Goal: Information Seeking & Learning: Find specific page/section

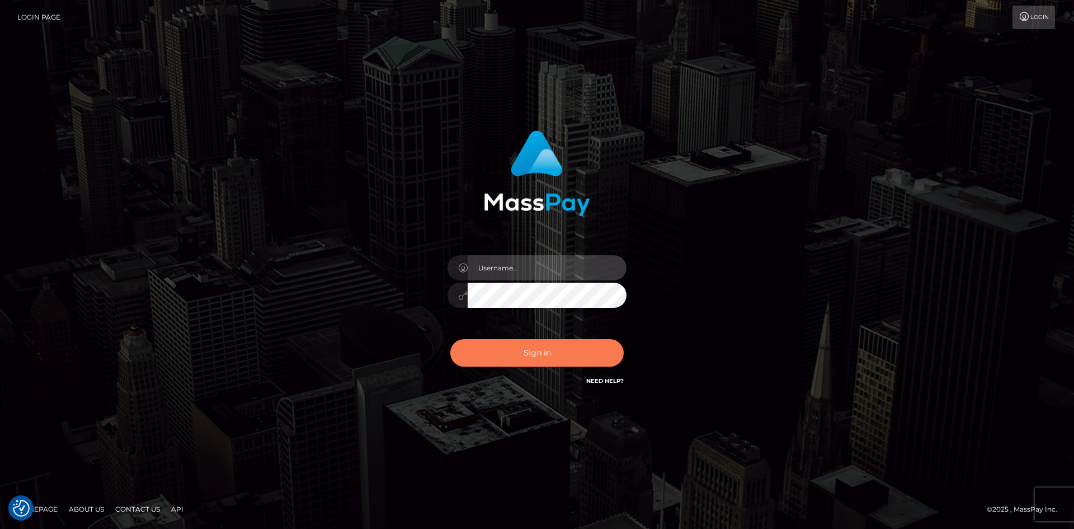
type input "alexstef"
click at [550, 355] on button "Sign in" at bounding box center [536, 352] width 173 height 27
type input "alexstef"
click at [553, 340] on button "Sign in" at bounding box center [536, 352] width 173 height 27
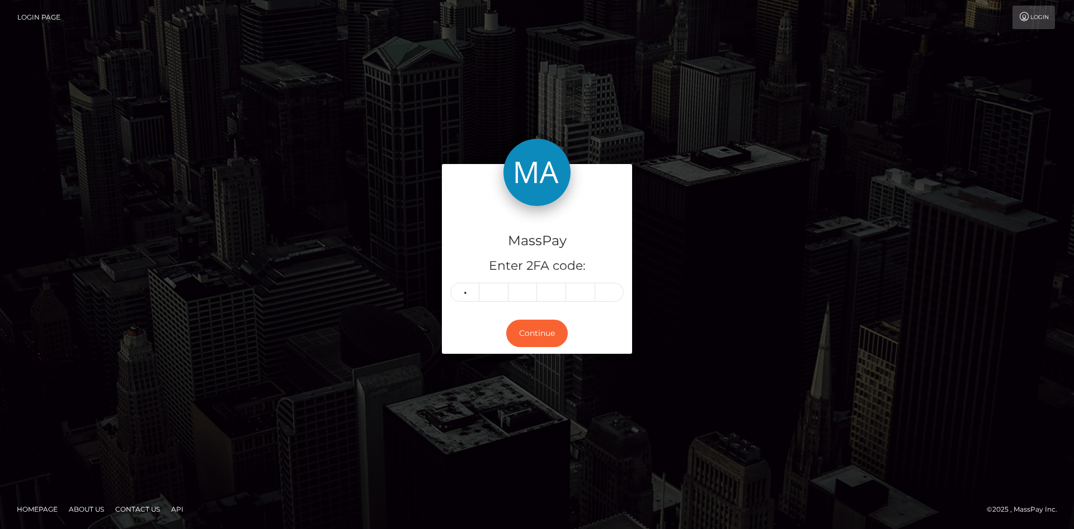
type input "6"
type input "7"
type input "6"
type input "8"
type input "5"
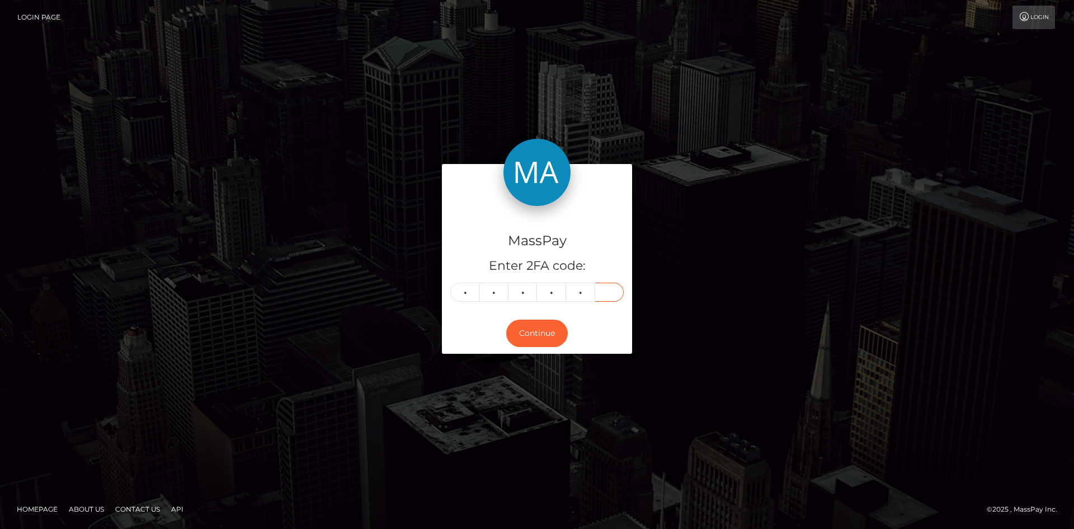
type input "8"
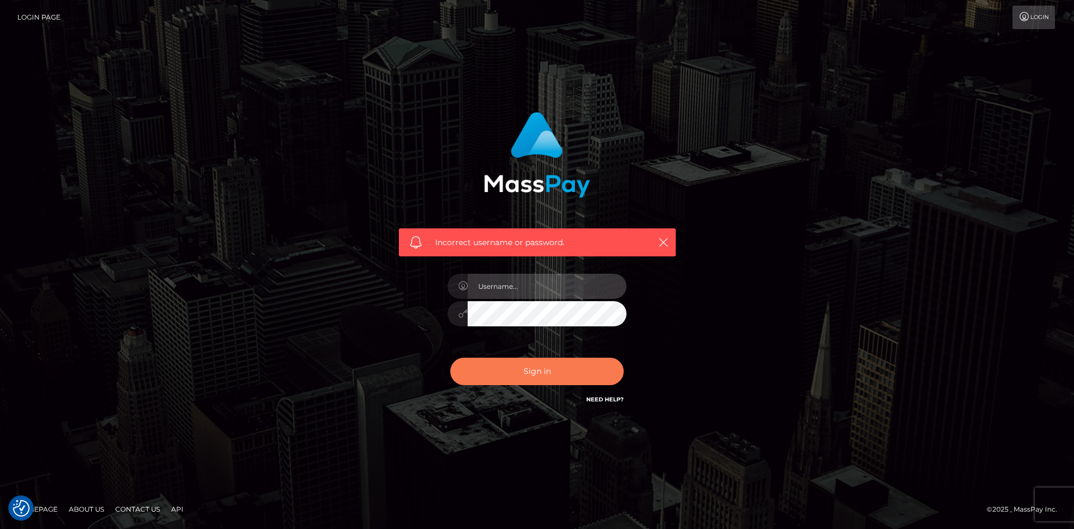
type input "alexstef"
click at [575, 366] on button "Sign in" at bounding box center [536, 370] width 173 height 27
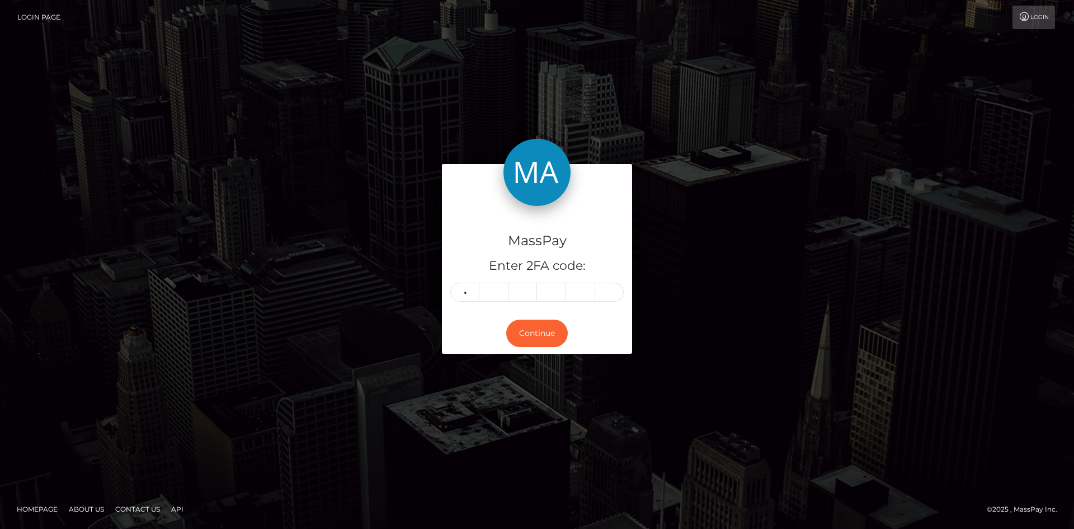
type input "8"
type input "4"
type input "0"
type input "5"
type input "8"
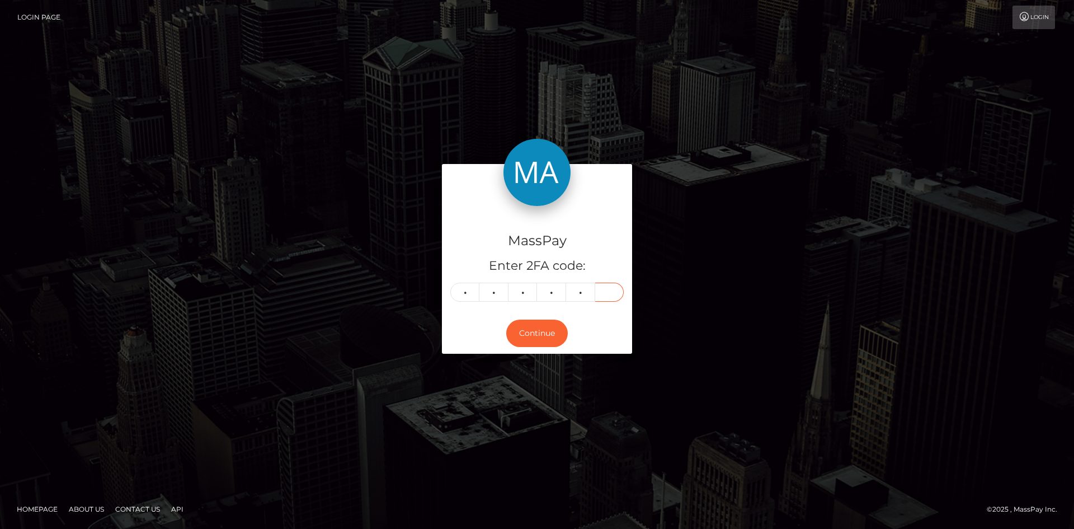
type input "8"
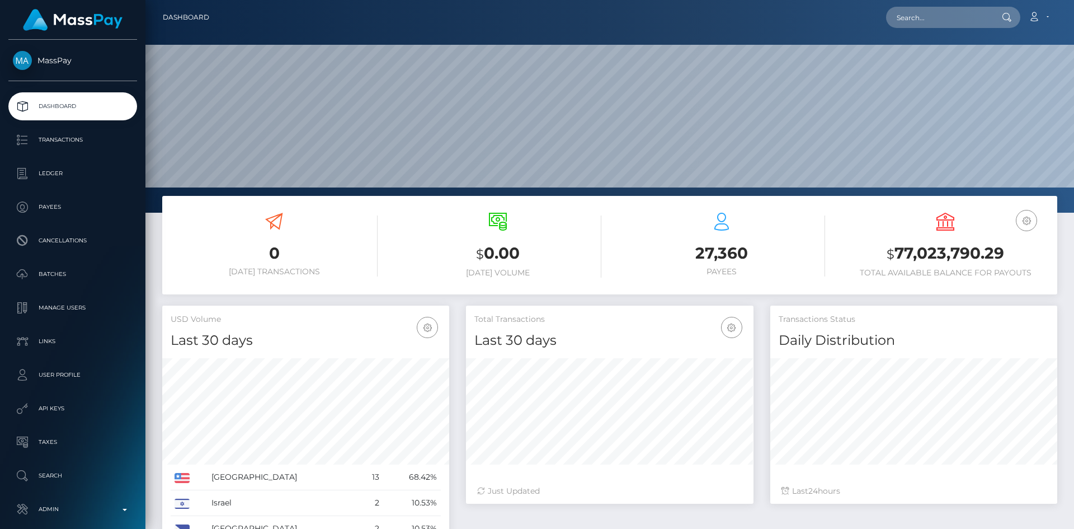
scroll to position [199, 288]
click at [954, 13] on input "text" at bounding box center [938, 17] width 105 height 21
paste input "pout_XqKSAneYSo324"
type input "pout_XqKSAneYSo324"
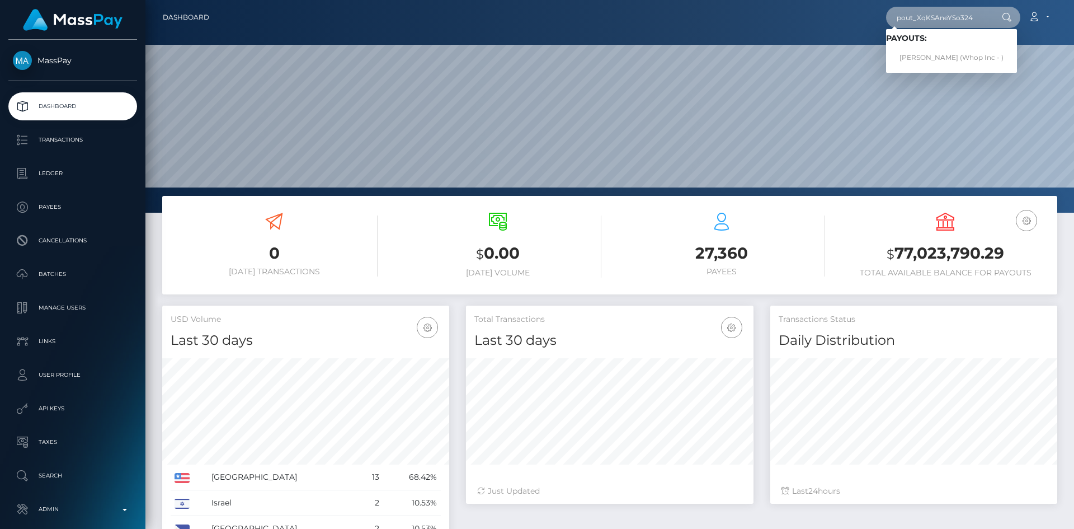
scroll to position [0, 0]
click at [947, 56] on link "Stan van Eyk (Whop Inc - )" at bounding box center [951, 58] width 131 height 21
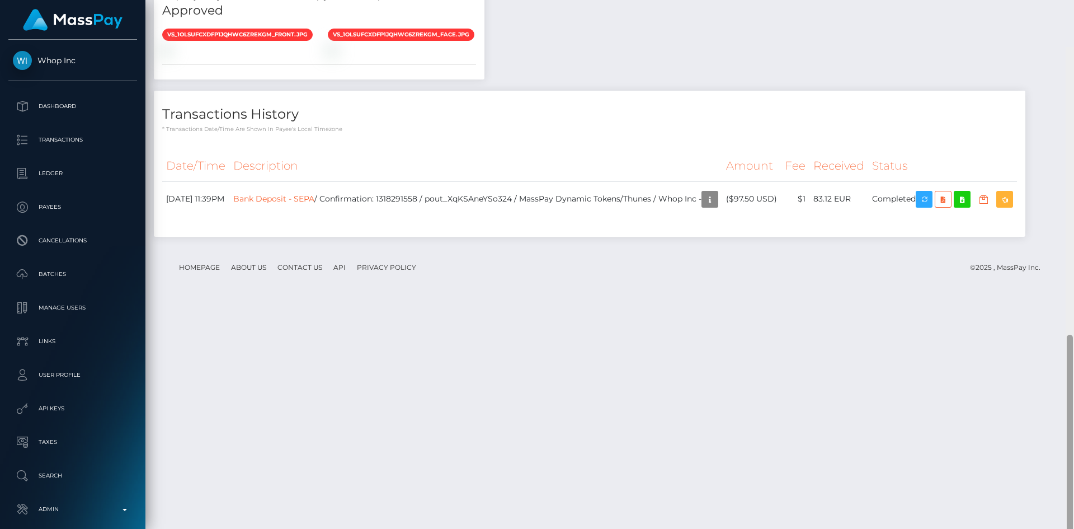
scroll to position [634, 0]
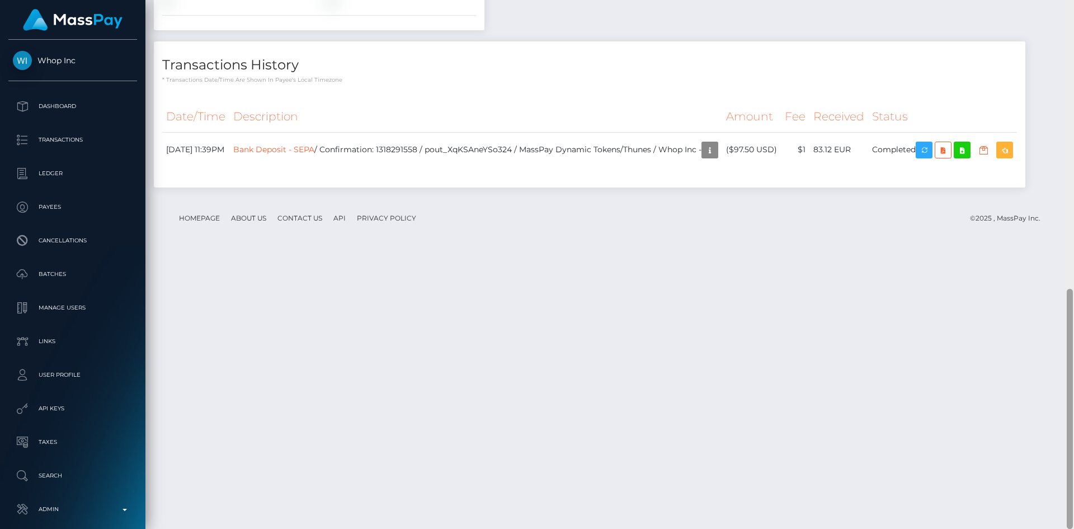
drag, startPoint x: 1070, startPoint y: 150, endPoint x: 1071, endPoint y: 469, distance: 319.5
click at [1071, 469] on div at bounding box center [1070, 409] width 6 height 240
drag, startPoint x: 959, startPoint y: 427, endPoint x: 748, endPoint y: 424, distance: 210.9
click at [931, 157] on icon "button" at bounding box center [924, 150] width 13 height 14
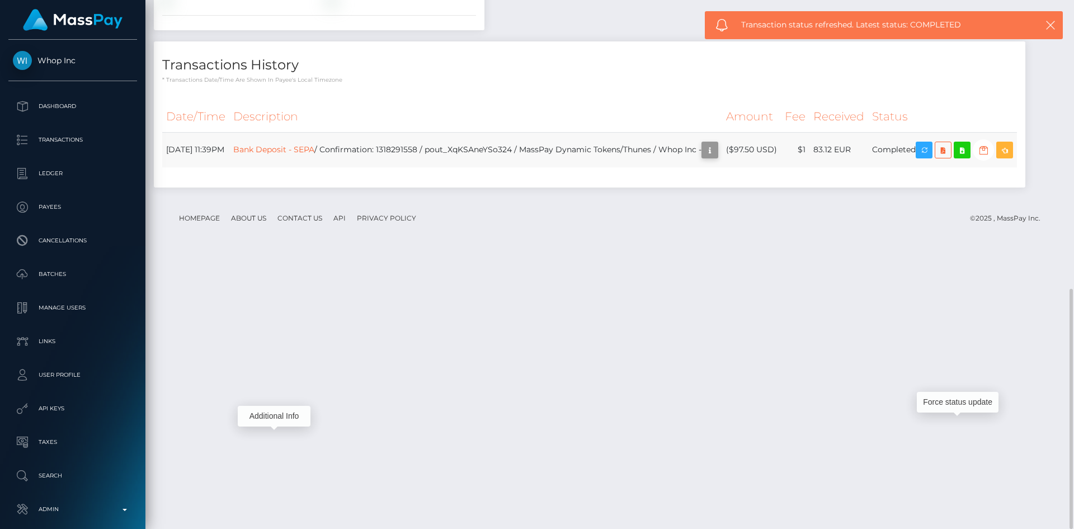
click at [717, 157] on icon "button" at bounding box center [709, 150] width 13 height 14
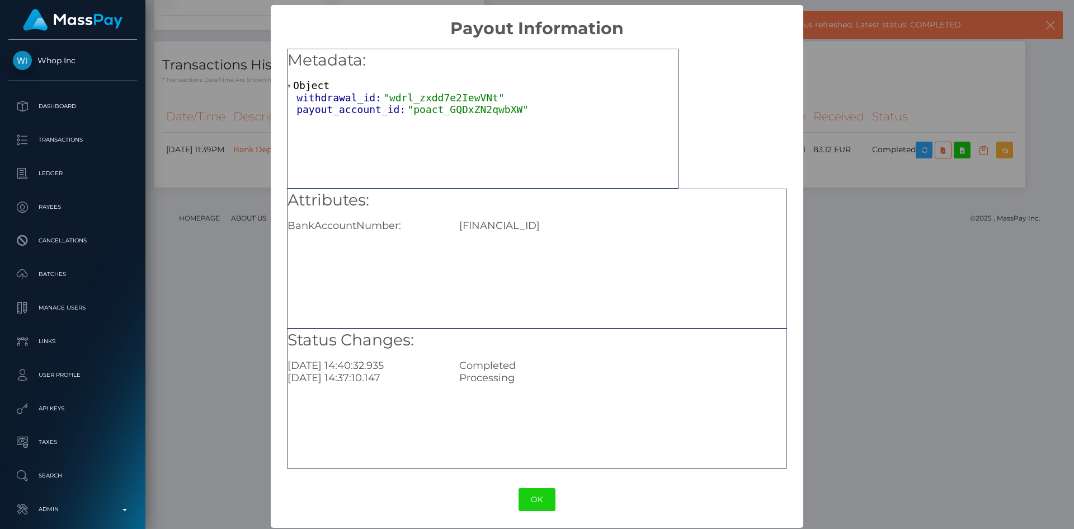
click at [528, 220] on div "[FINANCIAL_ID]" at bounding box center [623, 225] width 344 height 12
copy div "[FINANCIAL_ID]"
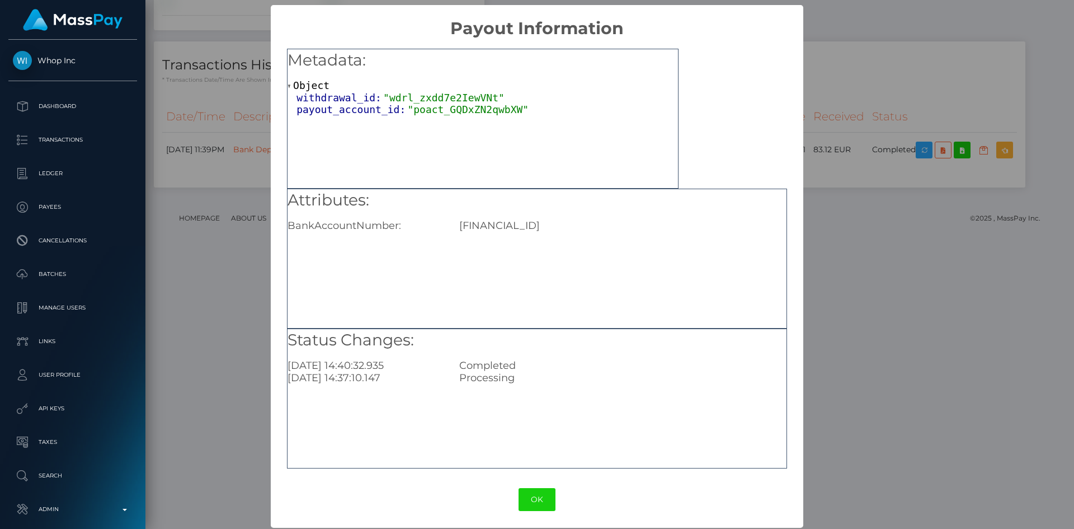
click at [532, 224] on div "[FINANCIAL_ID]" at bounding box center [623, 225] width 344 height 12
copy div "[FINANCIAL_ID]"
click at [992, 203] on div "× Payout Information Metadata: Object withdrawal_id: "wdrl_zxdd7e2IewVNt" payou…" at bounding box center [537, 264] width 1074 height 529
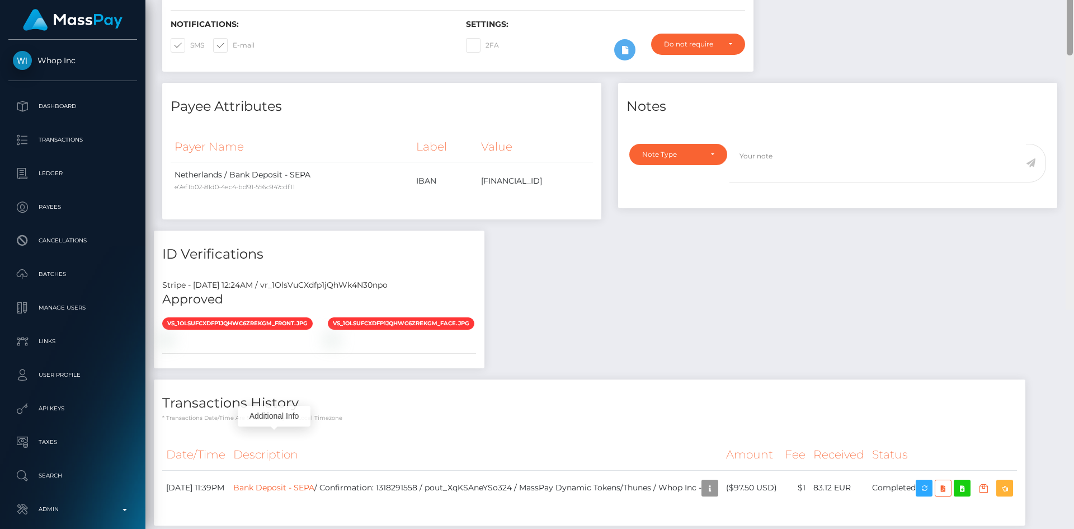
scroll to position [0, 0]
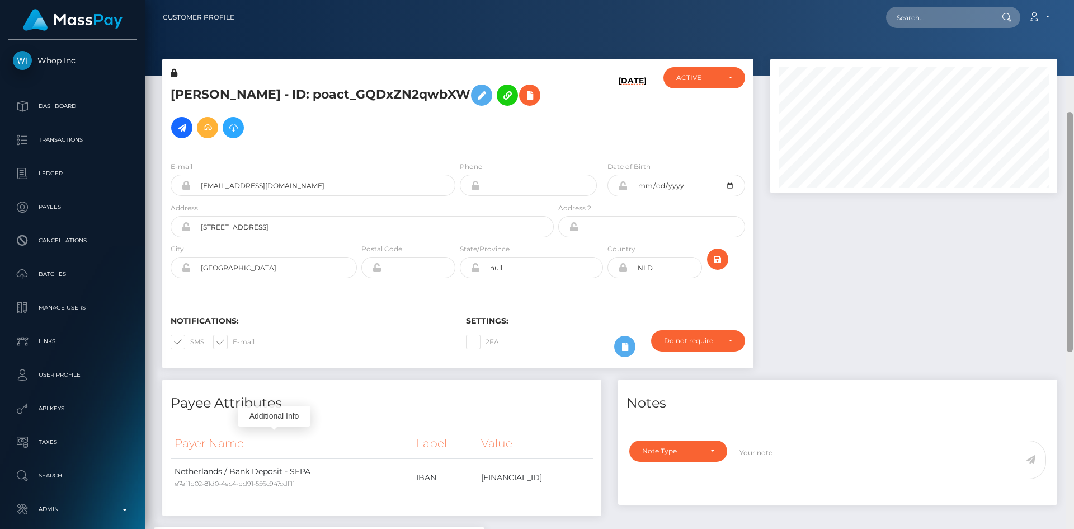
drag, startPoint x: 1071, startPoint y: 417, endPoint x: 1059, endPoint y: 55, distance: 362.7
click at [1064, 59] on div "Customer Profile Loading... Loading..." at bounding box center [609, 264] width 929 height 529
click at [725, 258] on button "submit" at bounding box center [717, 258] width 21 height 21
click at [930, 25] on input "text" at bounding box center [938, 17] width 105 height 21
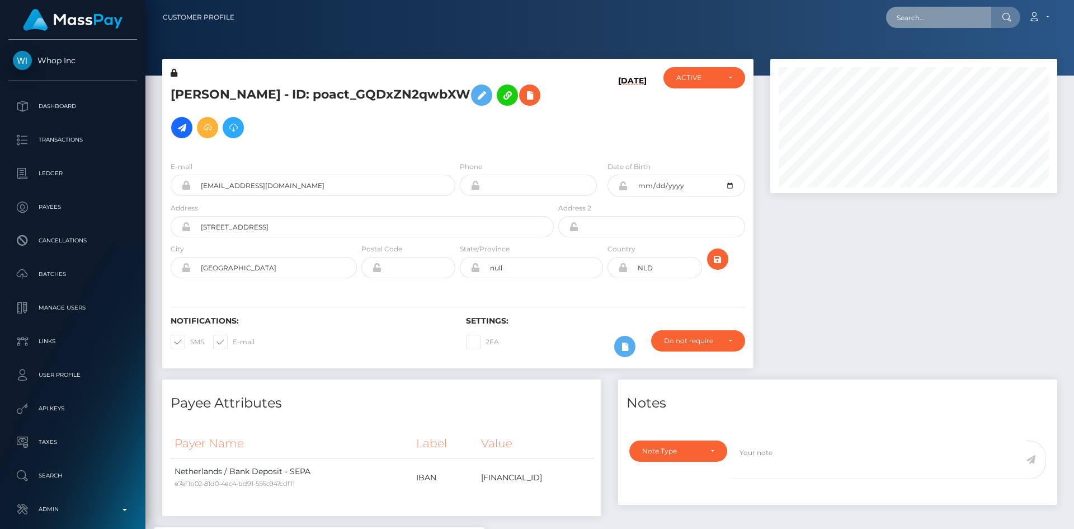
paste input "[EMAIL_ADDRESS][DOMAIN_NAME]"
type input "[EMAIL_ADDRESS][DOMAIN_NAME]"
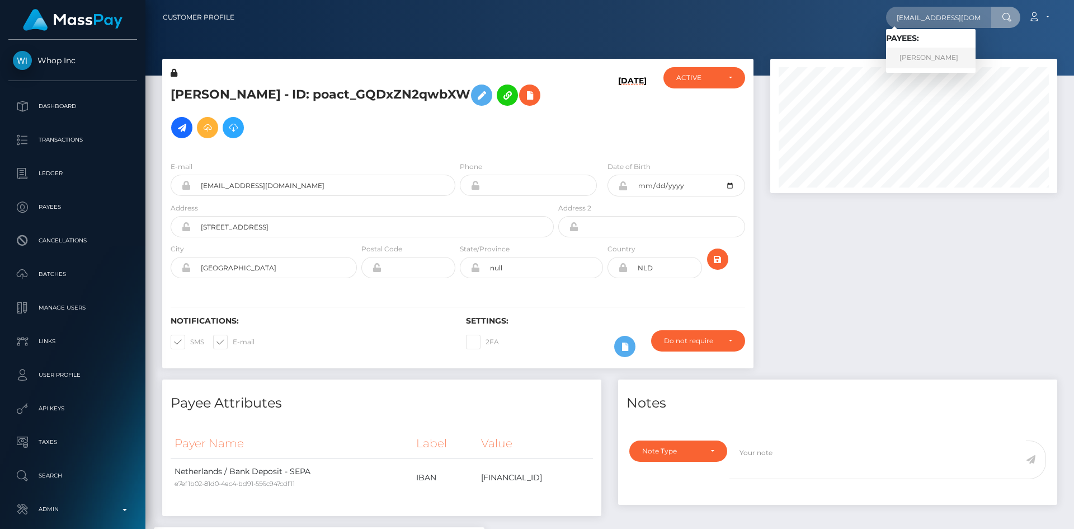
click at [927, 63] on link "[PERSON_NAME]" at bounding box center [931, 58] width 90 height 21
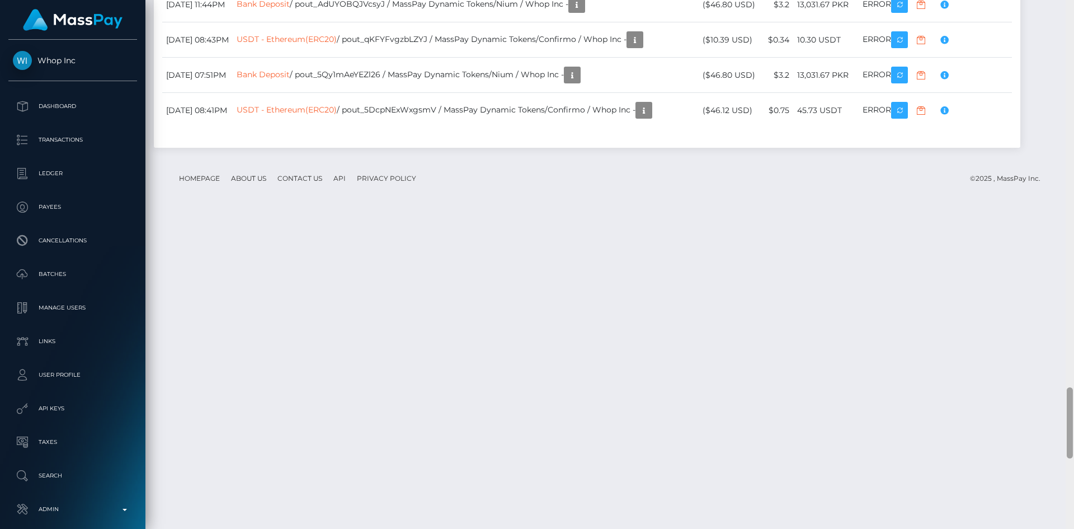
scroll to position [2901, 0]
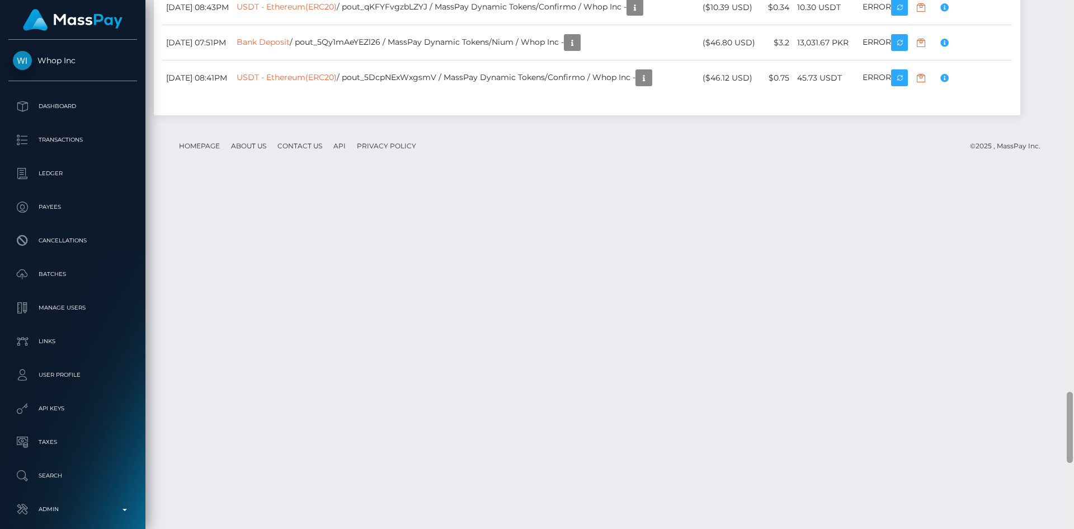
click at [1037, 528] on html "Whop Inc Dashboard Transactions Ledger Payees Cancellations Links" at bounding box center [537, 264] width 1074 height 529
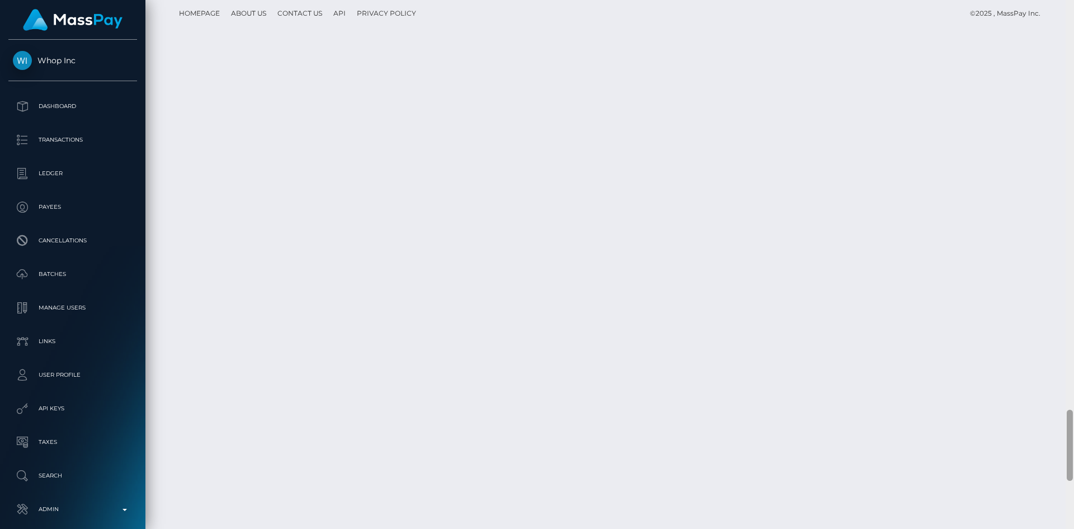
scroll to position [3245, 0]
drag, startPoint x: 1067, startPoint y: 429, endPoint x: 1065, endPoint y: 458, distance: 28.6
click at [1065, 458] on div "Customer Profile Loading... Loading..." at bounding box center [609, 264] width 929 height 529
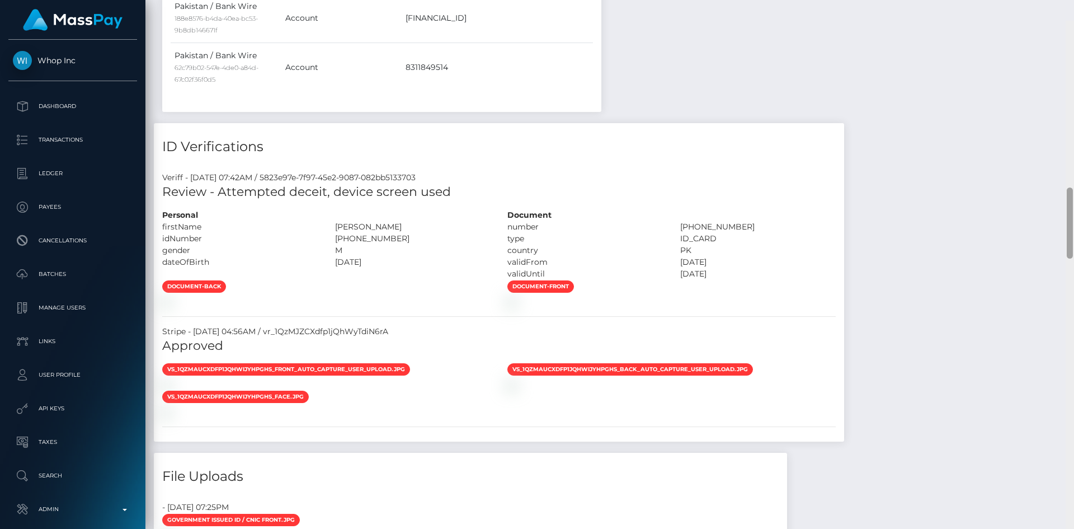
scroll to position [1207, 0]
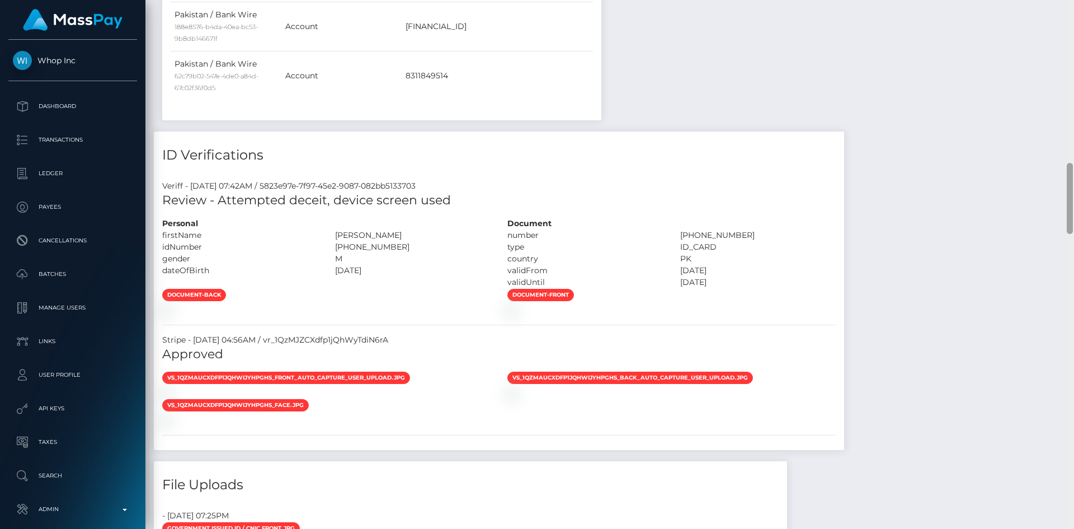
drag, startPoint x: 1071, startPoint y: 459, endPoint x: 1068, endPoint y: 184, distance: 275.3
click at [1068, 184] on div at bounding box center [1070, 198] width 6 height 71
click at [516, 314] on img at bounding box center [511, 309] width 9 height 9
click at [171, 314] on img at bounding box center [166, 309] width 9 height 9
drag, startPoint x: 335, startPoint y: 232, endPoint x: 402, endPoint y: 232, distance: 67.7
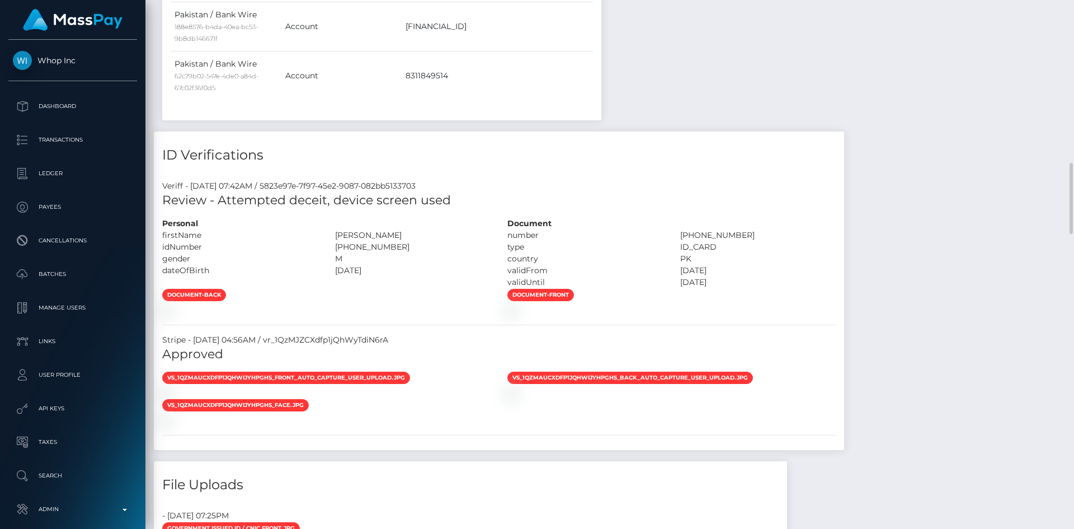
click at [402, 232] on div "HASEEB AHMED" at bounding box center [413, 235] width 173 height 12
copy div "HASEEB AHMED"
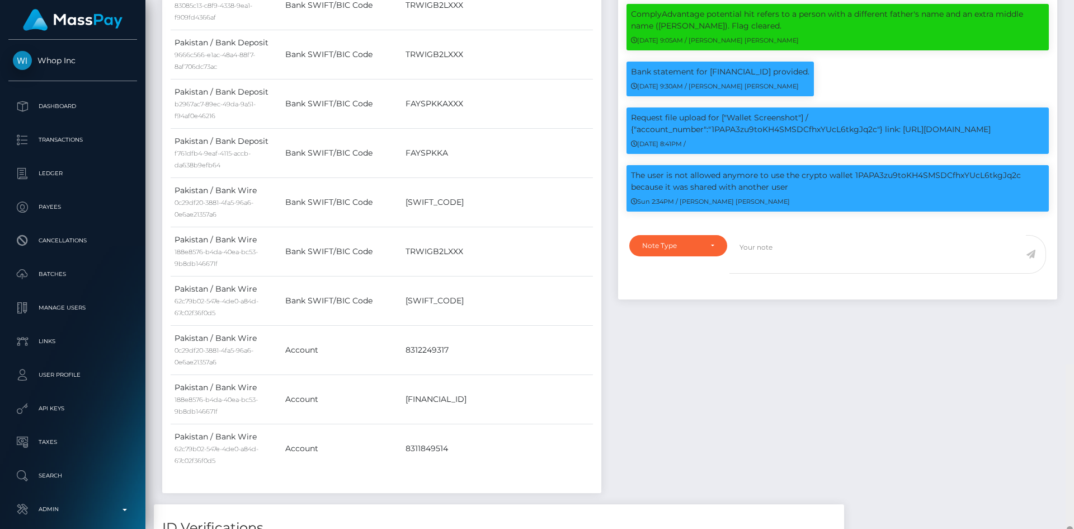
scroll to position [0, 0]
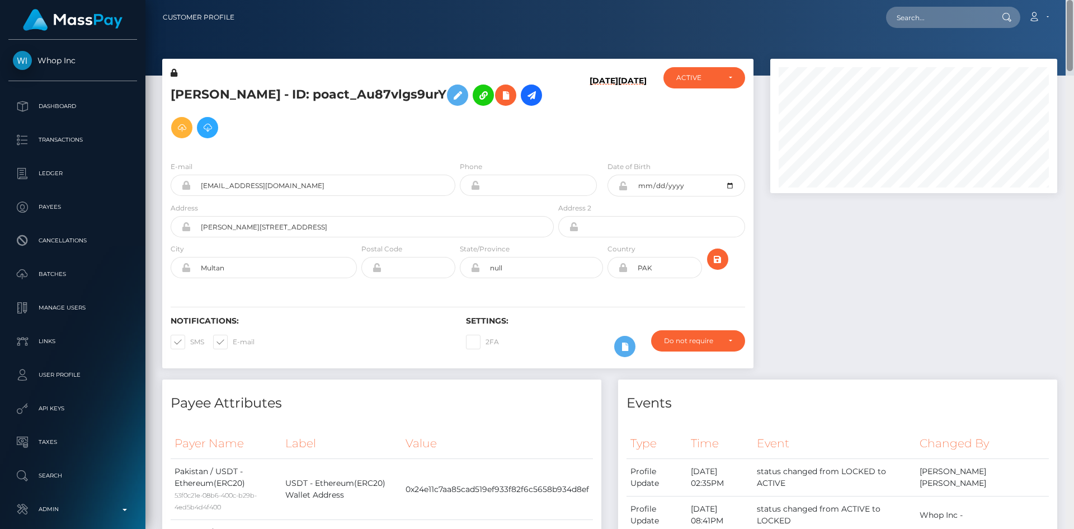
drag, startPoint x: 1070, startPoint y: 221, endPoint x: 1074, endPoint y: -8, distance: 229.4
click at [1074, 0] on html "Whop Inc Dashboard Transactions Ledger Payees Cancellations Links" at bounding box center [537, 264] width 1074 height 529
drag, startPoint x: 270, startPoint y: 92, endPoint x: 168, endPoint y: 97, distance: 101.9
click at [168, 97] on div "Haseeb Ahmed - ID: poact_Au87vlgs9urY" at bounding box center [359, 109] width 394 height 85
copy h5 "Haseeb Ahmed"
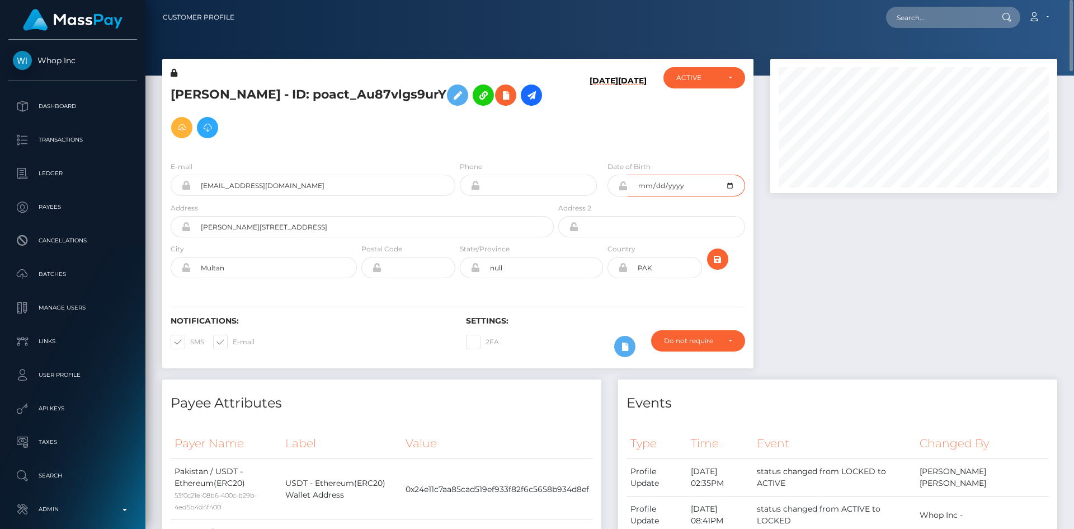
click at [694, 185] on input "1984-08-18" at bounding box center [686, 186] width 117 height 22
click at [374, 225] on input "Masoom shah road meo colony street no 1" at bounding box center [372, 226] width 363 height 21
click at [251, 265] on input "Multan" at bounding box center [274, 267] width 166 height 21
click at [960, 18] on input "text" at bounding box center [938, 17] width 105 height 21
paste input "msaad6599@gmail.com"
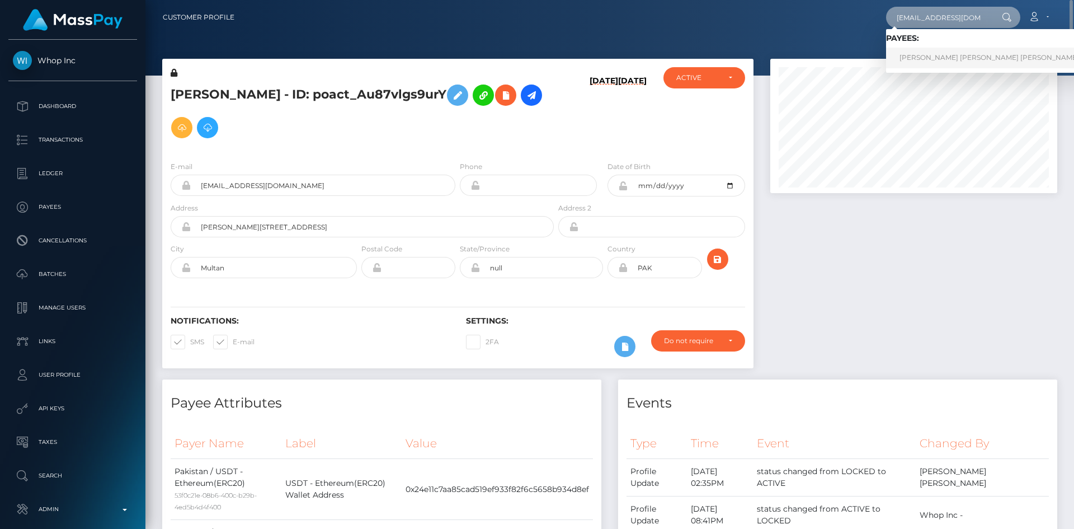
type input "msaad6599@gmail.com"
click at [943, 60] on link "MOHAMMAD SAAD EDDIN SHEIKH OTHMAN" at bounding box center [989, 58] width 206 height 21
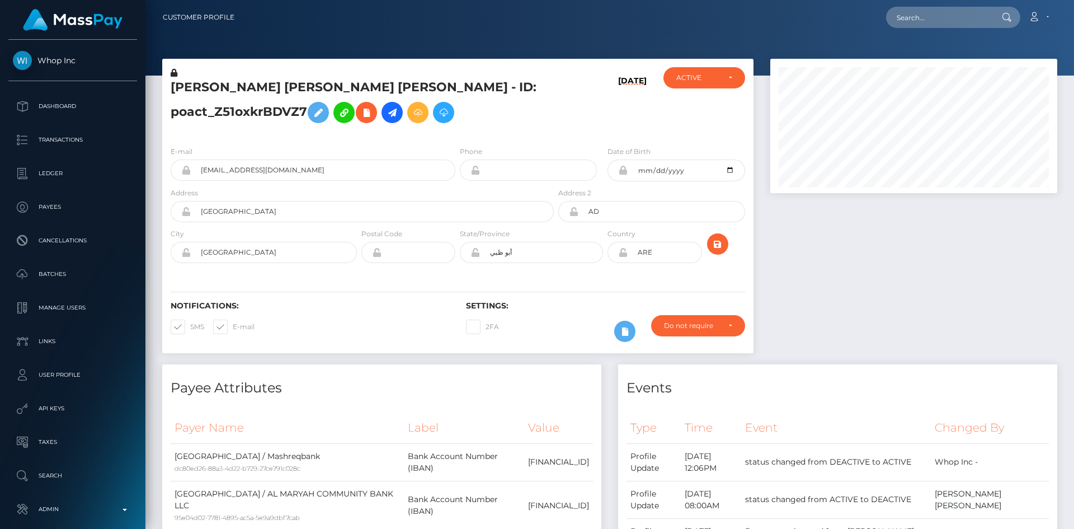
scroll to position [134, 288]
click at [217, 89] on h5 "[PERSON_NAME] [PERSON_NAME] [PERSON_NAME] - ID: poact_Z51oxkrBDVZ7" at bounding box center [359, 104] width 377 height 50
copy h5 "[PERSON_NAME]"
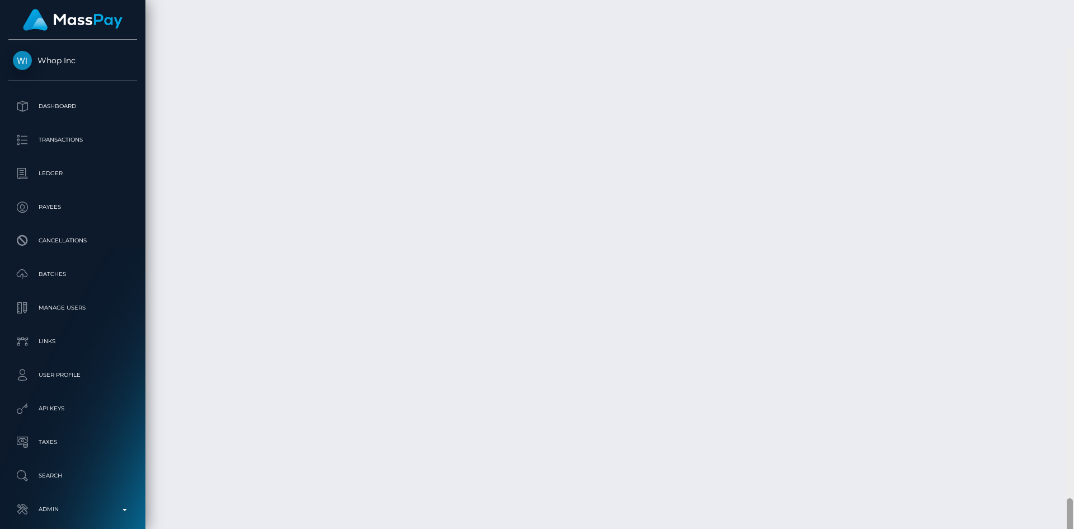
scroll to position [3190, 0]
drag, startPoint x: 1070, startPoint y: 73, endPoint x: 1056, endPoint y: 500, distance: 427.1
click at [1056, 500] on div "Customer Profile Loading... Loading..." at bounding box center [609, 264] width 929 height 529
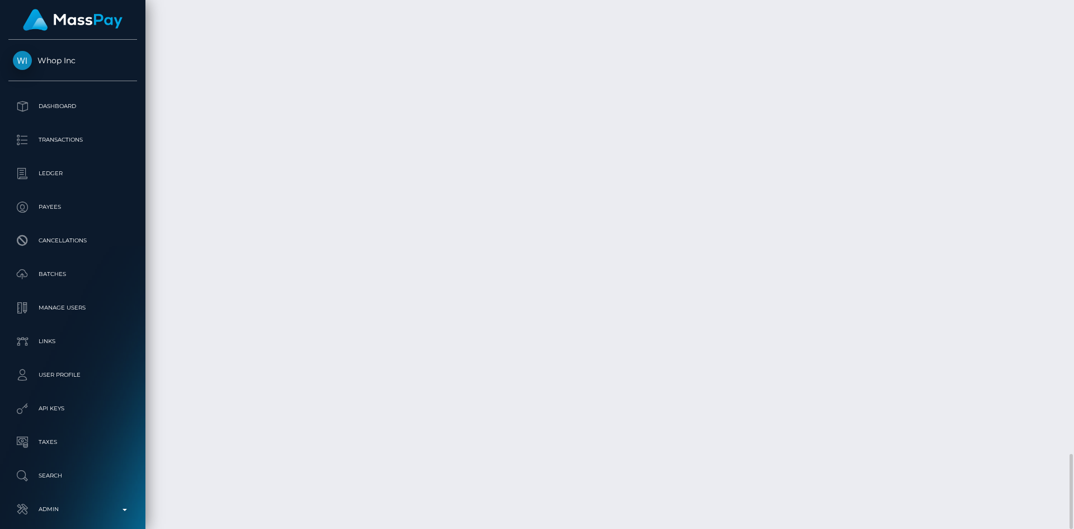
copy td "PY62313605"
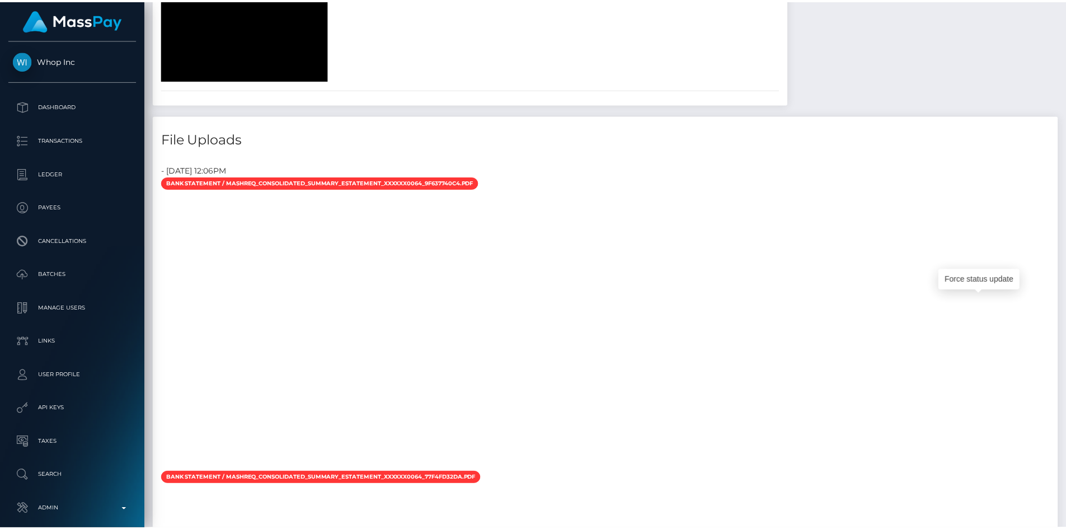
scroll to position [0, 0]
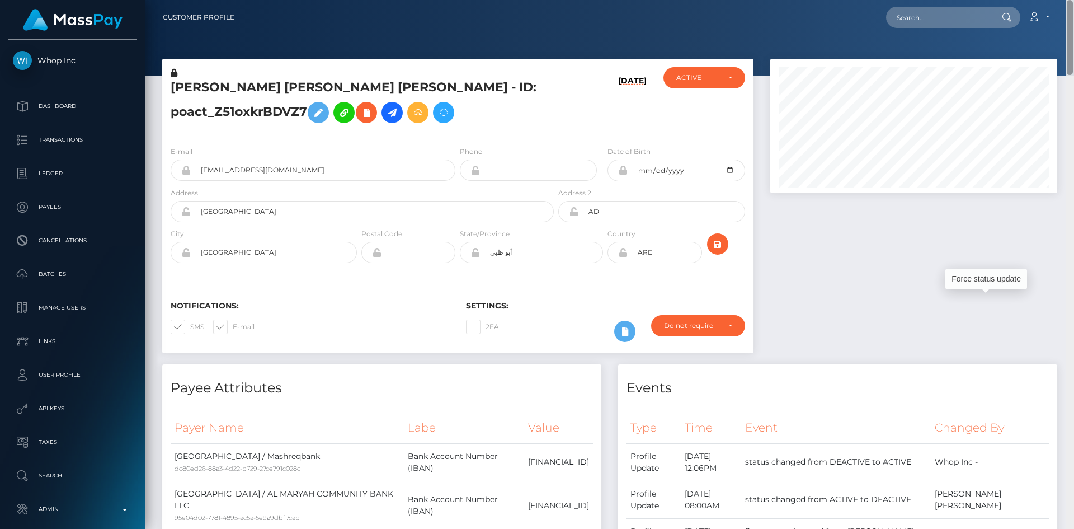
drag, startPoint x: 1070, startPoint y: 472, endPoint x: 1050, endPoint y: -22, distance: 493.9
click at [1050, 0] on html "Whop Inc Dashboard Transactions Ledger Payees Cancellations Links" at bounding box center [537, 264] width 1074 height 529
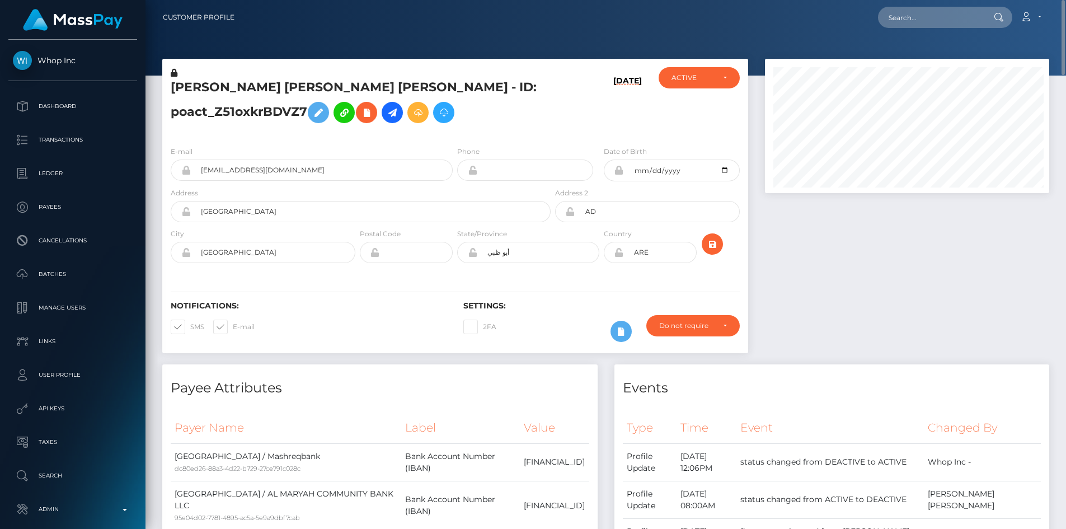
scroll to position [134, 285]
click at [206, 85] on h5 "MOHAMMAD SAAD EDDIN SHEIKH OTHMAN - ID: poact_Z51oxkrBDVZ7" at bounding box center [358, 104] width 374 height 50
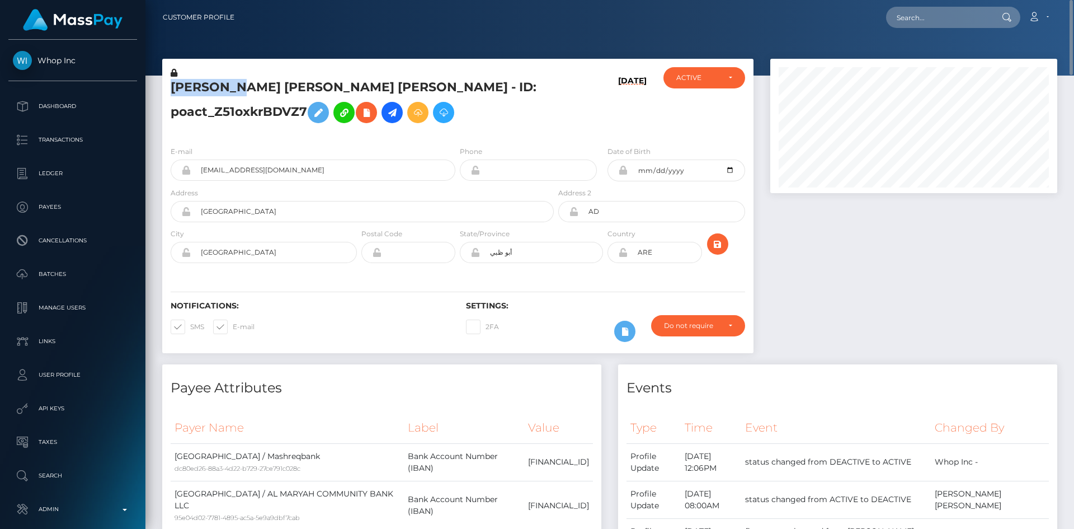
scroll to position [134, 288]
click at [206, 85] on h5 "MOHAMMAD SAAD EDDIN SHEIKH OTHMAN - ID: poact_Z51oxkrBDVZ7" at bounding box center [359, 104] width 377 height 50
copy h5 "MOHAMMAD"
click at [904, 30] on nav "Customer Profile Loading... Loading... Account" at bounding box center [609, 17] width 929 height 35
click at [906, 25] on input "text" at bounding box center [938, 17] width 105 height 21
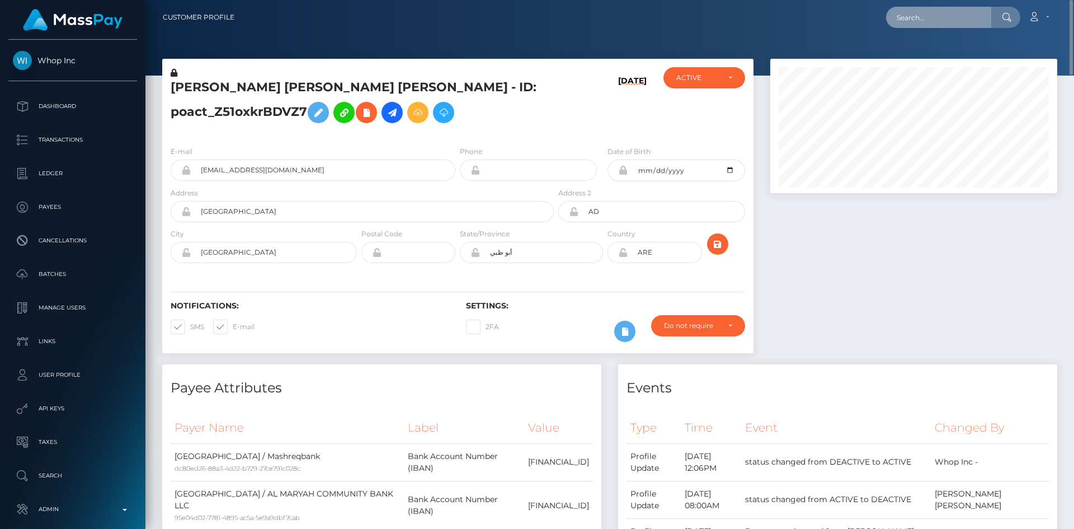
paste input "grace.candelario.21@gmail.com"
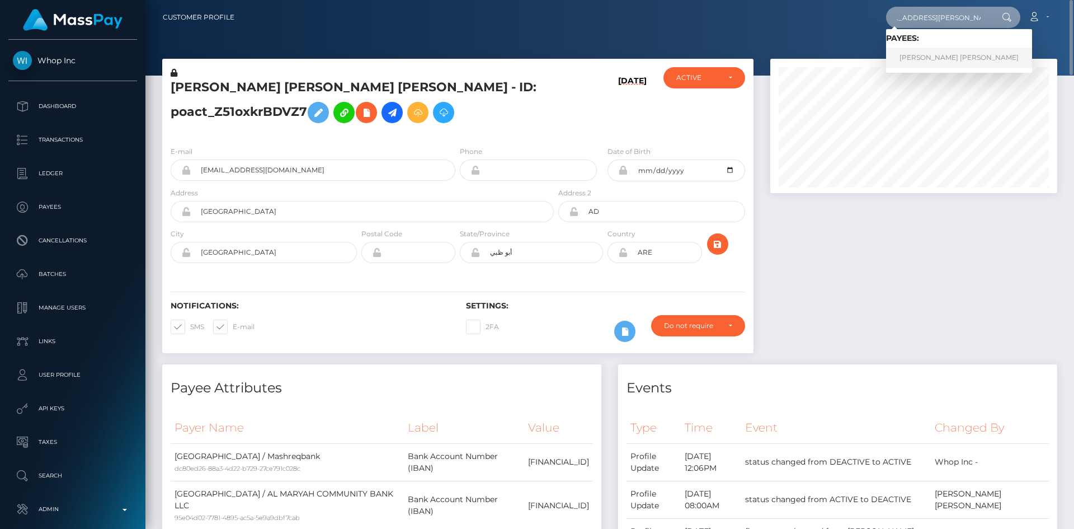
type input "grace.candelario.21@gmail.com"
click at [920, 58] on link "Mary Grace Reyes Candelario" at bounding box center [959, 58] width 146 height 21
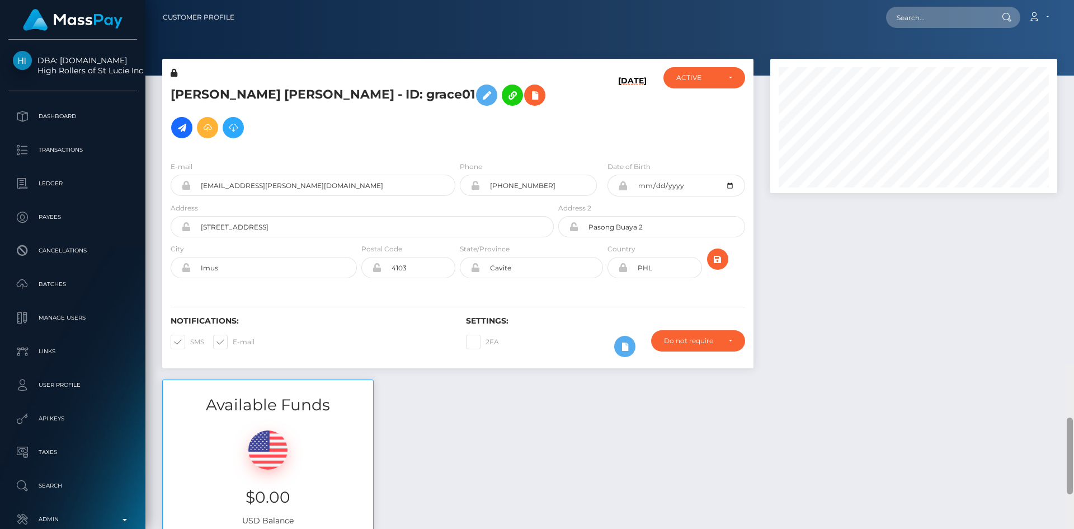
drag, startPoint x: 1069, startPoint y: 43, endPoint x: 1047, endPoint y: -49, distance: 93.8
click at [1047, 0] on html "DBA: [DOMAIN_NAME] High Rollers of St Lucie Inc Dashboard Transactions Ledger P…" at bounding box center [537, 264] width 1074 height 529
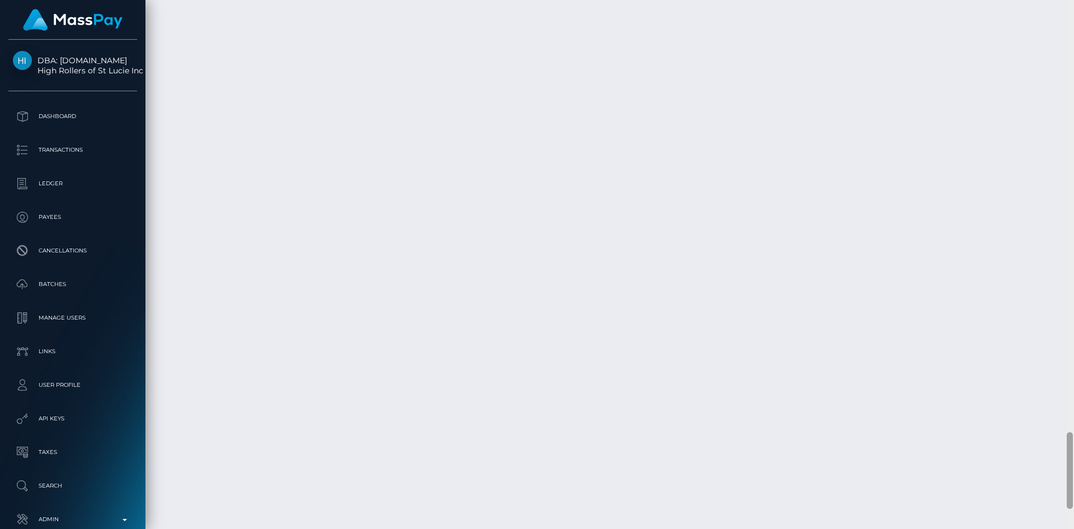
scroll to position [2980, 0]
drag, startPoint x: 1071, startPoint y: 48, endPoint x: 1050, endPoint y: 473, distance: 426.3
click at [1050, 473] on div "Customer Profile Loading... Loading..." at bounding box center [609, 264] width 929 height 529
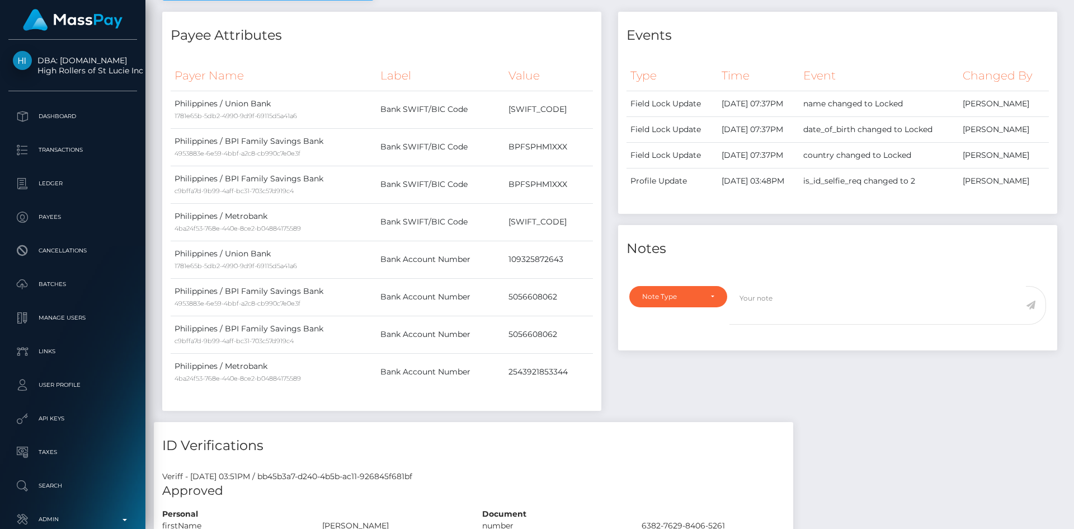
scroll to position [0, 0]
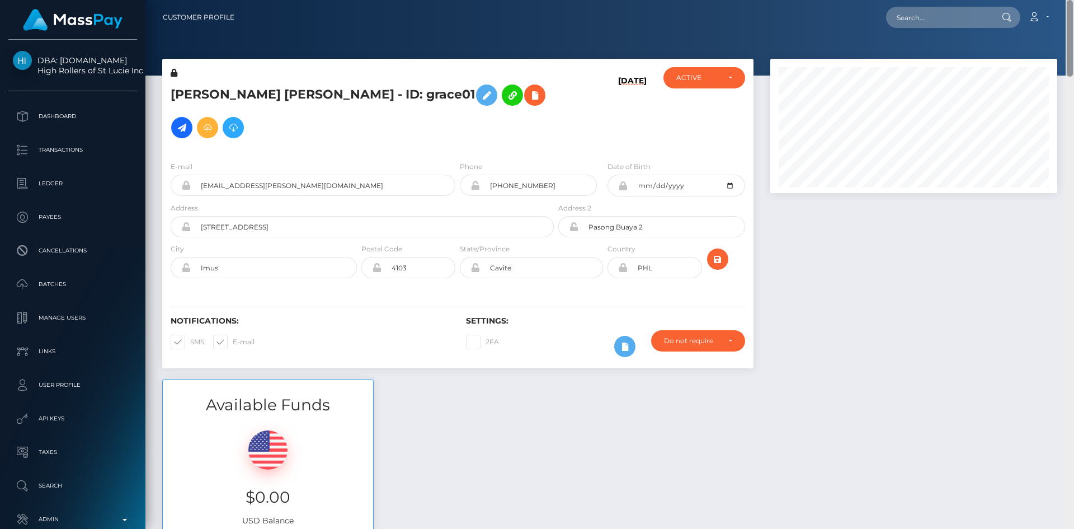
drag, startPoint x: 1070, startPoint y: 452, endPoint x: 1074, endPoint y: -49, distance: 500.7
click at [1074, 0] on html "DBA: Luckyrush.io High Rollers of St Lucie Inc Dashboard Transactions Ledger Pa…" at bounding box center [537, 264] width 1074 height 529
click at [937, 16] on input "text" at bounding box center [938, 17] width 105 height 21
paste input "8f7349522b21421fb27ac2921447ebbd"
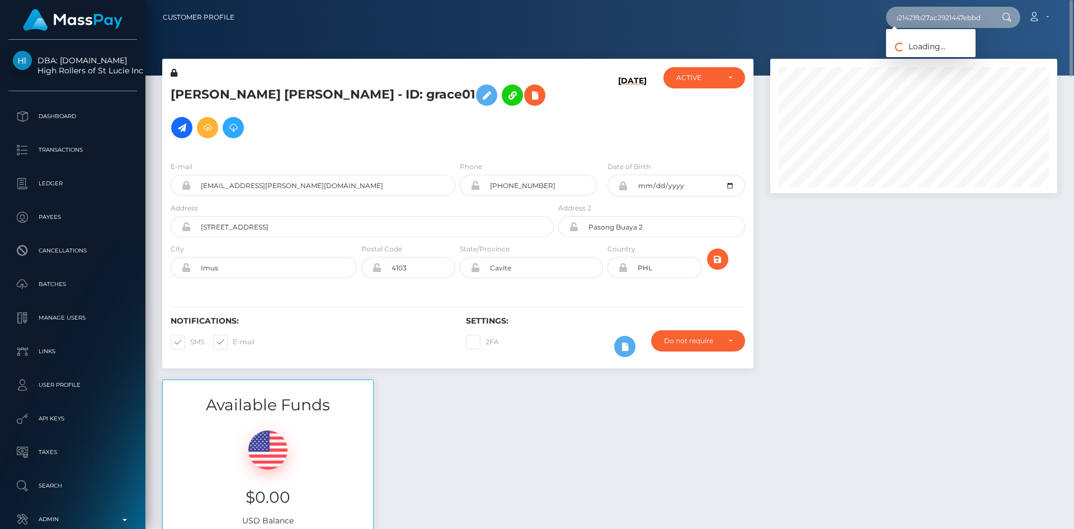
type input "8f7349522b21421fb27ac2921447ebbd"
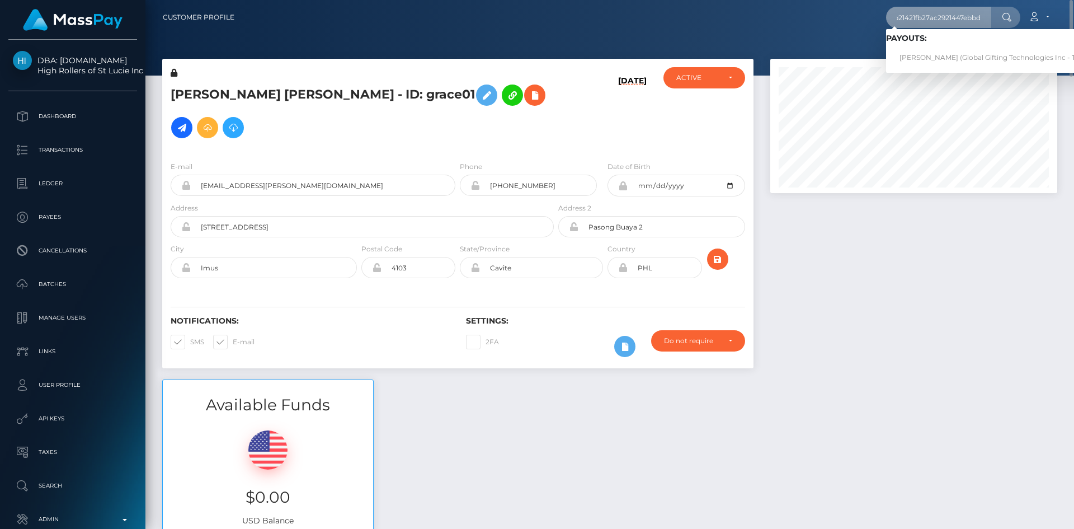
scroll to position [0, 0]
click at [963, 57] on link "SUSAN CATHERINE SCHERMERHORN (Global Gifting Technologies Inc - Throne)" at bounding box center [998, 58] width 225 height 21
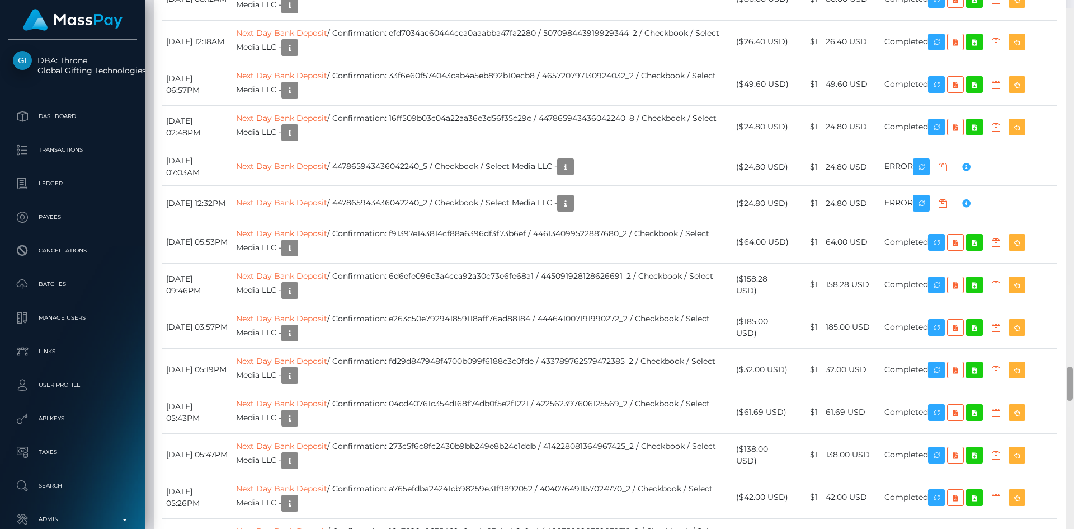
scroll to position [5482, 0]
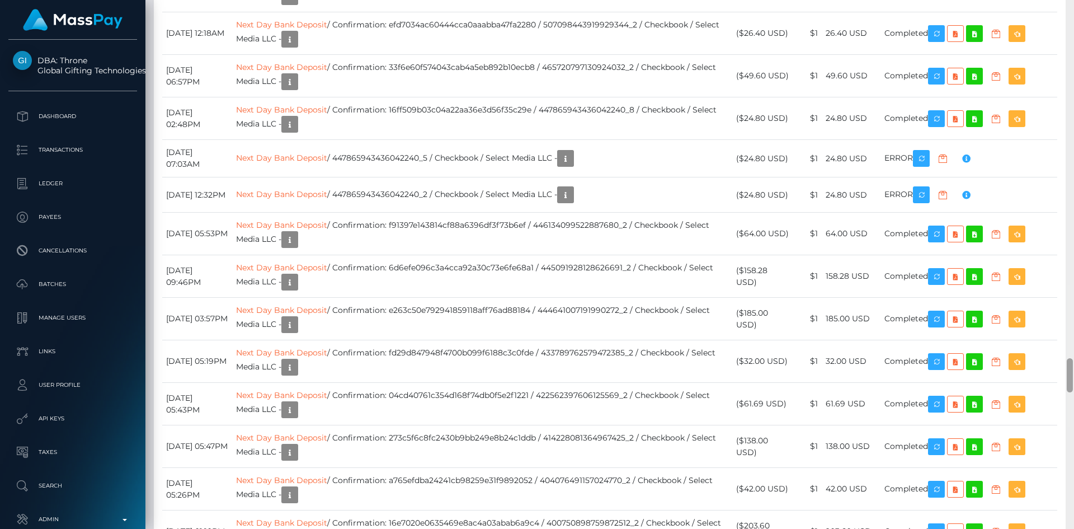
drag, startPoint x: 1069, startPoint y: 18, endPoint x: 1072, endPoint y: 369, distance: 350.8
click at [1072, 369] on div at bounding box center [1070, 375] width 6 height 34
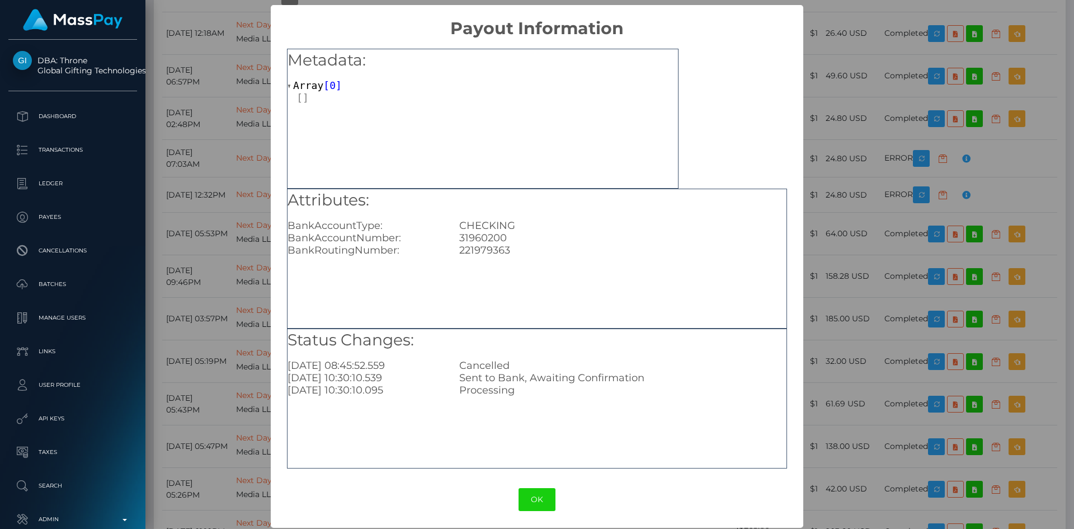
click at [493, 236] on div "31960200" at bounding box center [623, 238] width 344 height 12
copy div "31960200"
click at [496, 250] on div "221979363" at bounding box center [623, 250] width 344 height 12
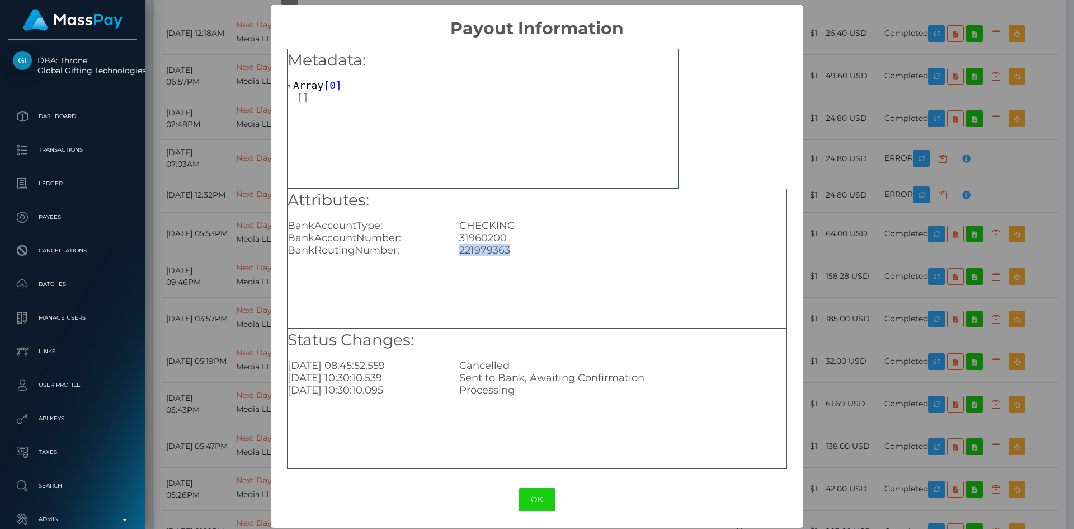
copy div "221979363"
click at [534, 504] on button "OK" at bounding box center [537, 499] width 37 height 23
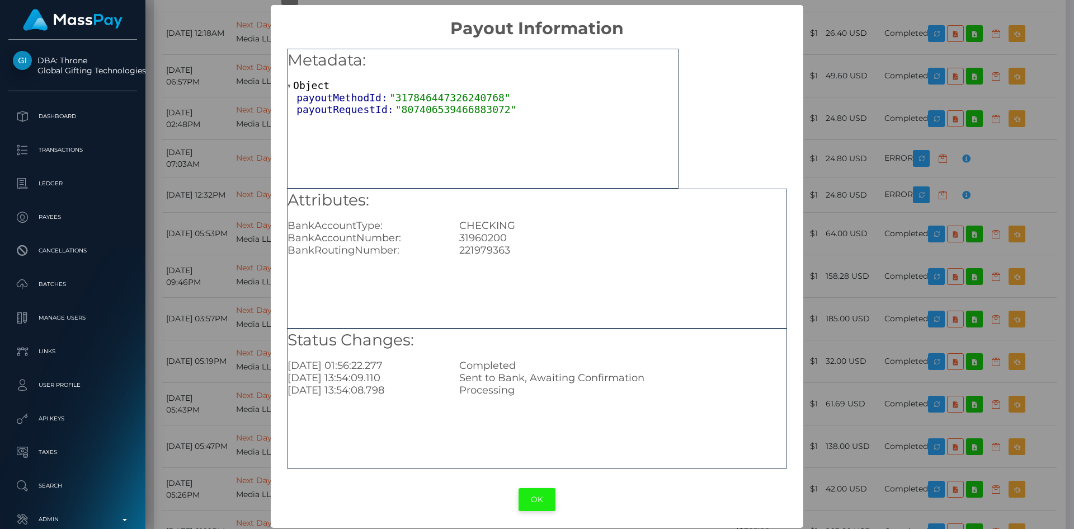
click at [528, 496] on button "OK" at bounding box center [537, 499] width 37 height 23
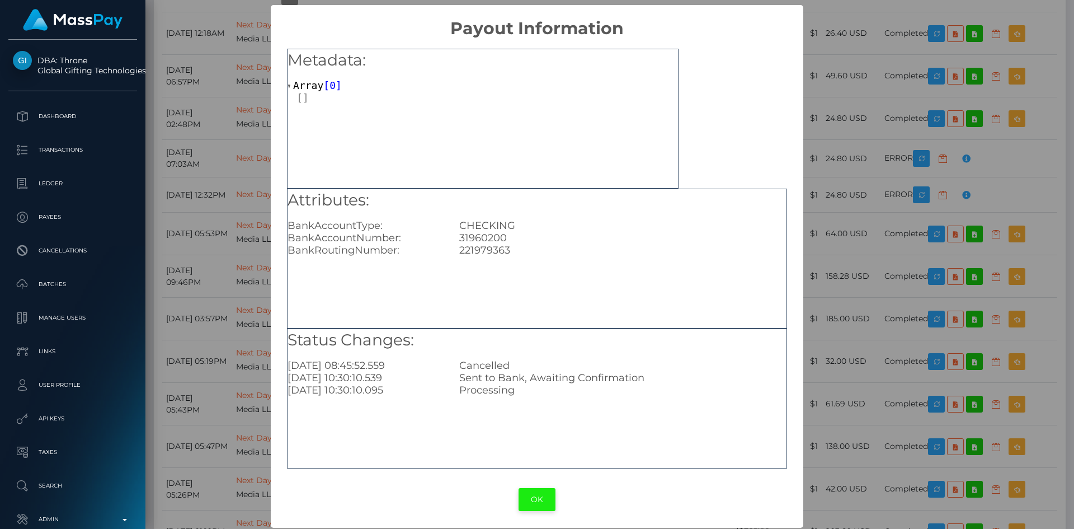
click at [530, 500] on button "OK" at bounding box center [537, 499] width 37 height 23
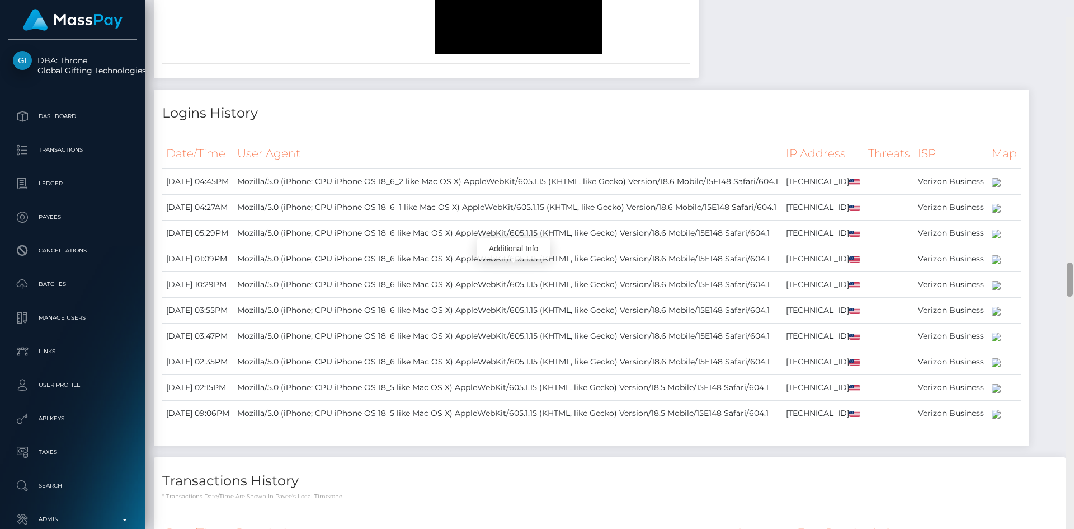
scroll to position [3752, 0]
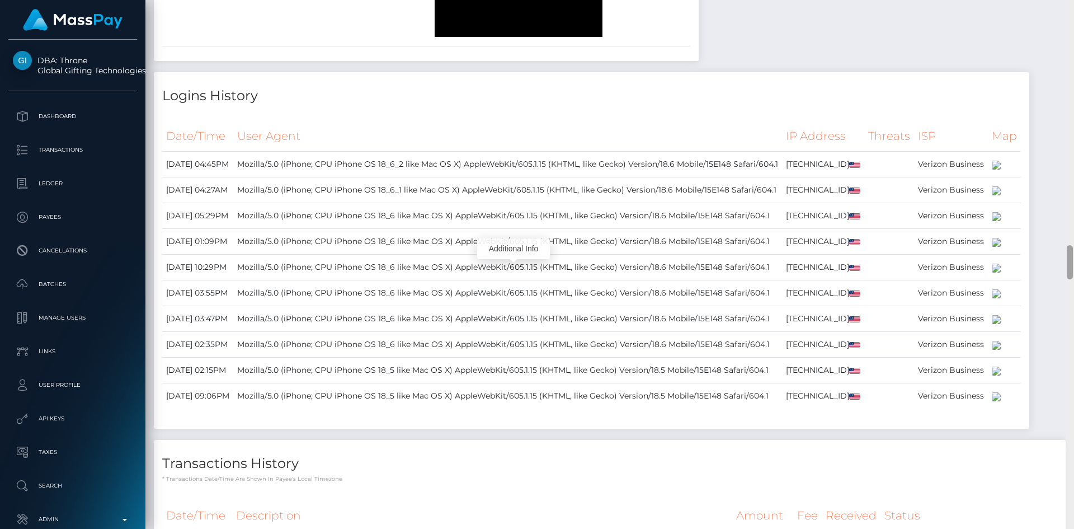
drag, startPoint x: 1070, startPoint y: 363, endPoint x: 1059, endPoint y: 250, distance: 113.6
click at [1059, 250] on div "Customer Profile Loading... Loading..." at bounding box center [609, 264] width 929 height 529
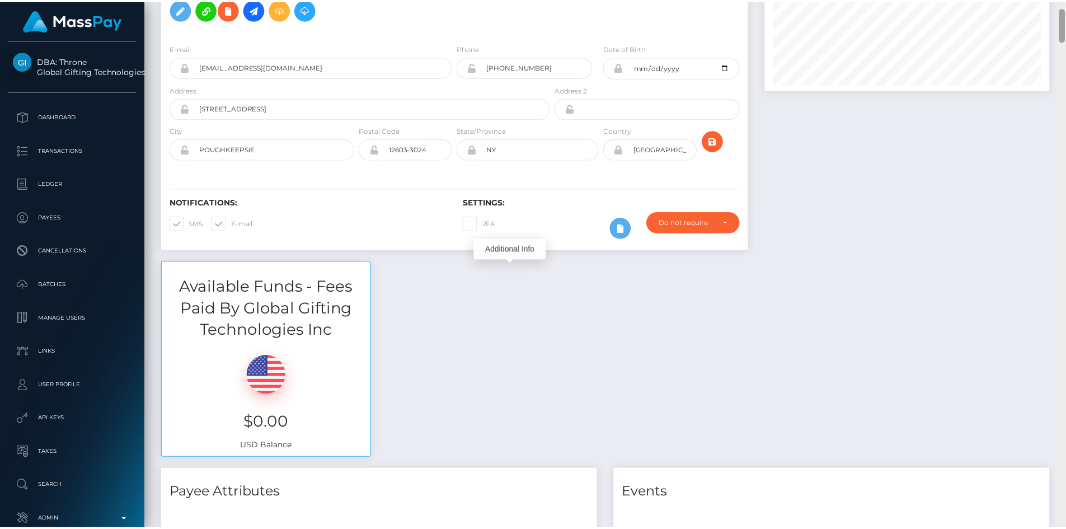
scroll to position [0, 0]
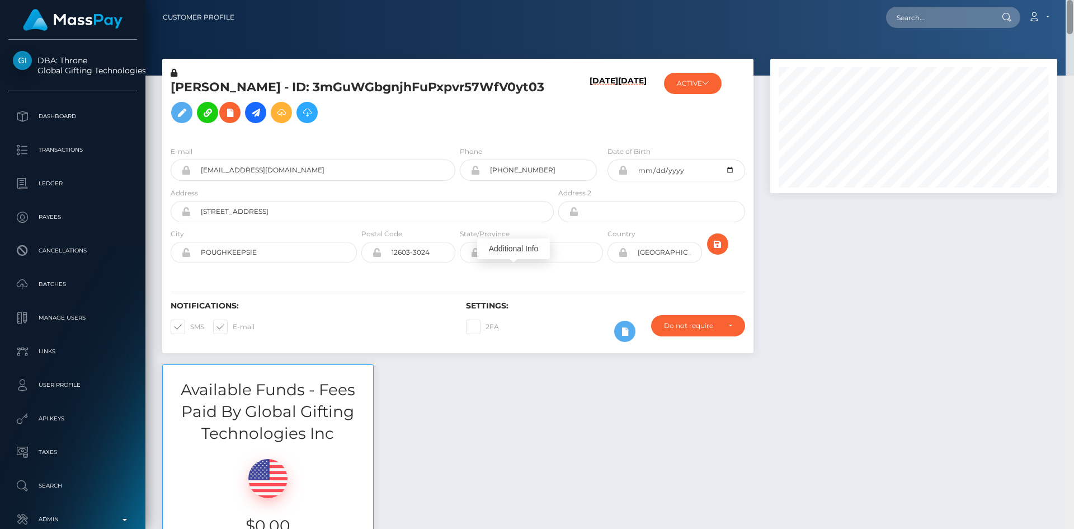
drag, startPoint x: 1067, startPoint y: 265, endPoint x: 1063, endPoint y: 19, distance: 245.6
click at [1063, 19] on div "Customer Profile Loading... Loading..." at bounding box center [609, 264] width 929 height 529
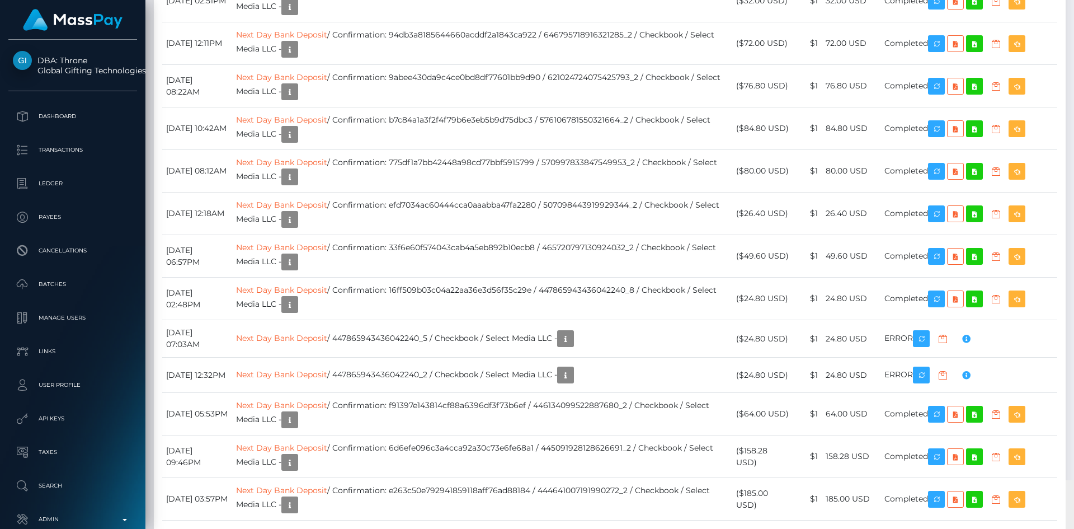
scroll to position [5233, 0]
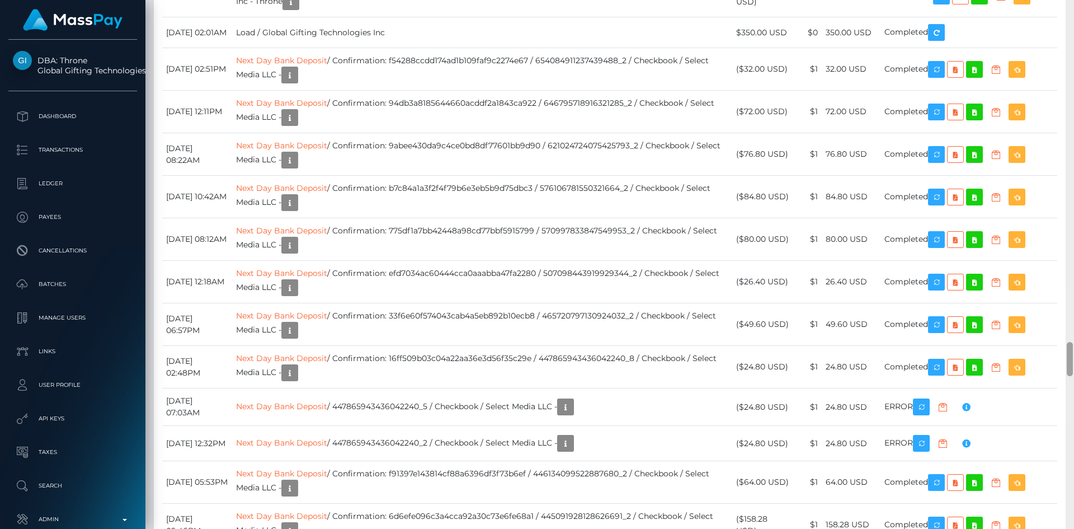
drag, startPoint x: 1070, startPoint y: 26, endPoint x: 1074, endPoint y: 361, distance: 334.6
click at [1074, 361] on div at bounding box center [1070, 264] width 8 height 529
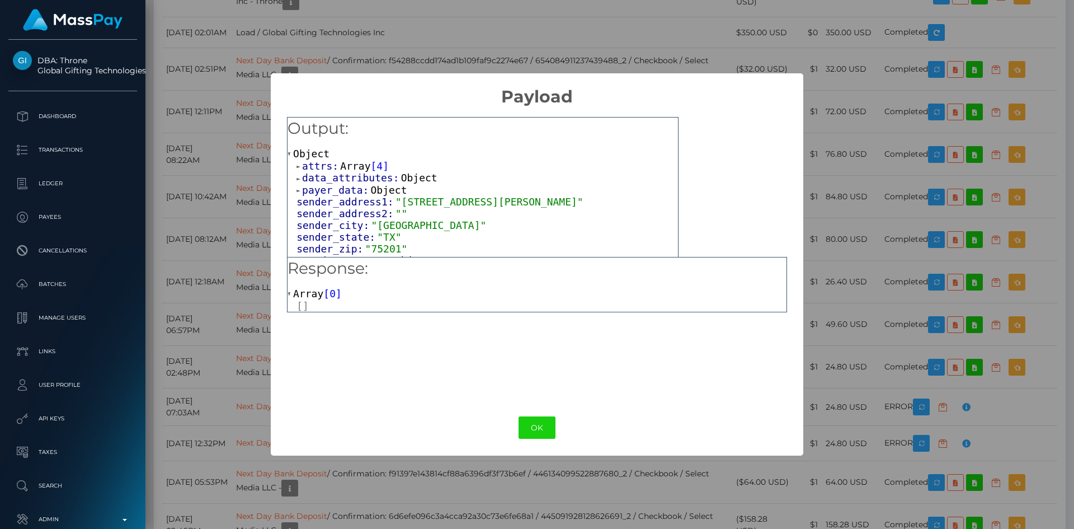
click at [347, 166] on span "Array" at bounding box center [355, 166] width 30 height 12
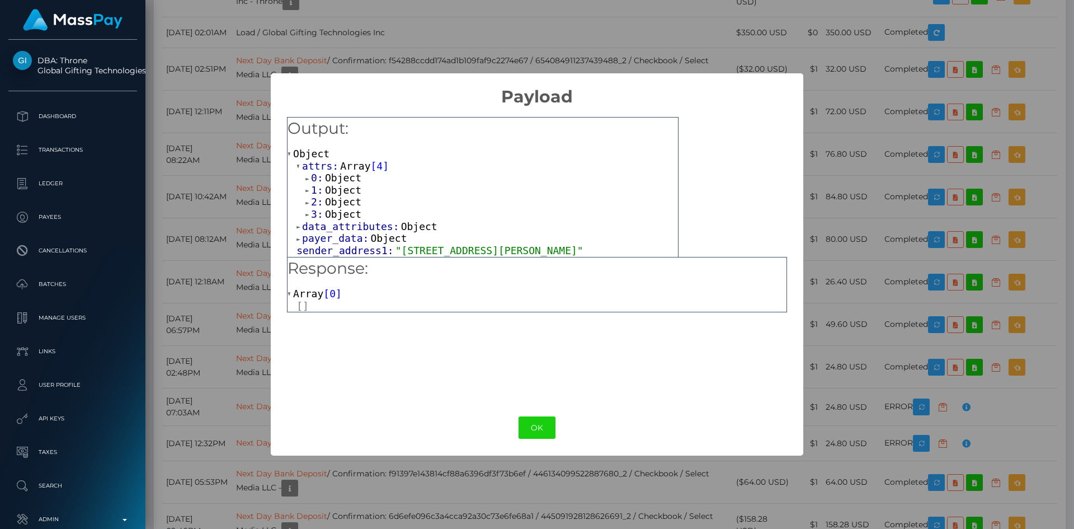
click at [348, 181] on span "Object" at bounding box center [343, 178] width 36 height 12
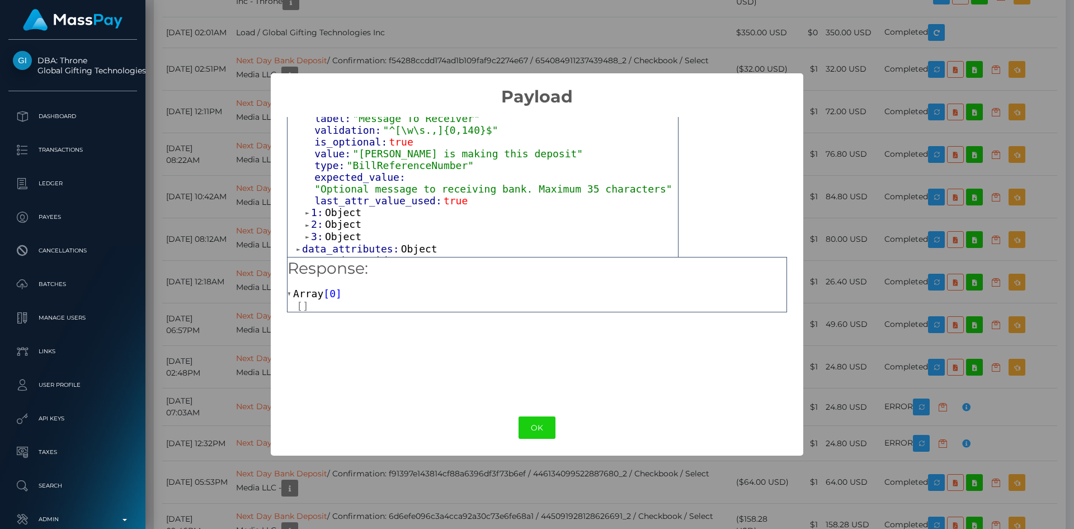
scroll to position [134, 0]
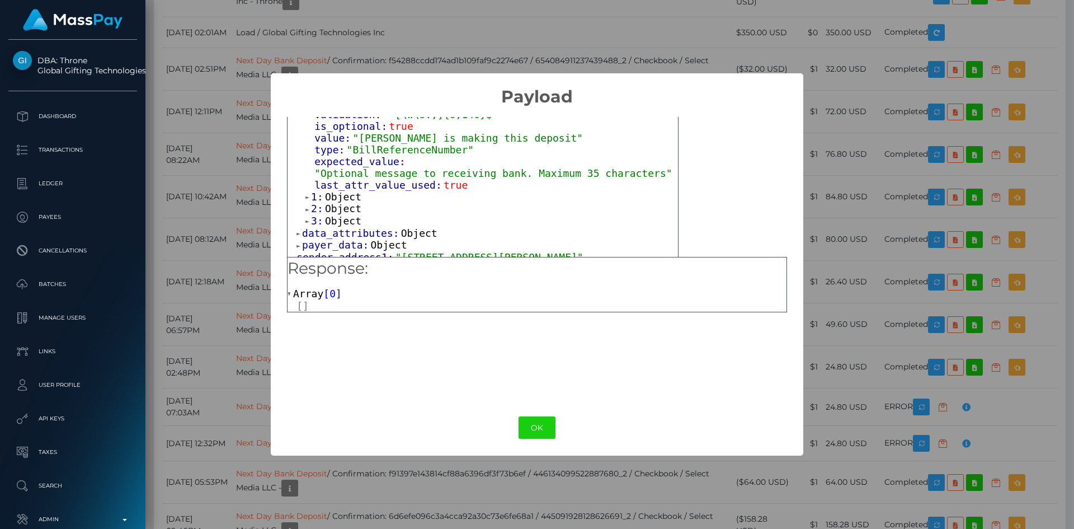
click at [338, 193] on span "Object" at bounding box center [343, 197] width 36 height 12
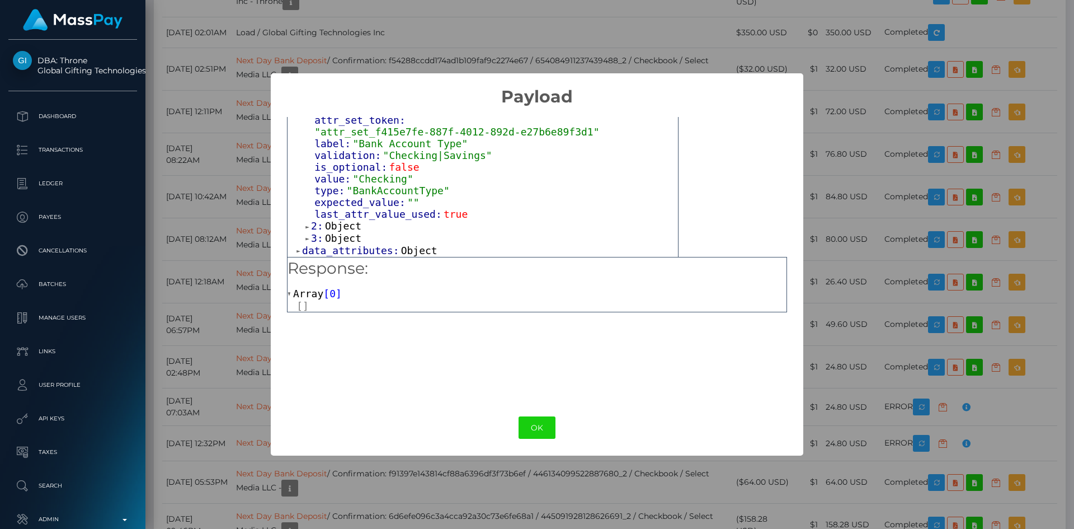
scroll to position [269, 0]
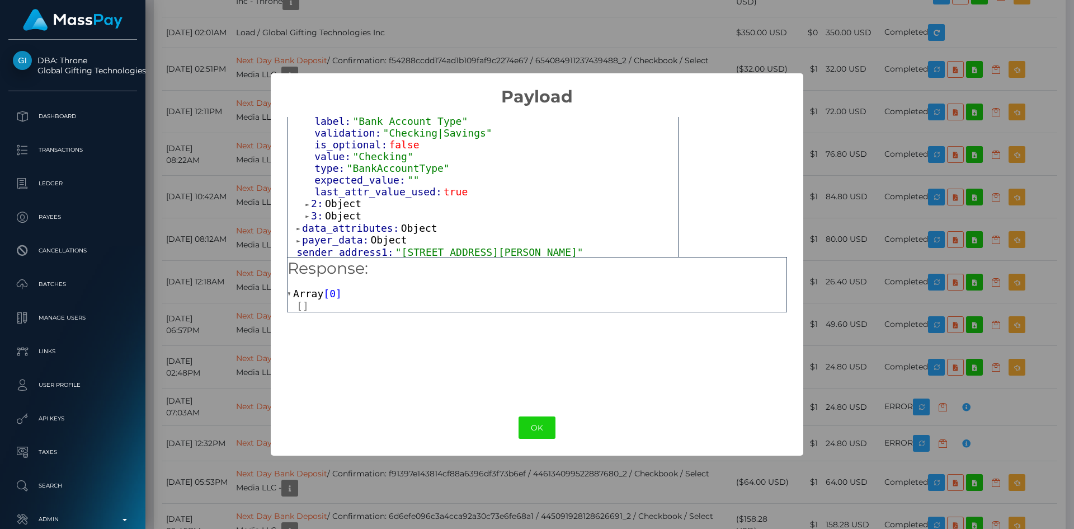
drag, startPoint x: 341, startPoint y: 190, endPoint x: 346, endPoint y: 195, distance: 7.2
click at [341, 197] on span "Object" at bounding box center [343, 203] width 36 height 12
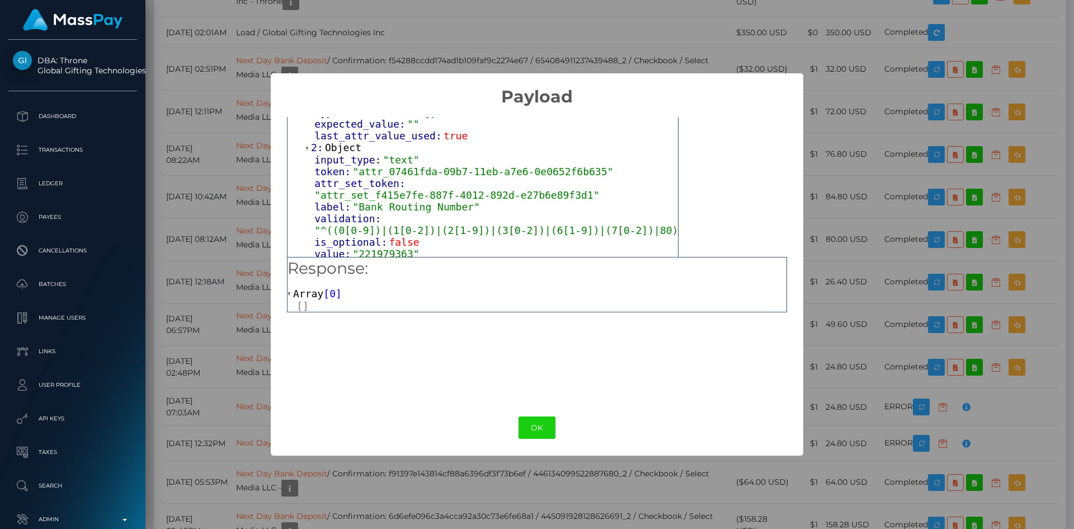
scroll to position [380, 0]
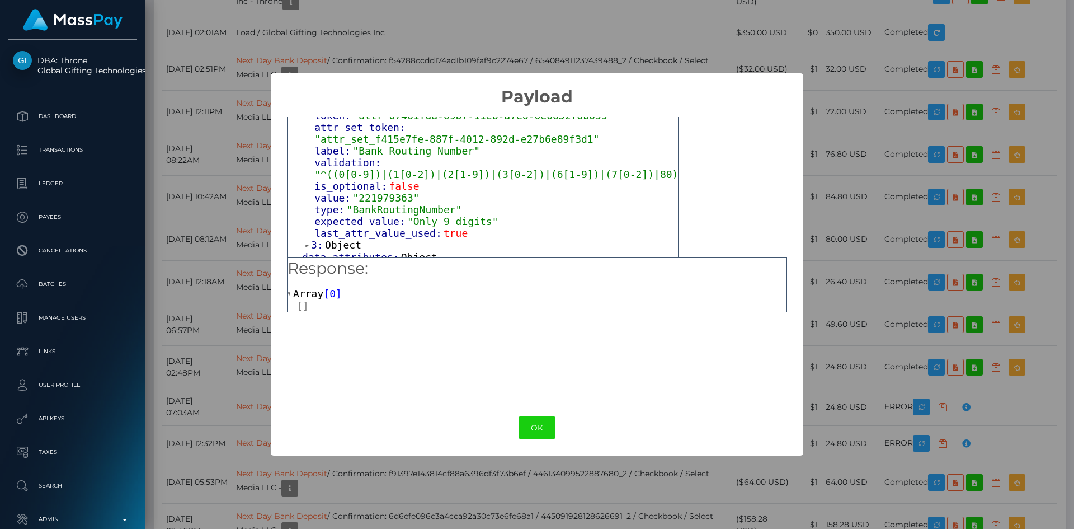
drag, startPoint x: 339, startPoint y: 229, endPoint x: 374, endPoint y: 219, distance: 36.5
click at [340, 239] on span "Object" at bounding box center [343, 245] width 36 height 12
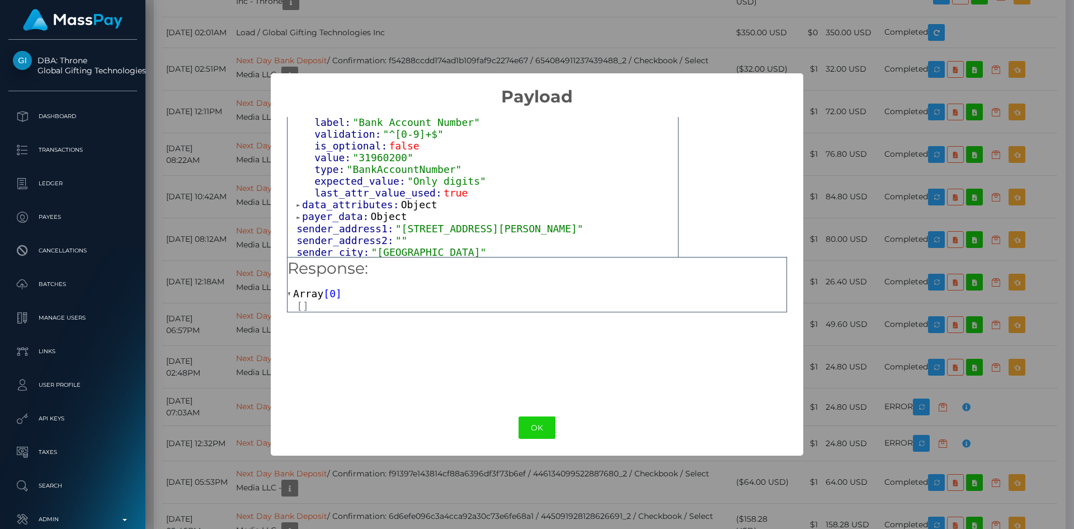
scroll to position [604, 0]
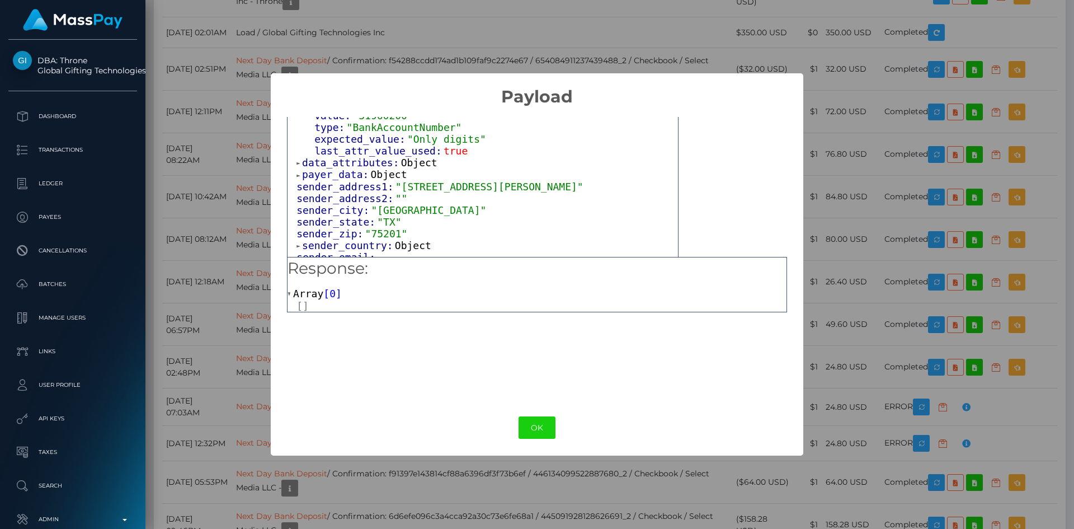
click at [407, 157] on span "Object" at bounding box center [419, 163] width 36 height 12
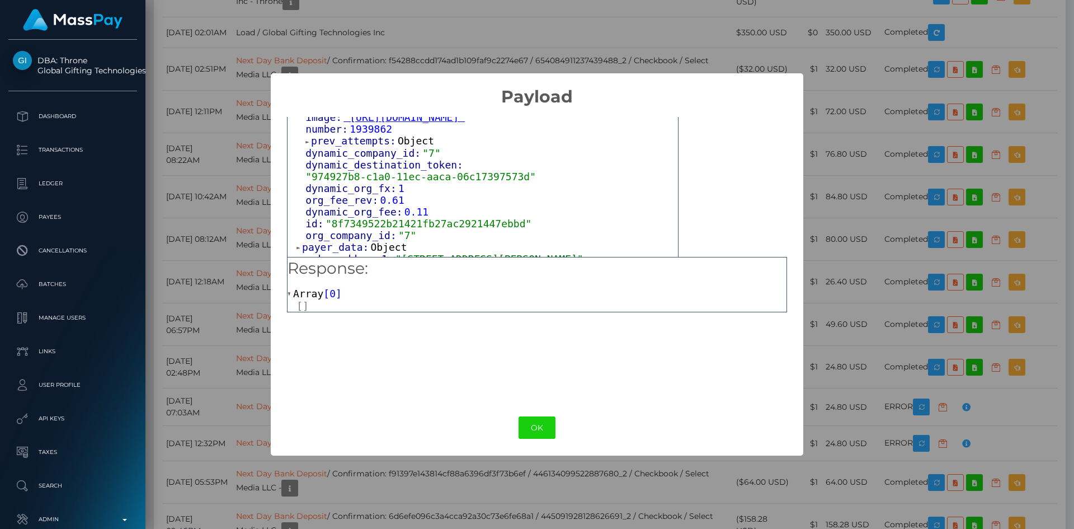
scroll to position [660, 0]
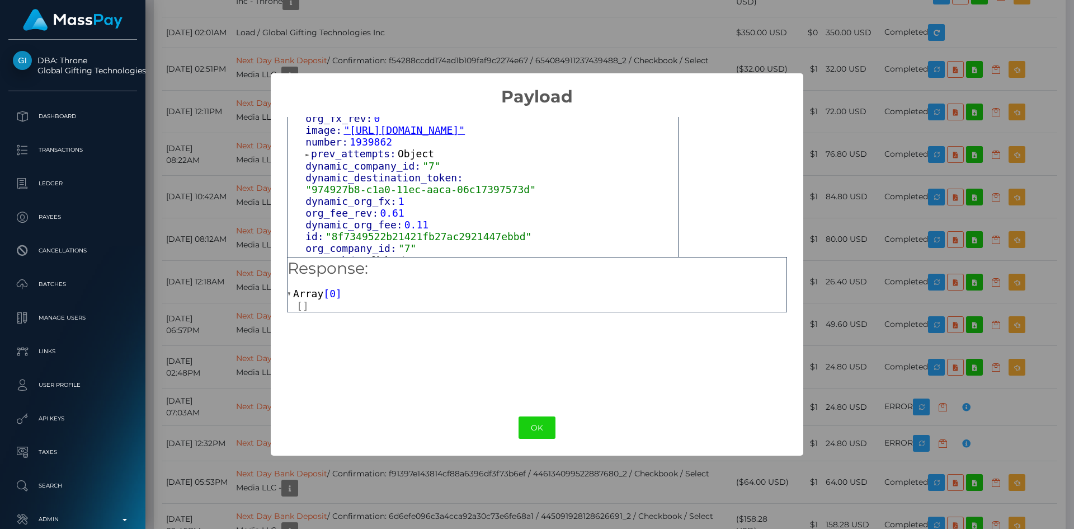
drag, startPoint x: 405, startPoint y: 146, endPoint x: 411, endPoint y: 150, distance: 7.3
click at [405, 148] on span "Object" at bounding box center [416, 154] width 36 height 12
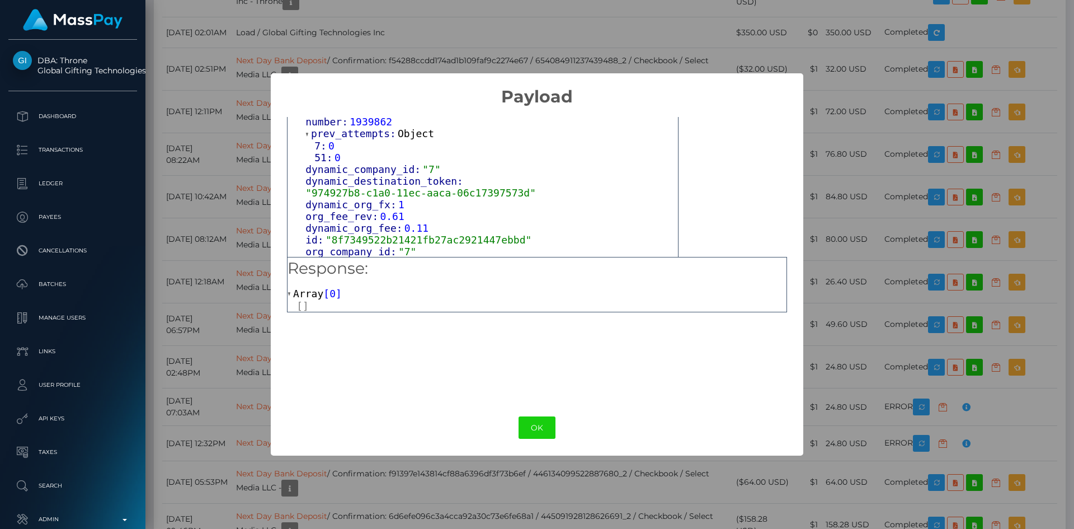
scroll to position [772, 0]
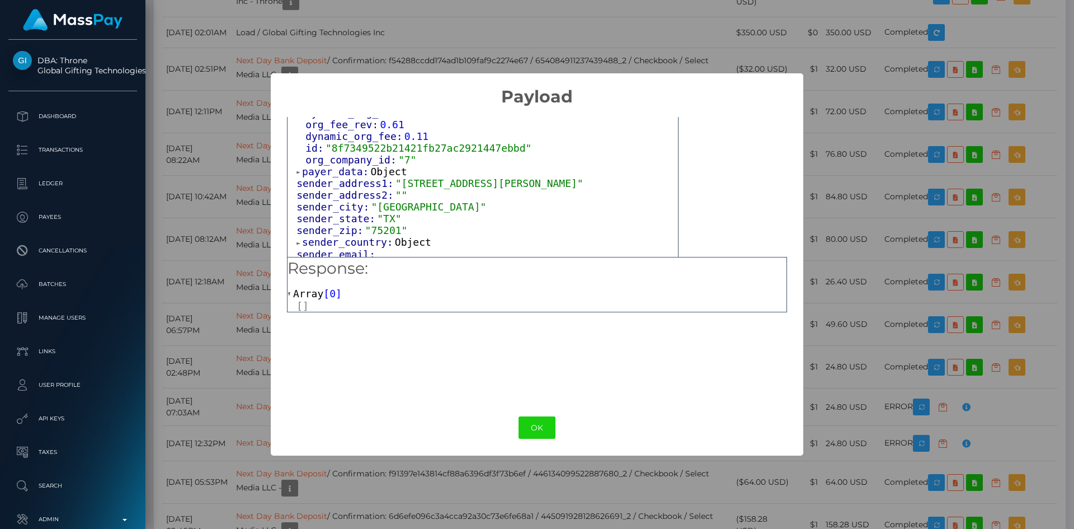
click at [384, 166] on span "Object" at bounding box center [389, 172] width 36 height 12
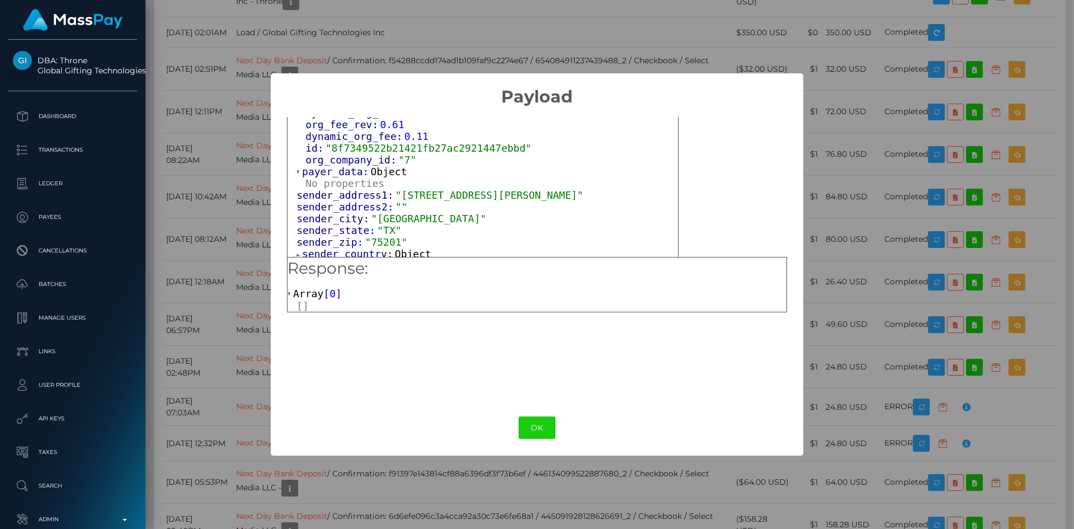
click at [401, 248] on span "Object" at bounding box center [413, 254] width 36 height 12
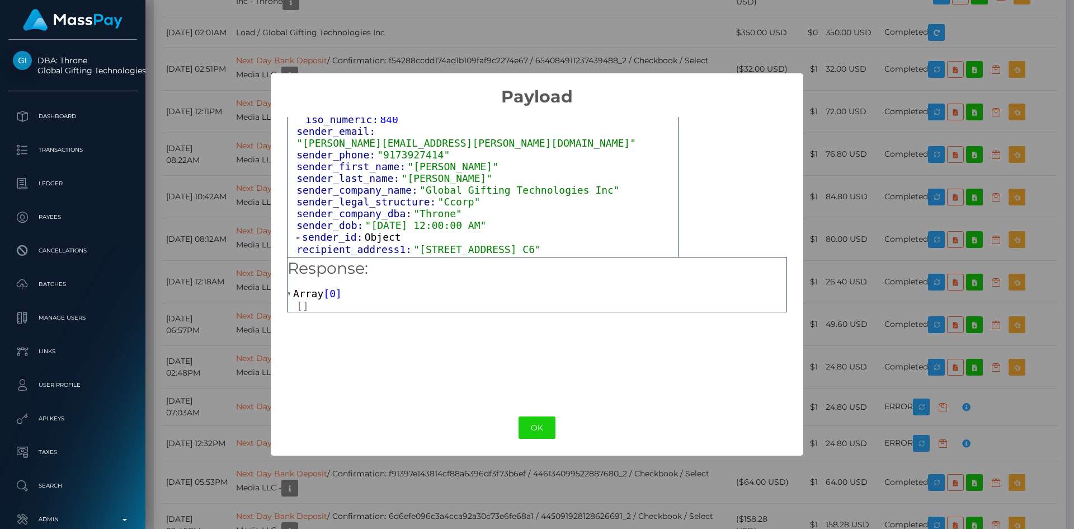
scroll to position [996, 0]
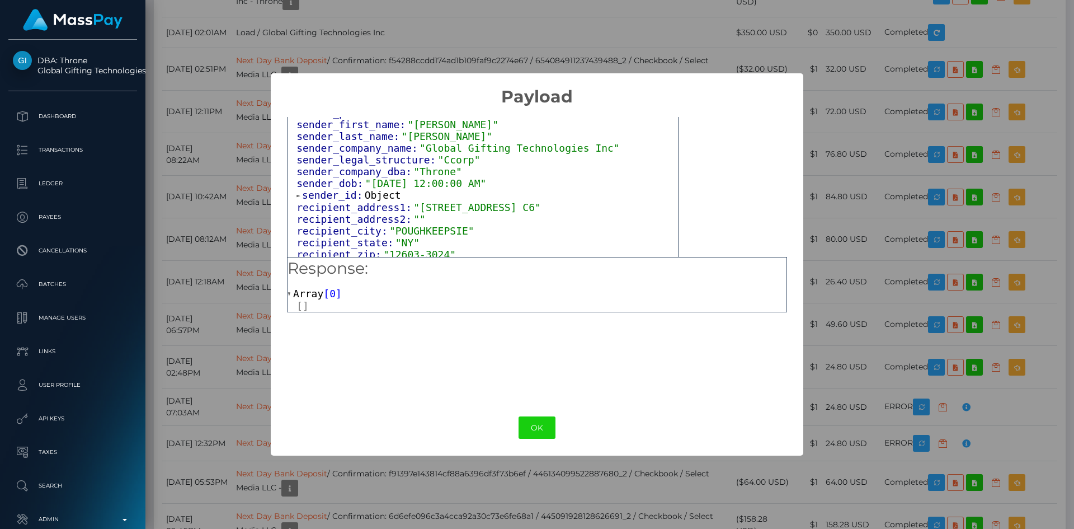
click at [376, 189] on span "Object" at bounding box center [383, 195] width 36 height 12
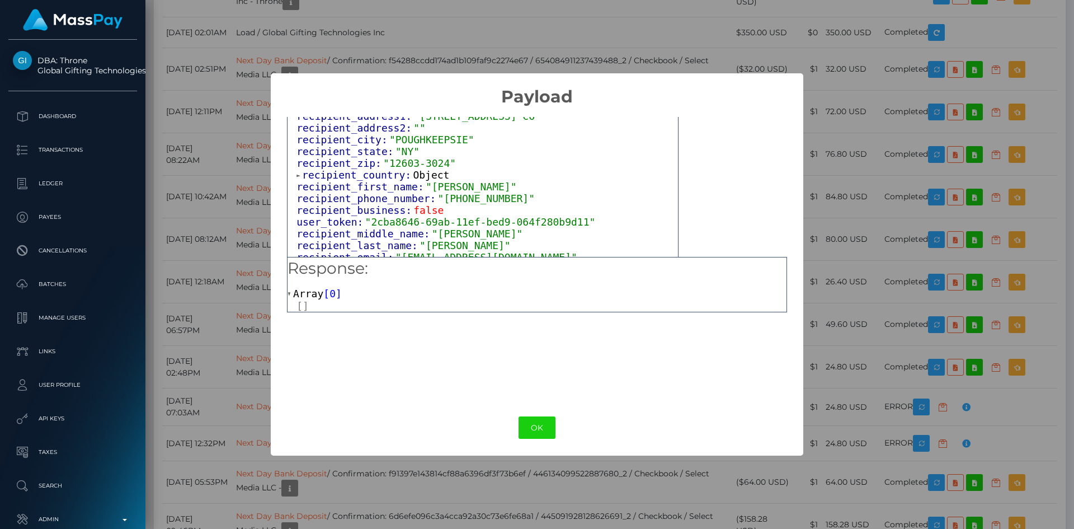
scroll to position [1208, 0]
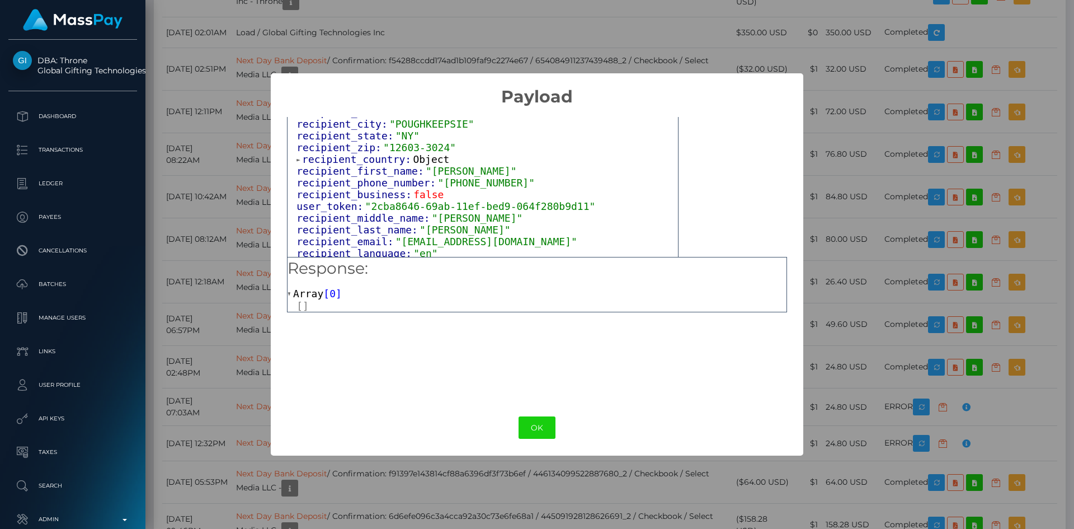
click at [298, 156] on span at bounding box center [300, 159] width 6 height 7
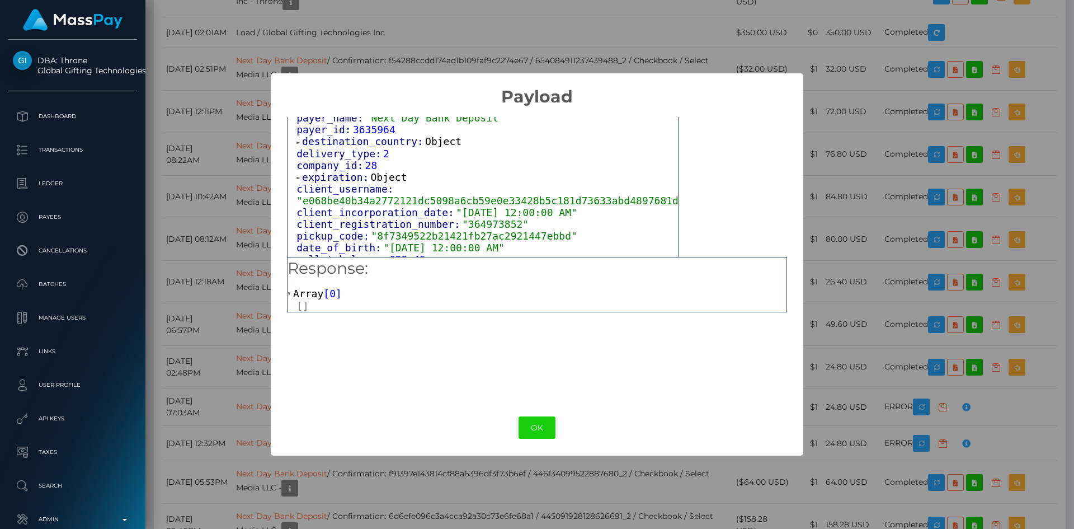
scroll to position [1533, 0]
click at [299, 145] on span at bounding box center [300, 141] width 6 height 7
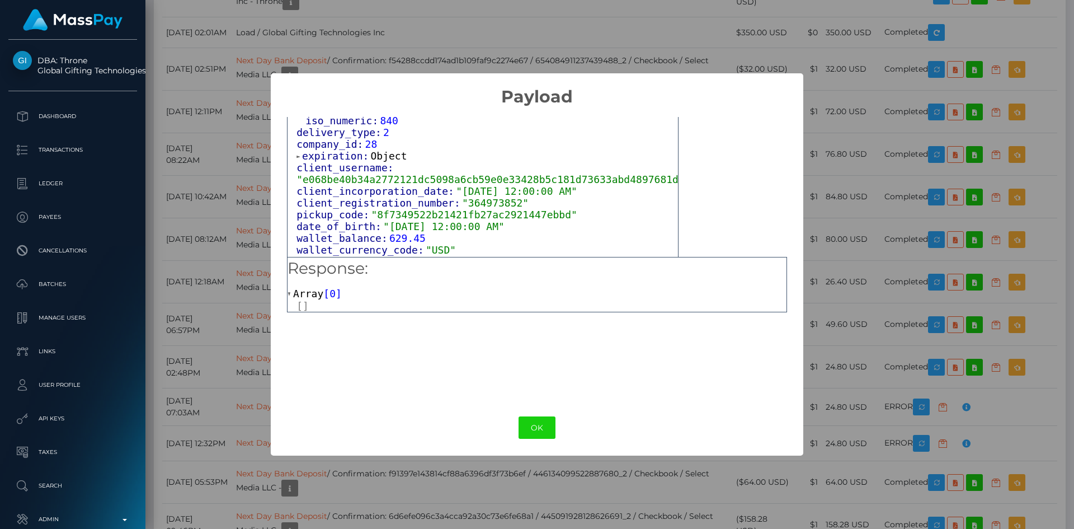
click at [305, 162] on span "expiration:" at bounding box center [336, 156] width 68 height 12
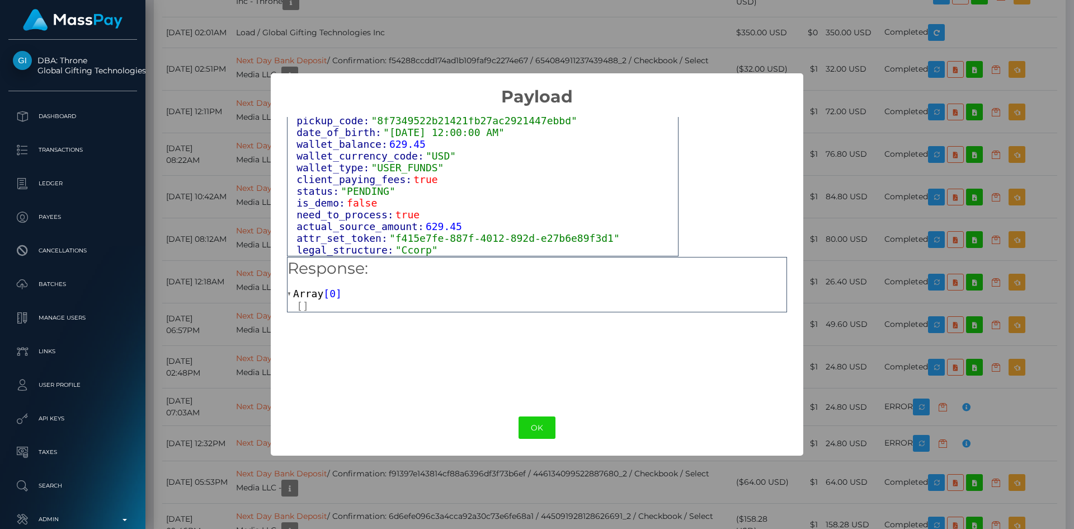
scroll to position [1735, 0]
click at [539, 422] on button "OK" at bounding box center [537, 427] width 37 height 23
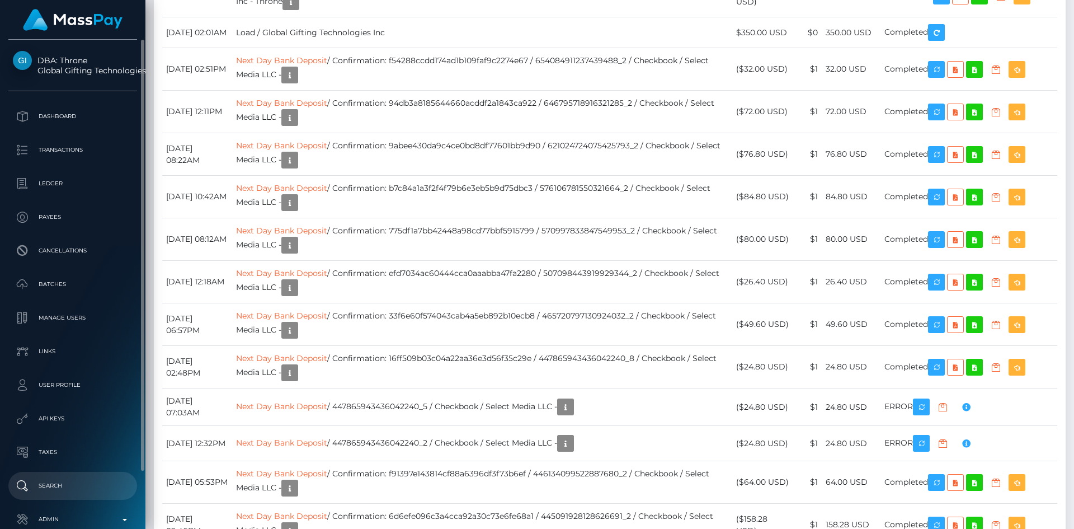
drag, startPoint x: 84, startPoint y: 516, endPoint x: 101, endPoint y: 490, distance: 30.7
click at [84, 516] on p "Admin" at bounding box center [73, 519] width 120 height 17
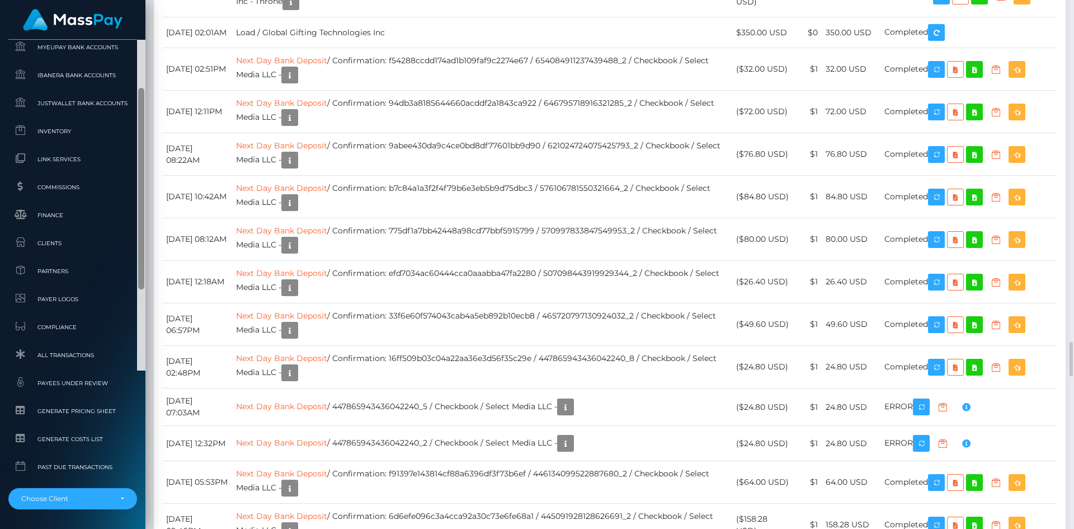
scroll to position [688, 0]
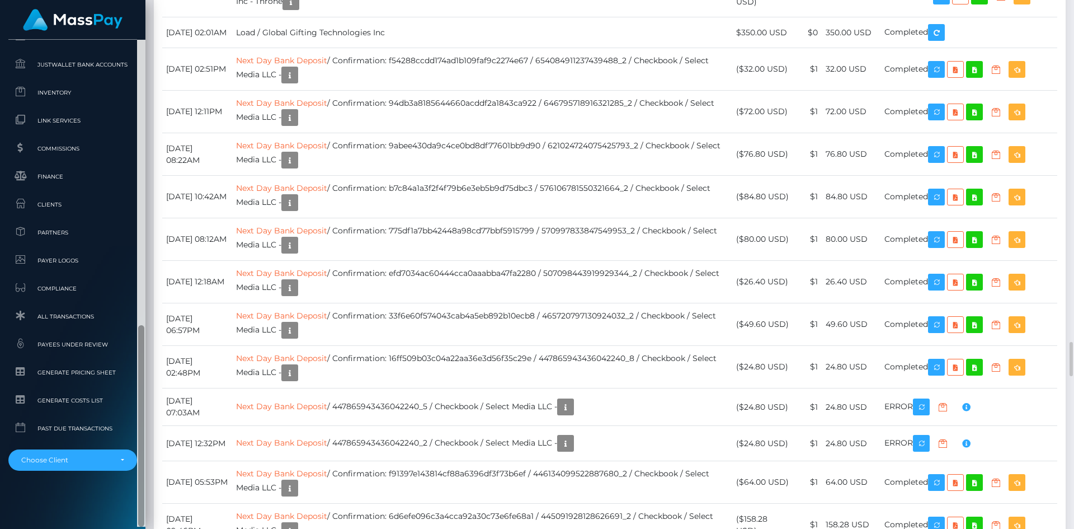
drag, startPoint x: 143, startPoint y: 279, endPoint x: 158, endPoint y: 521, distance: 242.2
click at [158, 523] on div "DBA: Throne Global Gifting Technologies Inc Dashboard Transactions Ledger" at bounding box center [537, 264] width 1074 height 529
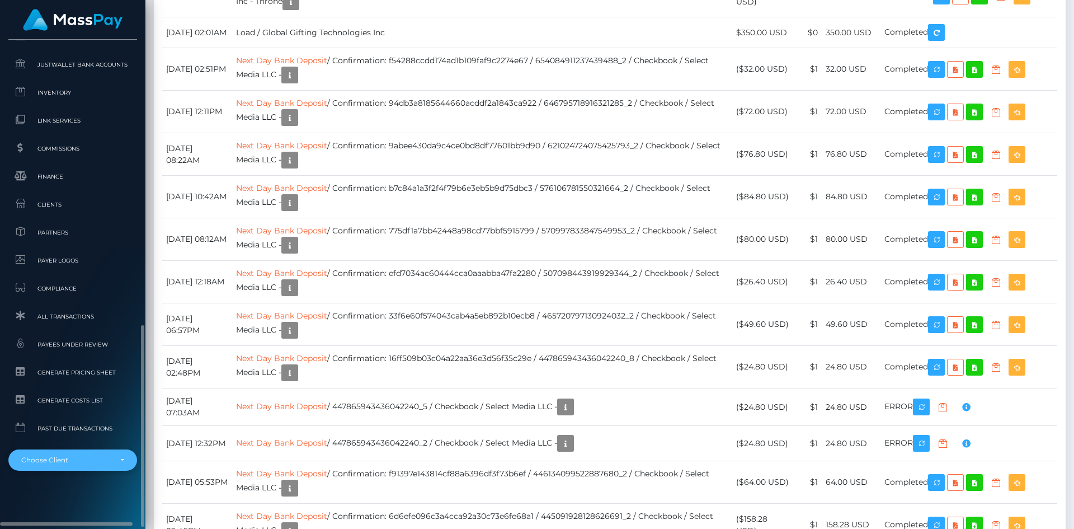
click at [96, 463] on div "Choose Client" at bounding box center [66, 459] width 90 height 9
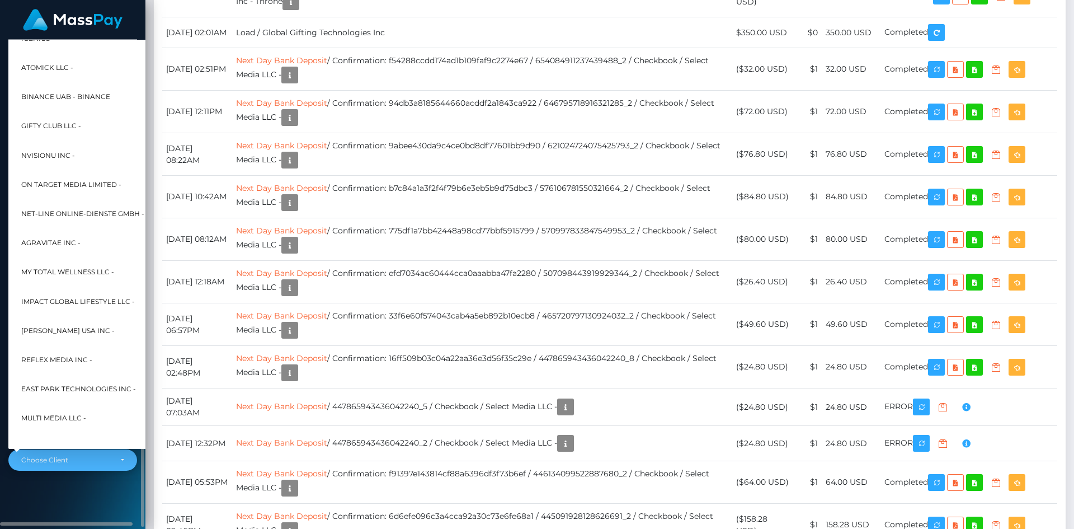
scroll to position [3167, 0]
drag, startPoint x: 454, startPoint y: 304, endPoint x: 444, endPoint y: 302, distance: 10.8
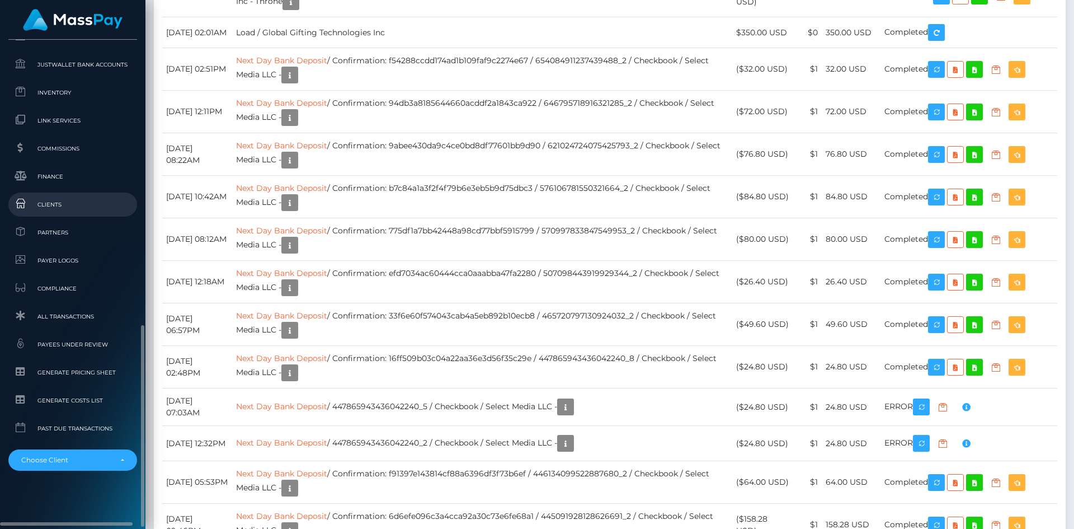
click at [88, 204] on span "Clients" at bounding box center [73, 204] width 120 height 13
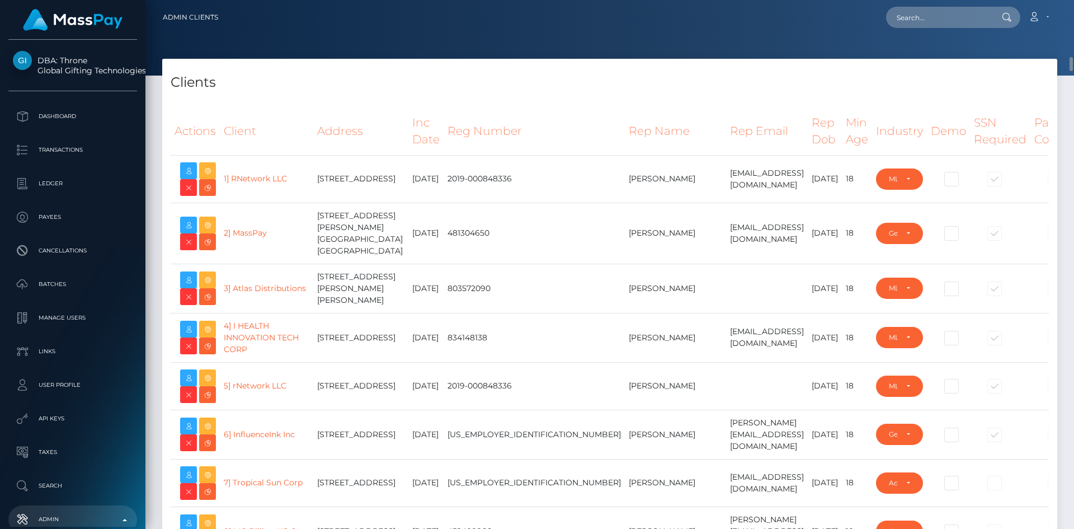
select select "223"
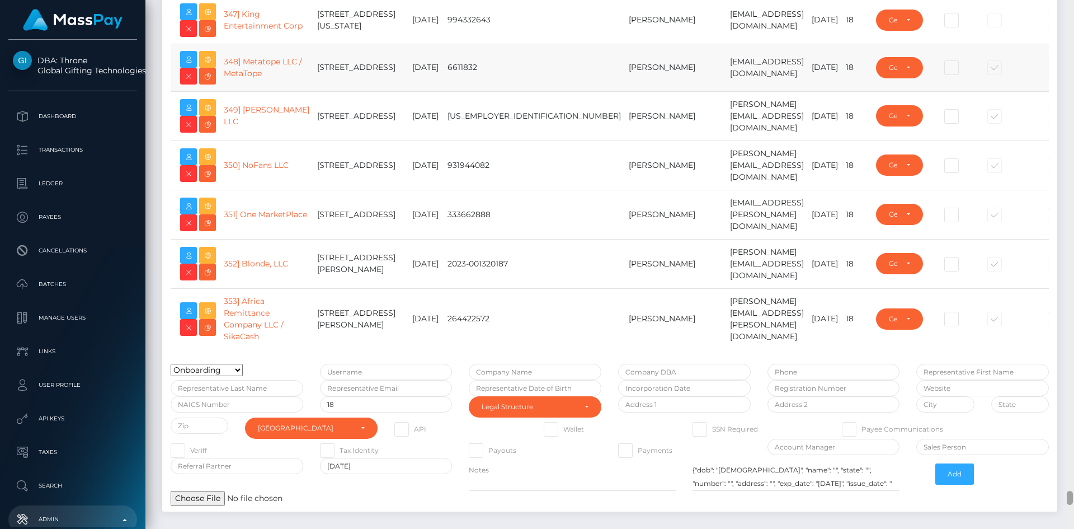
scroll to position [18399, 0]
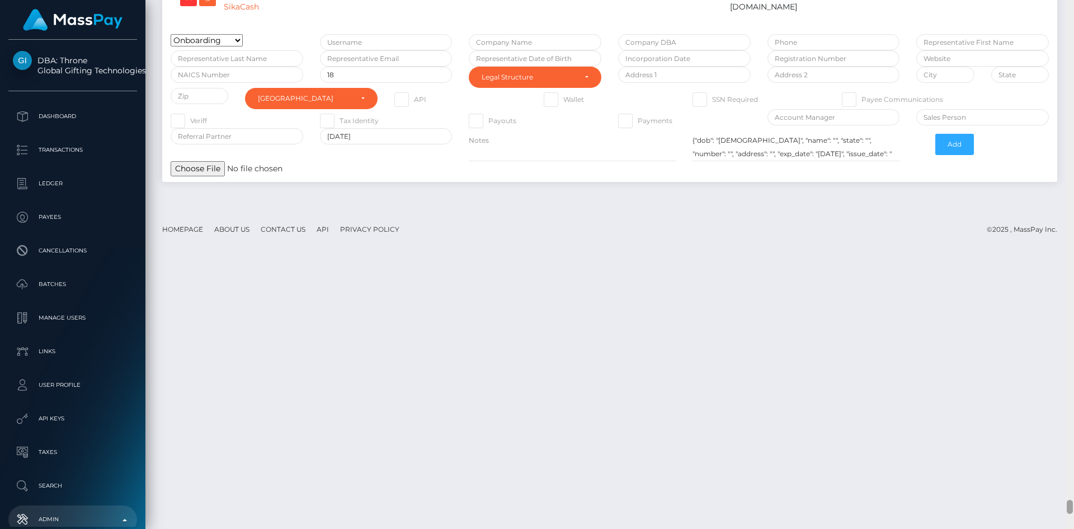
drag, startPoint x: 1069, startPoint y: 7, endPoint x: 1041, endPoint y: 506, distance: 499.3
click at [1041, 506] on div "Admin Clients Loading... Loading..." at bounding box center [609, 264] width 929 height 529
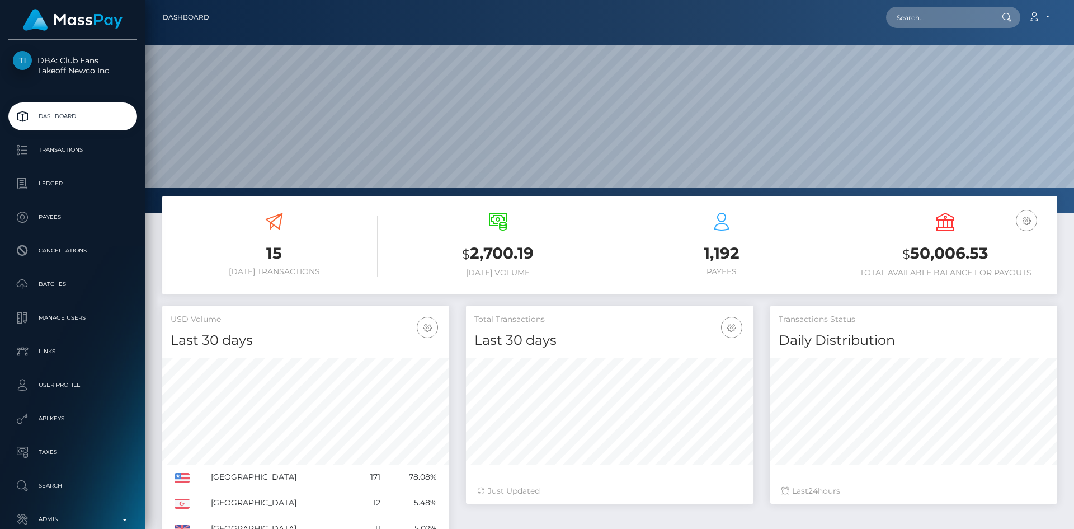
scroll to position [199, 288]
drag, startPoint x: 958, startPoint y: 20, endPoint x: 945, endPoint y: 19, distance: 12.4
click at [958, 20] on input "text" at bounding box center [938, 17] width 105 height 21
paste input "68a7a86618347"
type input "68a7a86618347"
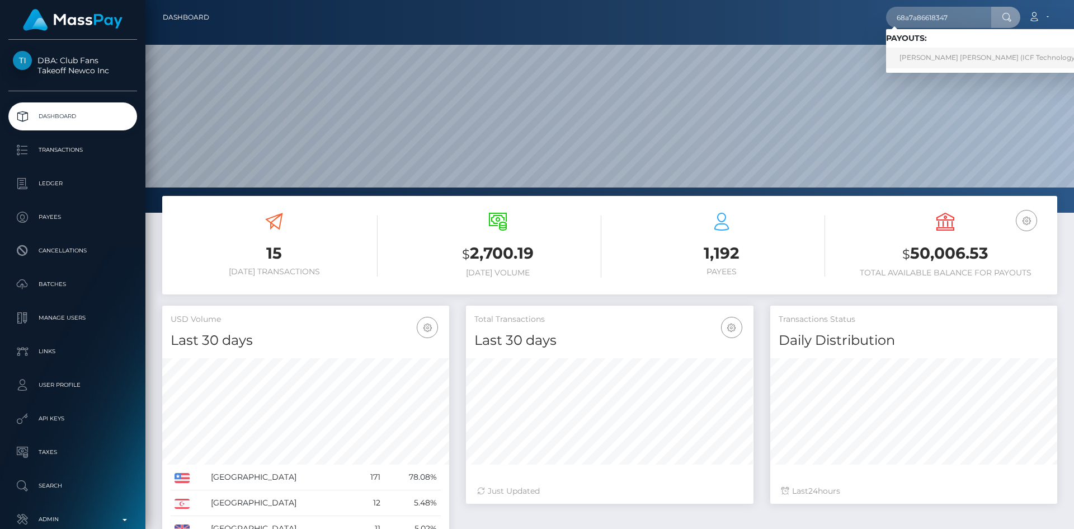
click at [954, 58] on link "[PERSON_NAME] [PERSON_NAME] (ICF Technology, Inc. - )" at bounding box center [999, 58] width 227 height 21
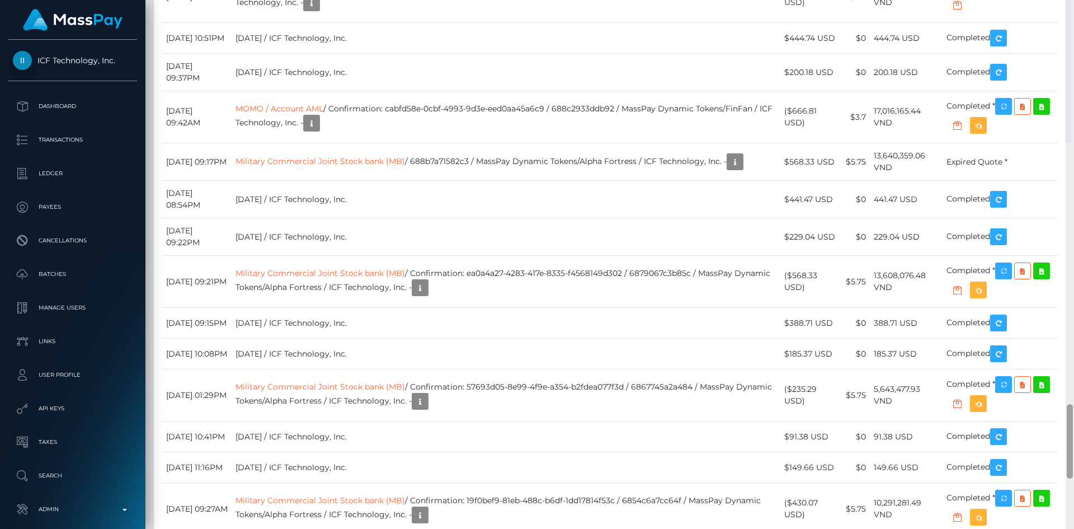
scroll to position [559330, 559177]
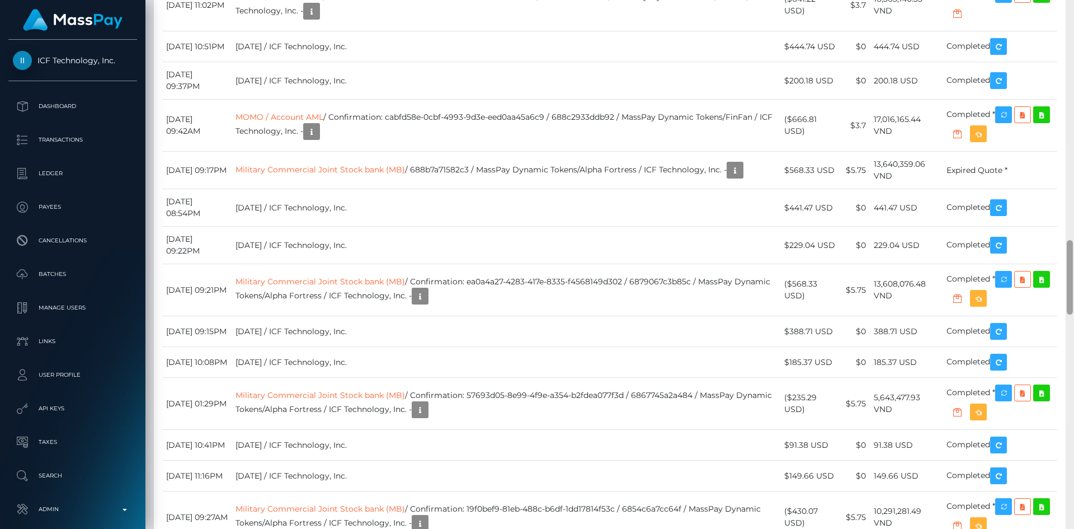
click at [1072, 297] on div at bounding box center [1070, 277] width 6 height 74
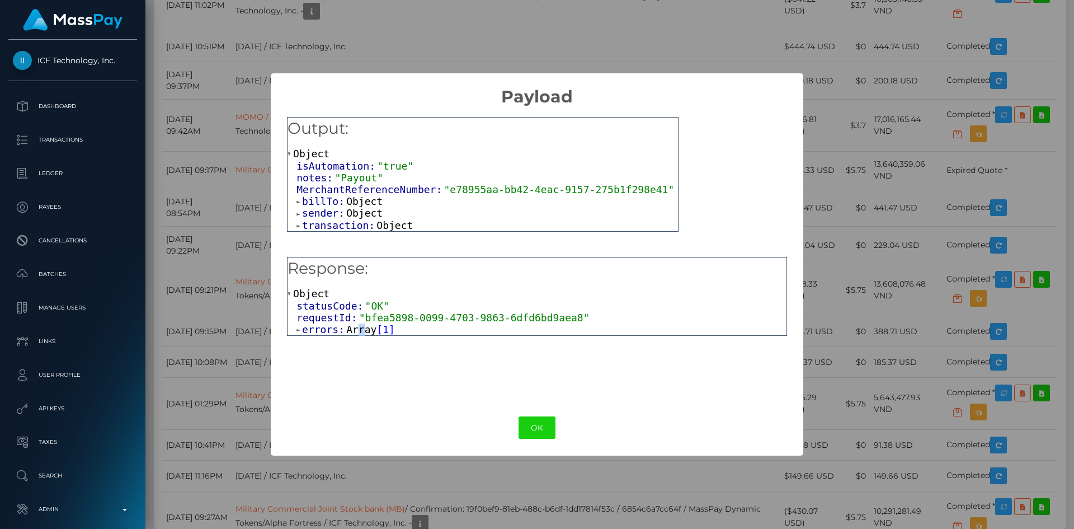
click at [356, 330] on span "Array" at bounding box center [361, 329] width 30 height 12
click at [346, 347] on span "Object" at bounding box center [343, 341] width 36 height 12
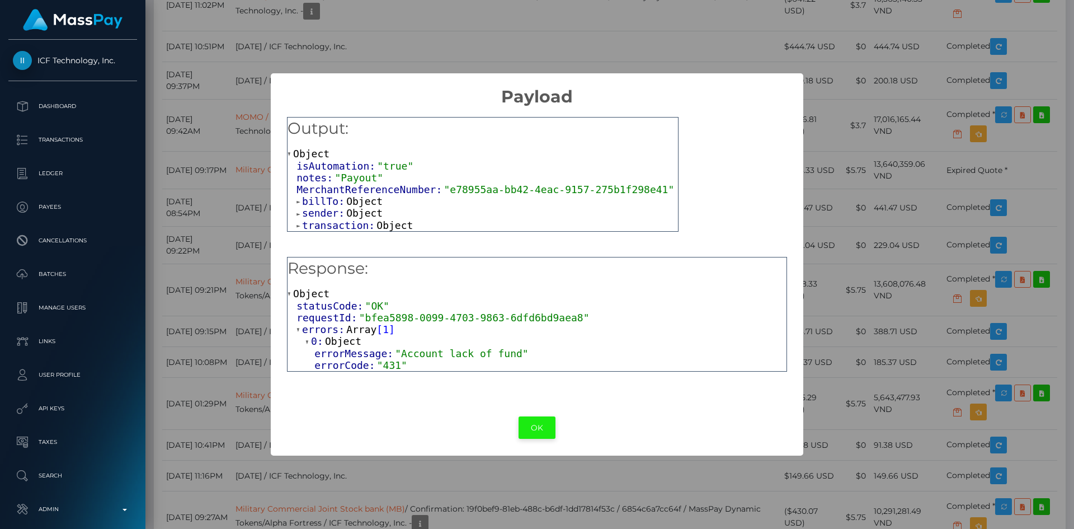
click at [544, 426] on button "OK" at bounding box center [537, 427] width 37 height 23
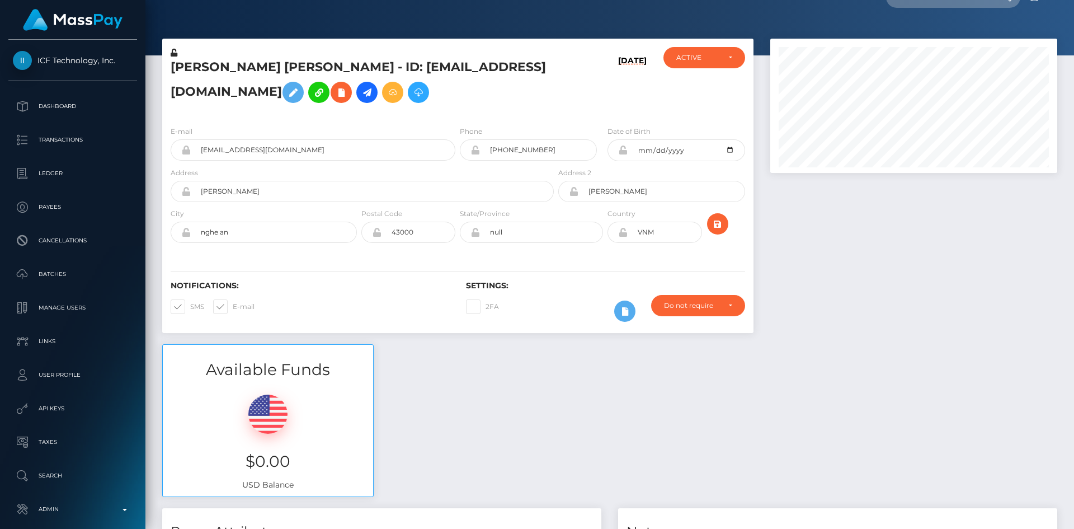
scroll to position [0, 0]
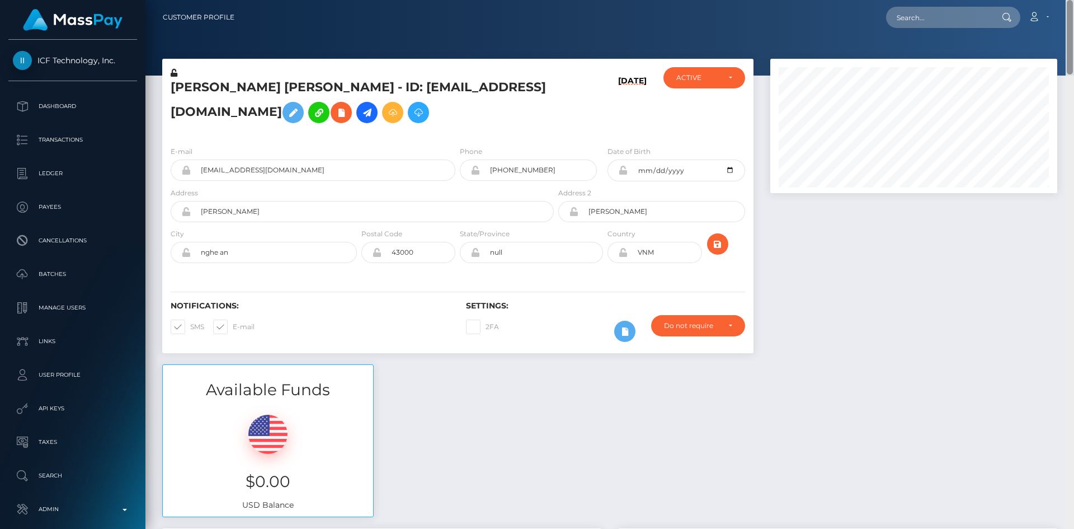
drag, startPoint x: 1070, startPoint y: 301, endPoint x: 1062, endPoint y: -11, distance: 311.7
click at [1062, 0] on html "ICF Technology, Inc. Dashboard Transactions Ledger Payees Batches" at bounding box center [537, 264] width 1074 height 529
click at [935, 22] on input "text" at bounding box center [938, 17] width 105 height 21
paste input "pout_U4G4z3mHanWop"
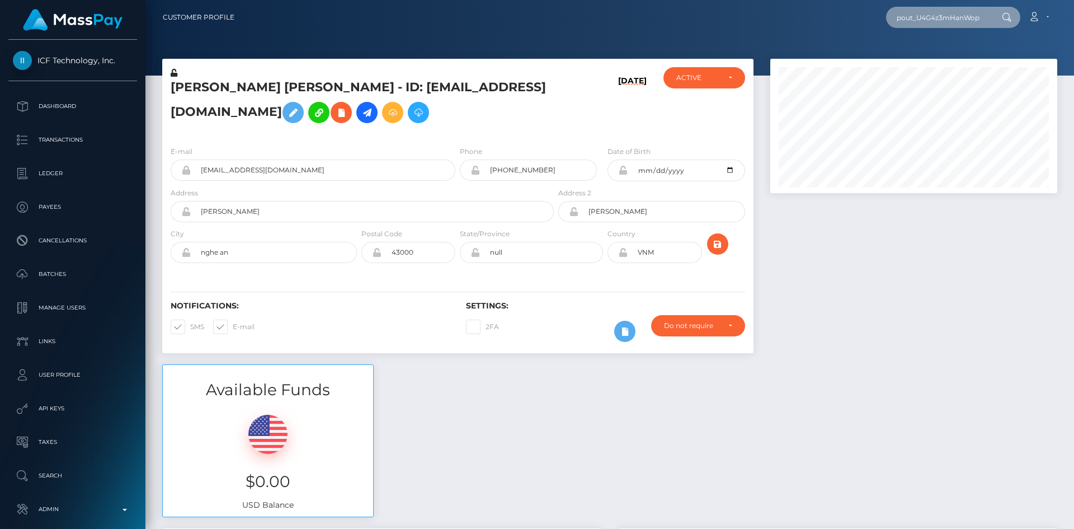
scroll to position [0, 1]
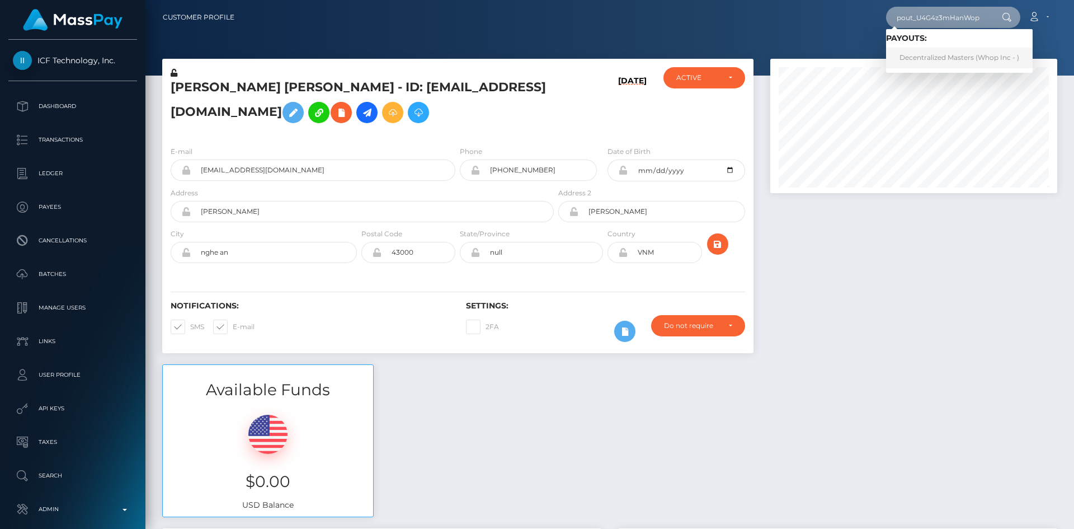
type input "pout_U4G4z3mHanWop"
click at [930, 58] on link "Decentralized Masters (Whop Inc - )" at bounding box center [959, 58] width 147 height 21
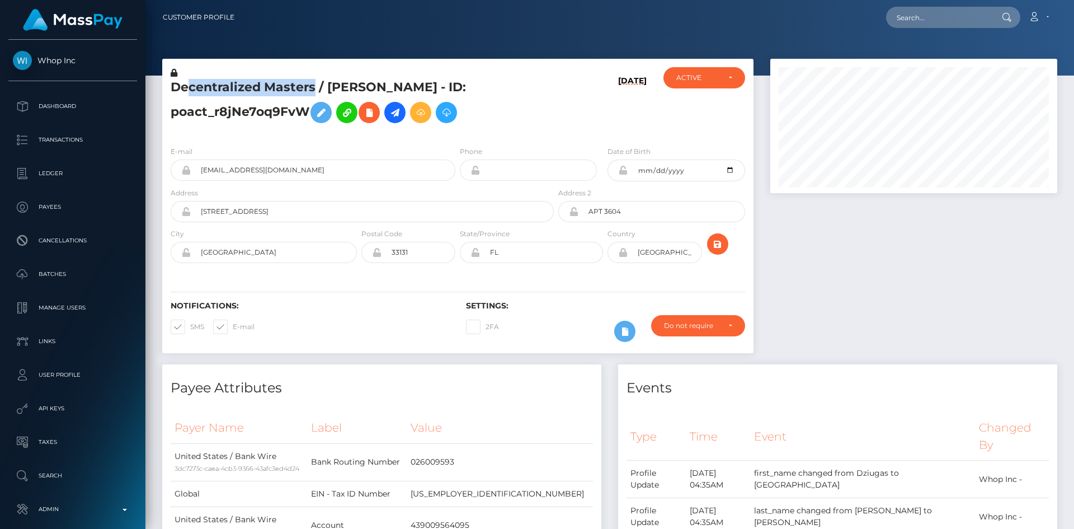
scroll to position [134, 288]
drag, startPoint x: 313, startPoint y: 84, endPoint x: 181, endPoint y: 92, distance: 132.3
click at [181, 92] on h5 "Decentralized Masters / [PERSON_NAME] - ID: poact_r8jNe7oq9FvW" at bounding box center [359, 104] width 377 height 50
click at [189, 88] on h5 "Decentralized Masters / [PERSON_NAME] - ID: poact_r8jNe7oq9FvW" at bounding box center [359, 104] width 377 height 50
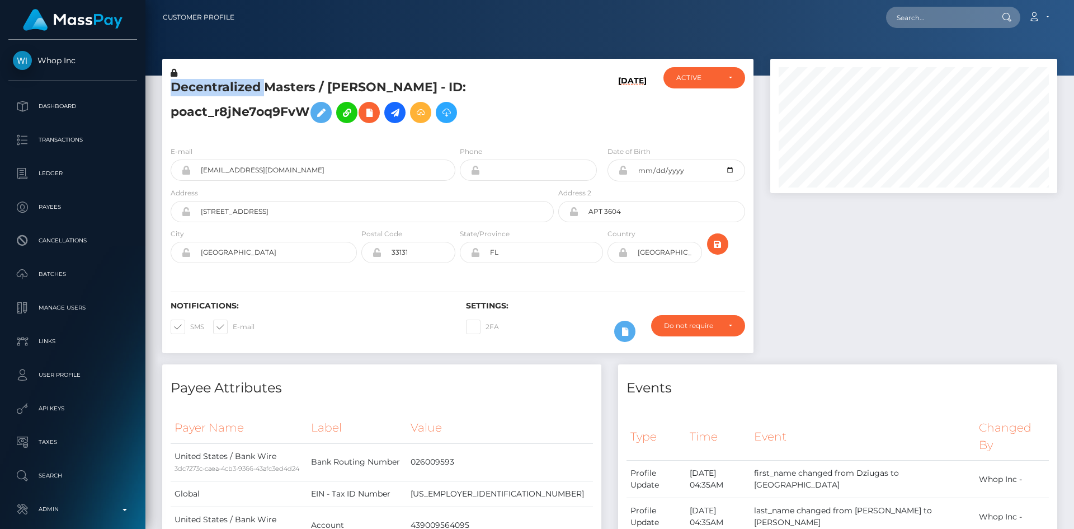
click at [189, 88] on h5 "Decentralized Masters / [PERSON_NAME] - ID: poact_r8jNe7oq9FvW" at bounding box center [359, 104] width 377 height 50
click at [252, 86] on h5 "Decentralized Masters / [PERSON_NAME] - ID: poact_r8jNe7oq9FvW" at bounding box center [359, 104] width 377 height 50
drag, startPoint x: 436, startPoint y: 87, endPoint x: 172, endPoint y: 86, distance: 263.5
click at [172, 86] on h5 "Decentralized Masters / [PERSON_NAME] - ID: poact_r8jNe7oq9FvW" at bounding box center [359, 104] width 377 height 50
copy h5 "Decentralized Masters / [PERSON_NAME]"
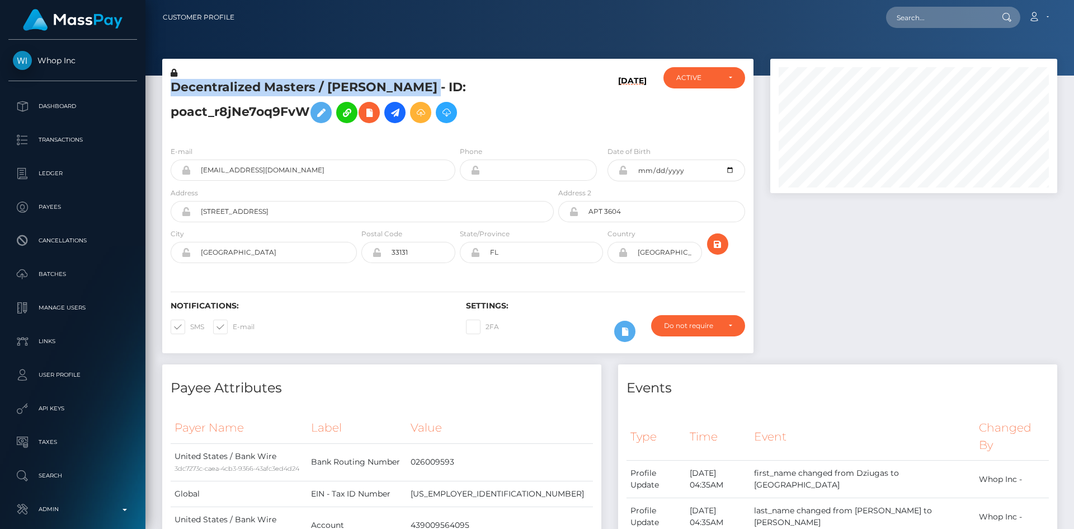
click at [260, 87] on h5 "Decentralized Masters / [PERSON_NAME] - ID: poact_r8jNe7oq9FvW" at bounding box center [359, 104] width 377 height 50
click at [304, 84] on h5 "Decentralized Masters / [PERSON_NAME] - ID: poact_r8jNe7oq9FvW" at bounding box center [359, 104] width 377 height 50
click at [309, 84] on h5 "Decentralized Masters / [PERSON_NAME] - ID: poact_r8jNe7oq9FvW" at bounding box center [359, 104] width 377 height 50
click at [313, 83] on h5 "Decentralized Masters / [PERSON_NAME] - ID: poact_r8jNe7oq9FvW" at bounding box center [359, 104] width 377 height 50
click at [308, 83] on h5 "Decentralized Masters / [PERSON_NAME] - ID: poact_r8jNe7oq9FvW" at bounding box center [359, 104] width 377 height 50
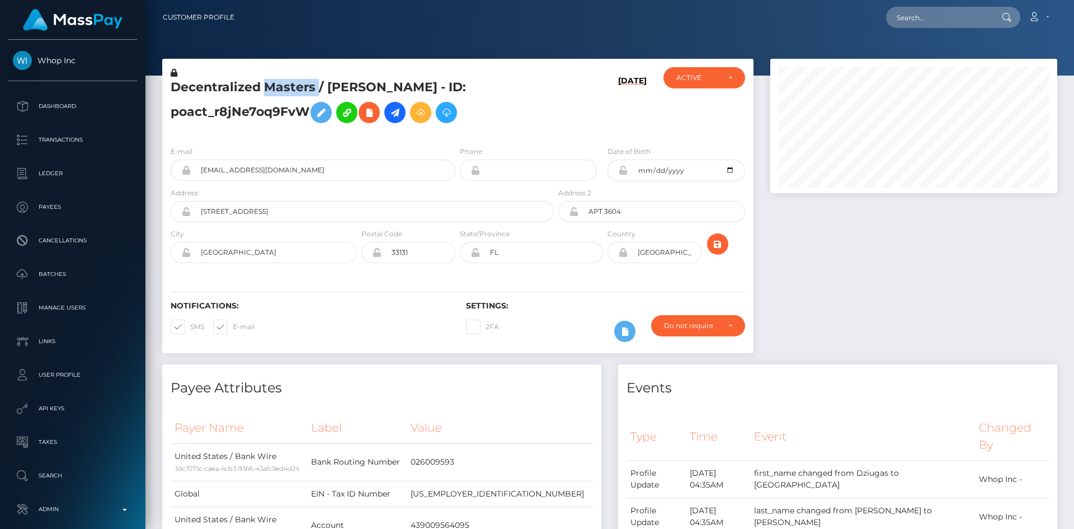
click at [308, 83] on h5 "Decentralized Masters / [PERSON_NAME] - ID: poact_r8jNe7oq9FvW" at bounding box center [359, 104] width 377 height 50
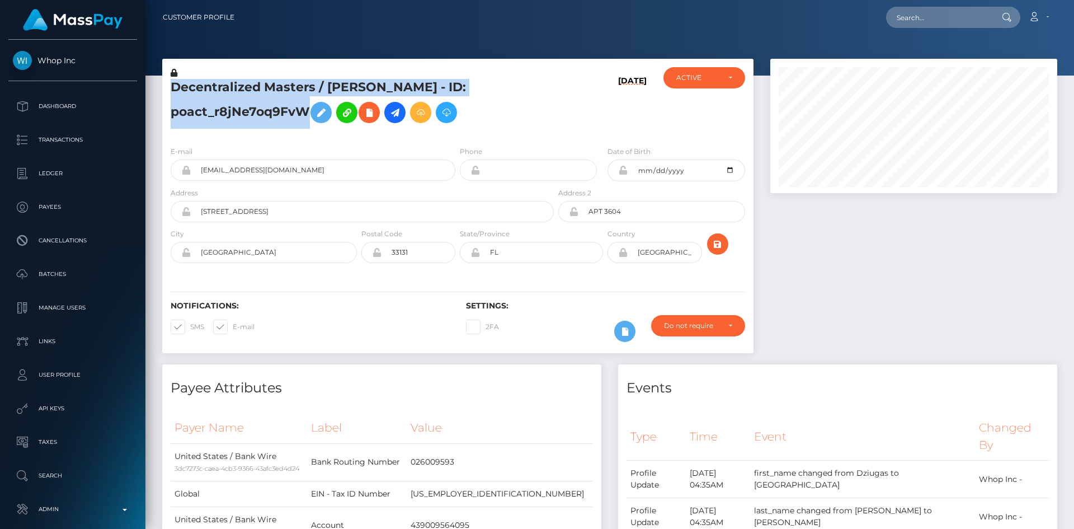
click at [308, 84] on h5 "Decentralized Masters / [PERSON_NAME] - ID: poact_r8jNe7oq9FvW" at bounding box center [359, 104] width 377 height 50
drag, startPoint x: 358, startPoint y: 86, endPoint x: 436, endPoint y: 88, distance: 77.8
click at [359, 86] on h5 "Decentralized Masters / [PERSON_NAME] - ID: poact_r8jNe7oq9FvW" at bounding box center [359, 104] width 377 height 50
click at [440, 84] on h5 "Decentralized Masters / [PERSON_NAME] - ID: poact_r8jNe7oq9FvW" at bounding box center [359, 104] width 377 height 50
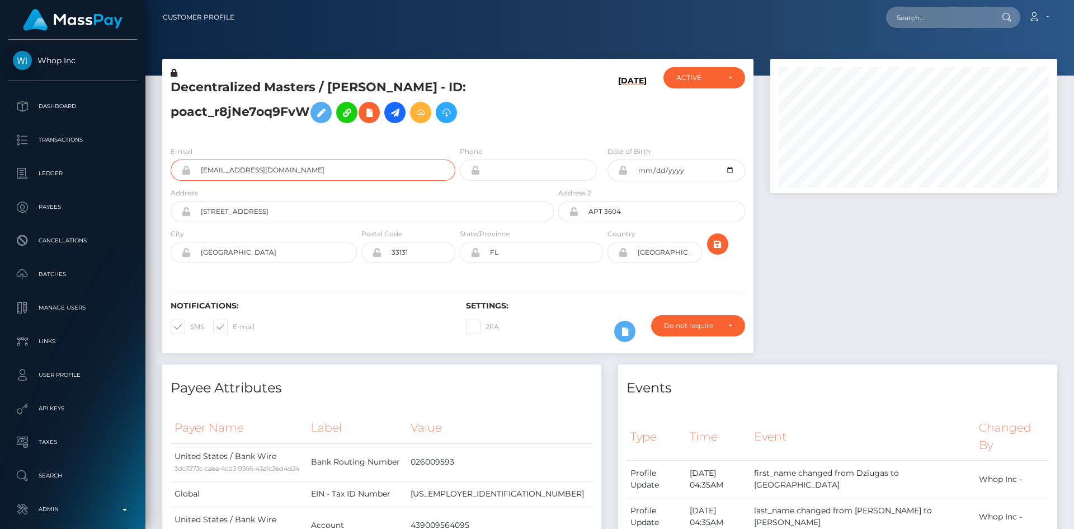
click at [331, 162] on input "[EMAIL_ADDRESS][DOMAIN_NAME]" at bounding box center [323, 169] width 265 height 21
click at [327, 203] on input "[STREET_ADDRESS]" at bounding box center [372, 211] width 363 height 21
click at [628, 209] on input "APT 3604" at bounding box center [661, 211] width 166 height 21
click at [280, 255] on input "MIAMI" at bounding box center [274, 252] width 166 height 21
click at [433, 252] on div "33131" at bounding box center [408, 252] width 94 height 21
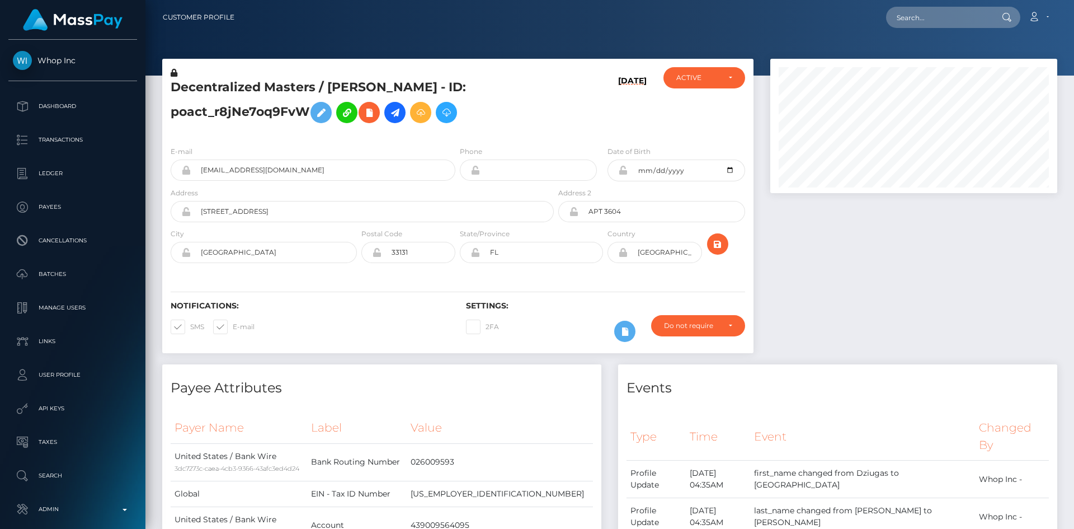
click at [1008, 222] on div at bounding box center [914, 211] width 304 height 305
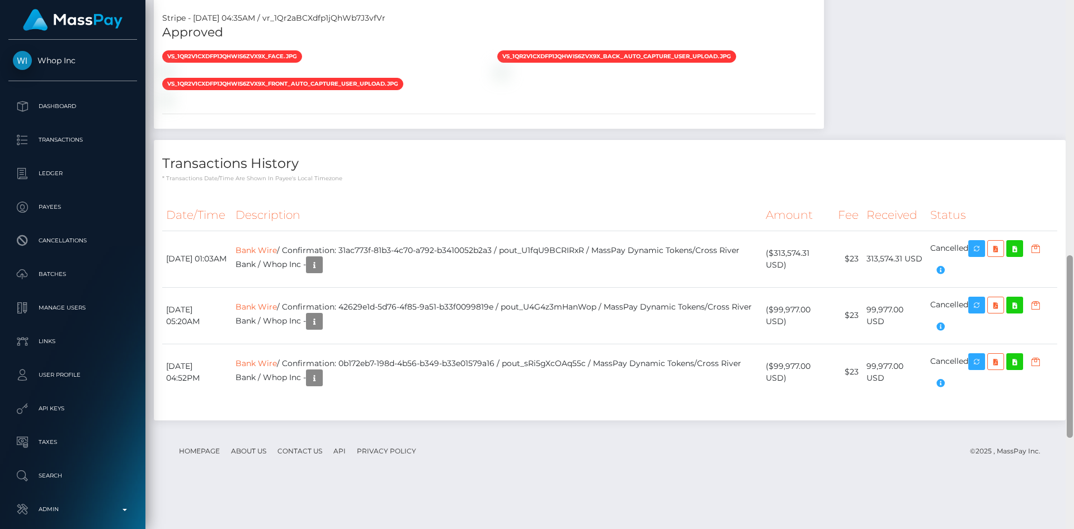
scroll to position [732, 0]
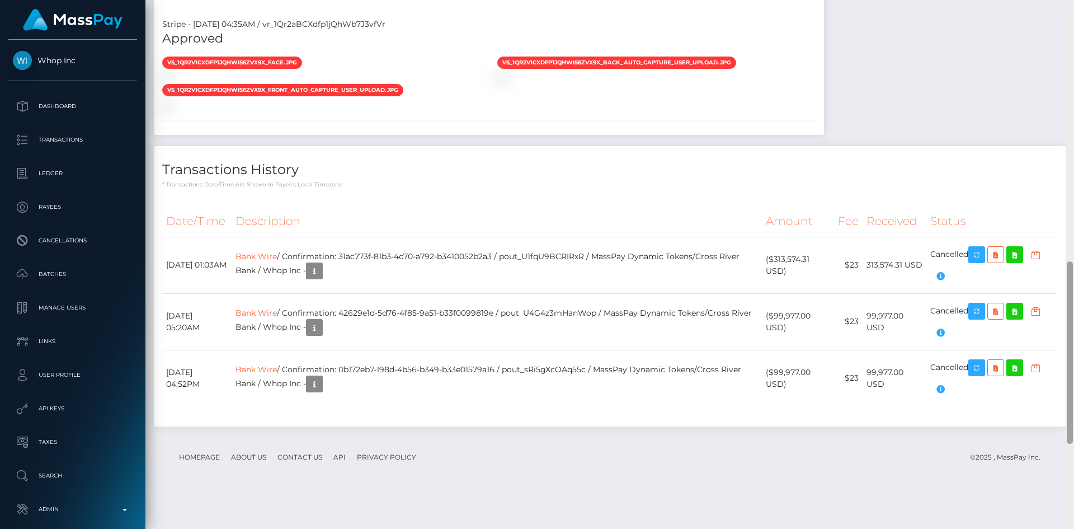
drag, startPoint x: 1070, startPoint y: 119, endPoint x: 896, endPoint y: 353, distance: 291.9
click at [1074, 363] on div at bounding box center [1070, 270] width 8 height 529
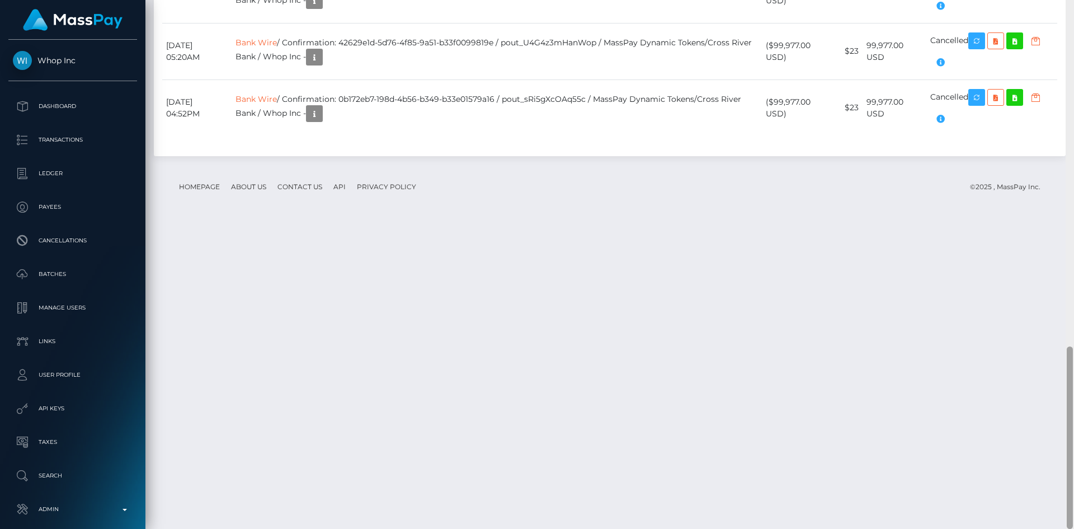
drag, startPoint x: 1073, startPoint y: 267, endPoint x: 1074, endPoint y: 308, distance: 40.8
click at [1074, 308] on div at bounding box center [1070, 264] width 8 height 529
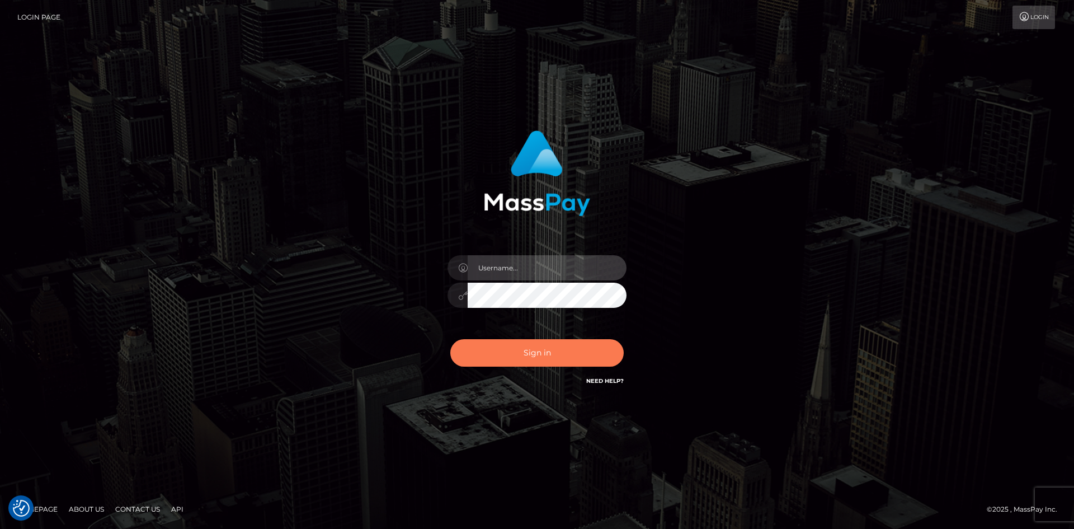
type input "alexstef"
click at [558, 357] on button "Sign in" at bounding box center [536, 352] width 173 height 27
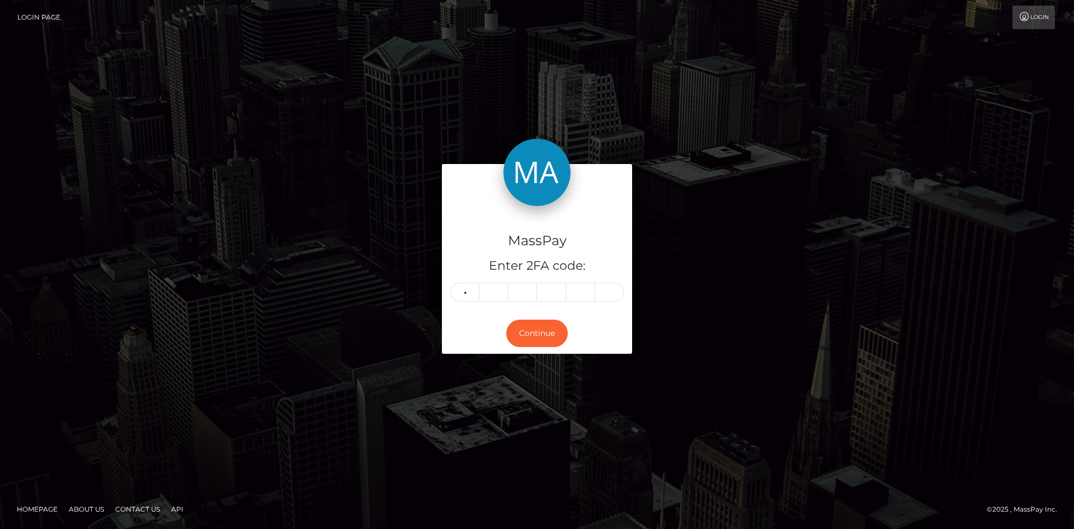
type input "4"
type input "2"
type input "5"
type input "9"
type input "1"
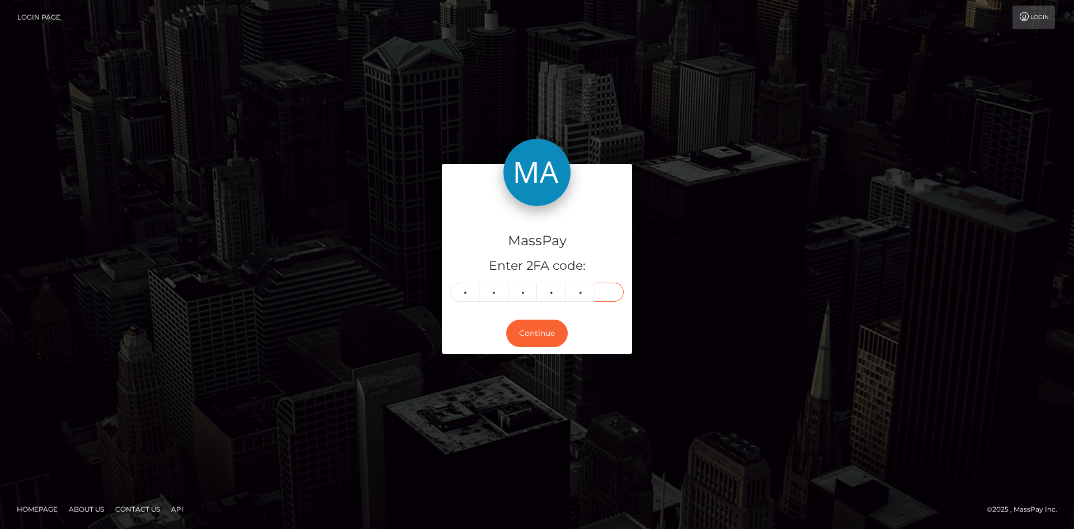
type input "0"
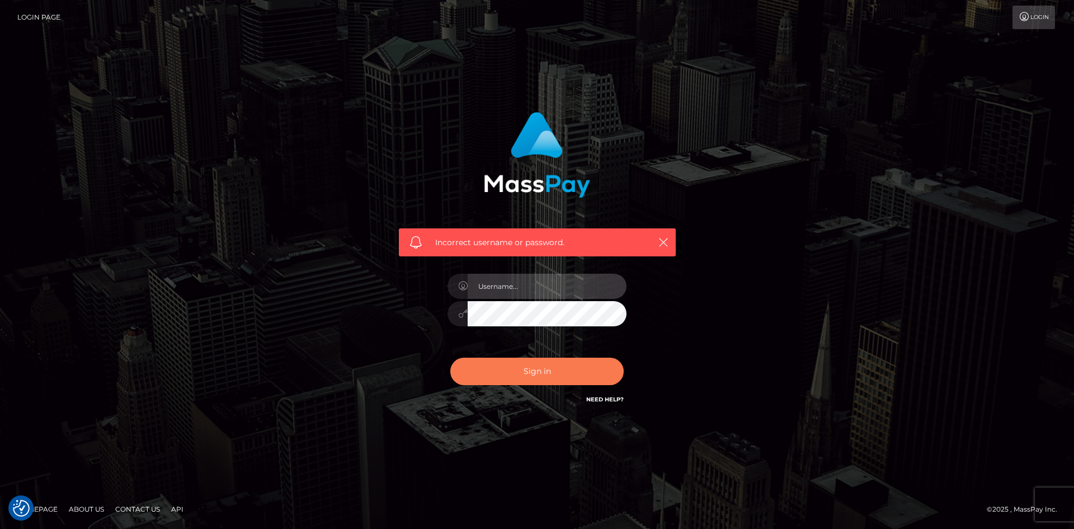
type input "alexstef"
click at [532, 380] on button "Sign in" at bounding box center [536, 370] width 173 height 27
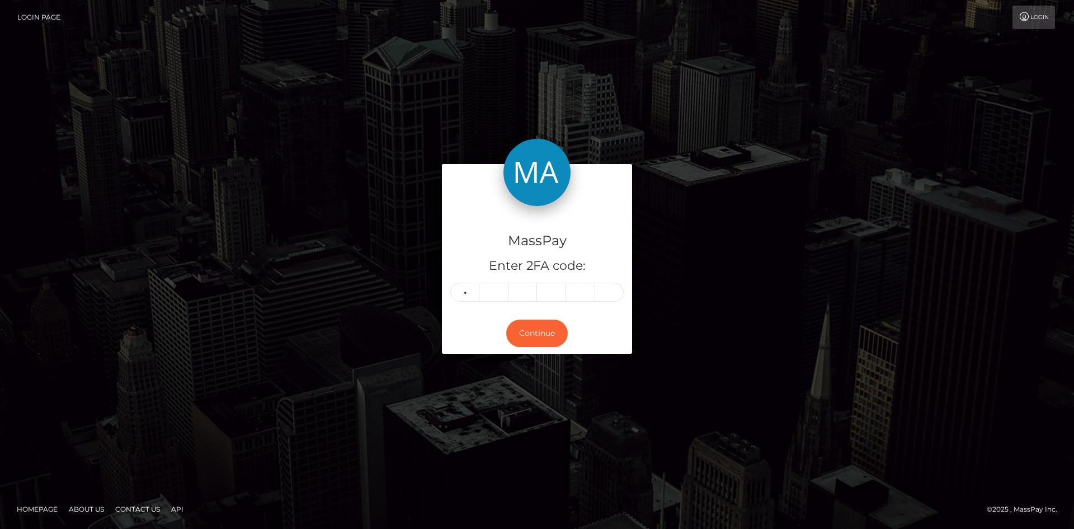
type input "2"
type input "6"
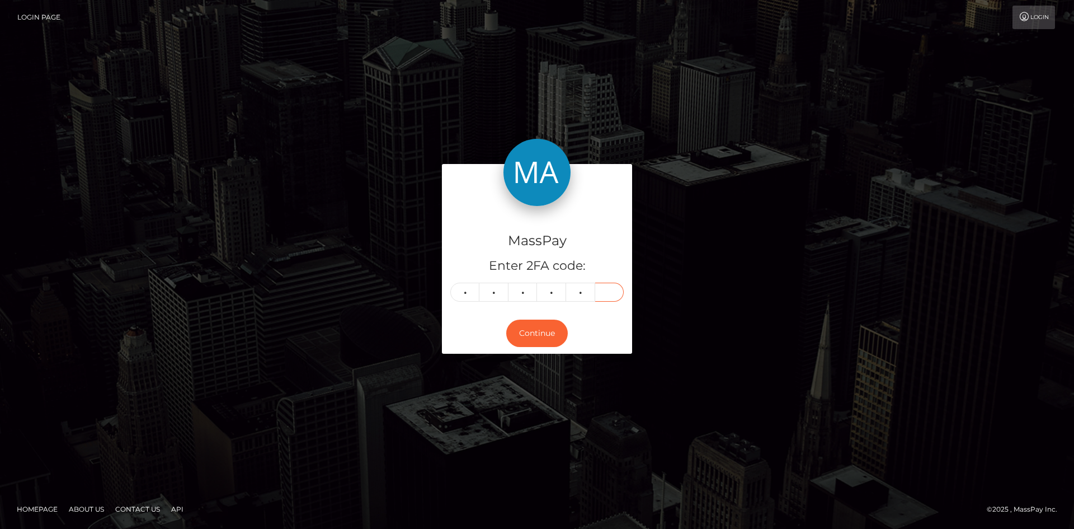
type input "2"
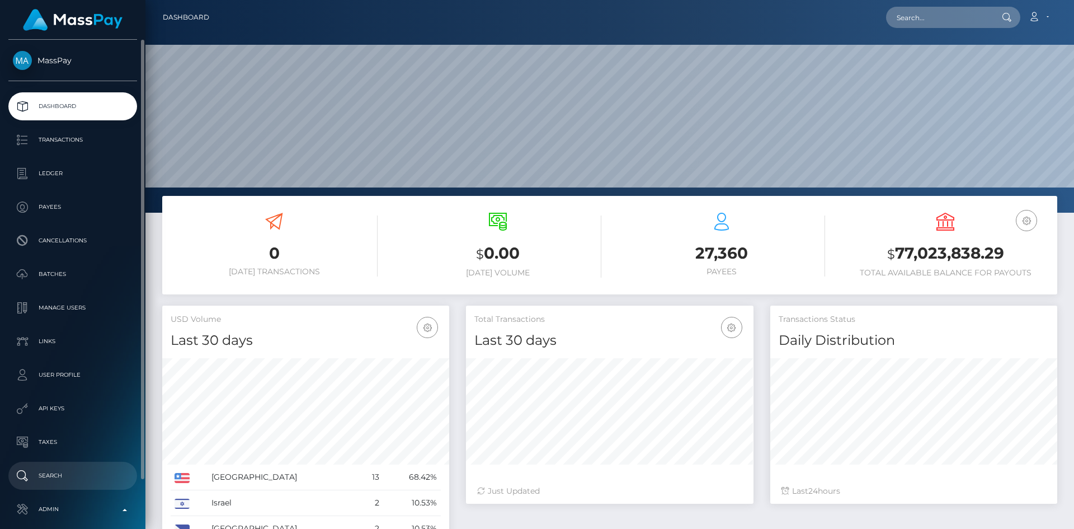
scroll to position [199, 288]
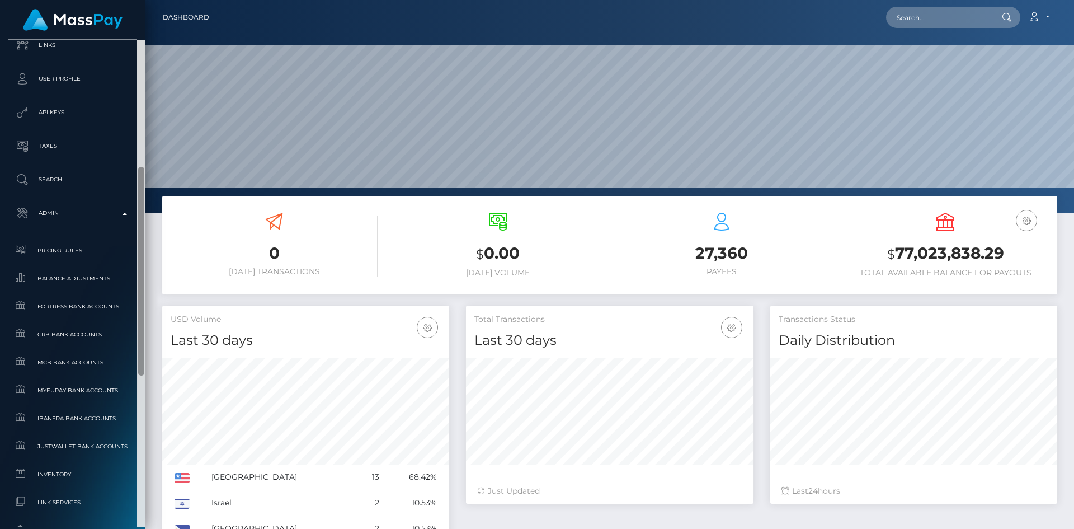
drag, startPoint x: 140, startPoint y: 272, endPoint x: 167, endPoint y: 545, distance: 274.3
click at [167, 528] on html "MassPay Dashboard Transactions Ledger Payees Cancellations Links" at bounding box center [537, 264] width 1074 height 529
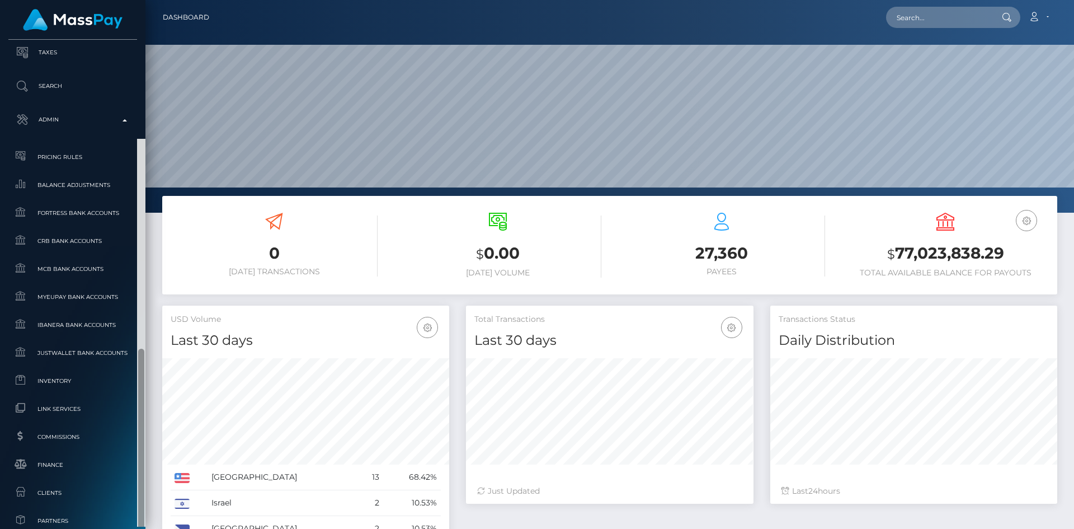
scroll to position [647, 0]
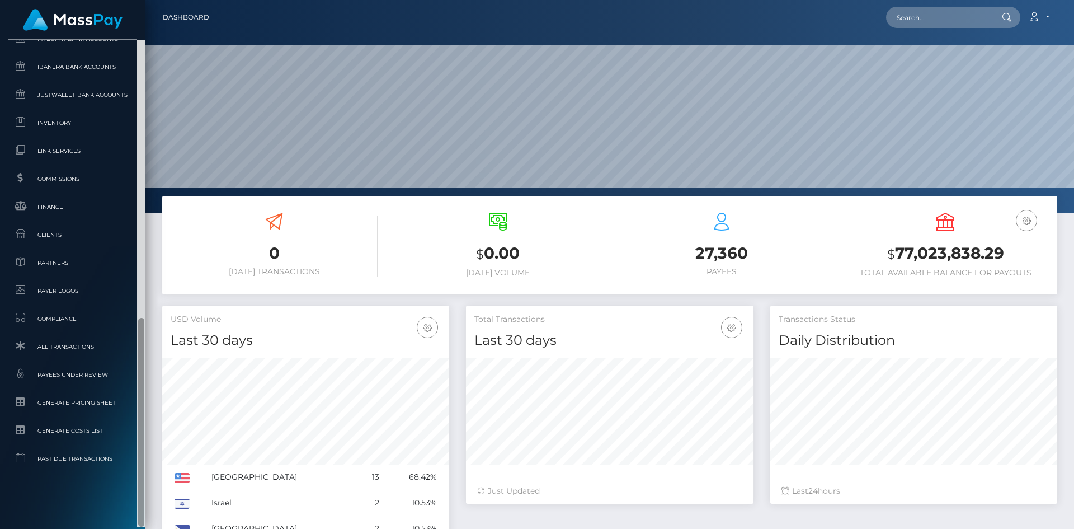
drag, startPoint x: 142, startPoint y: 267, endPoint x: 154, endPoint y: 383, distance: 115.8
click at [158, 394] on div "MassPay Dashboard Transactions Ledger Payees 0 $" at bounding box center [537, 264] width 1074 height 529
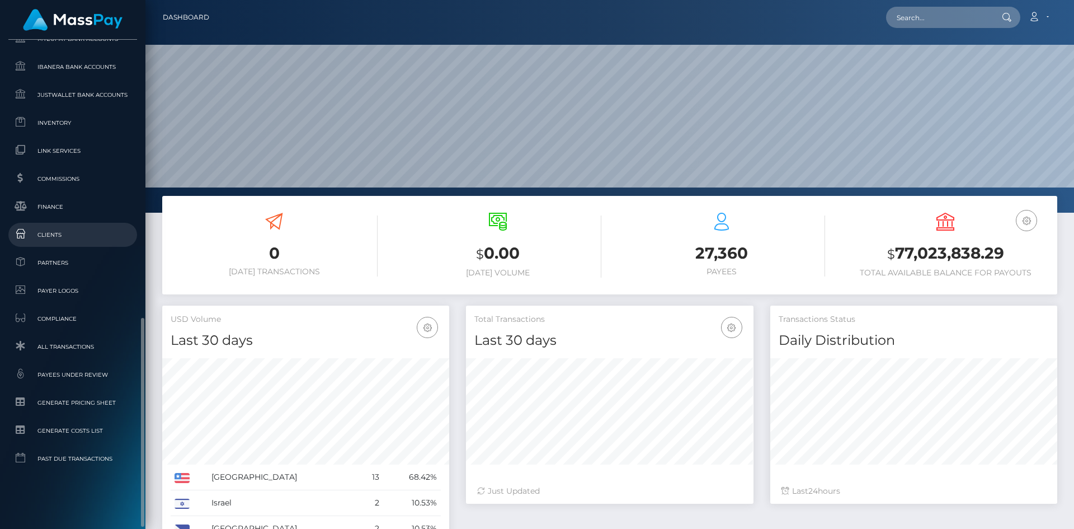
click at [83, 231] on span "Clients" at bounding box center [73, 234] width 120 height 13
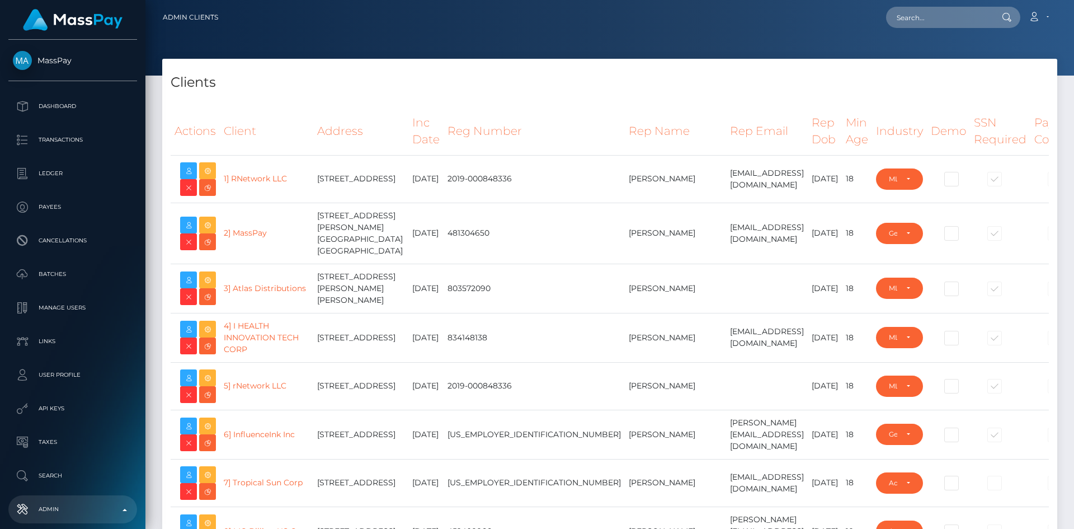
select select "223"
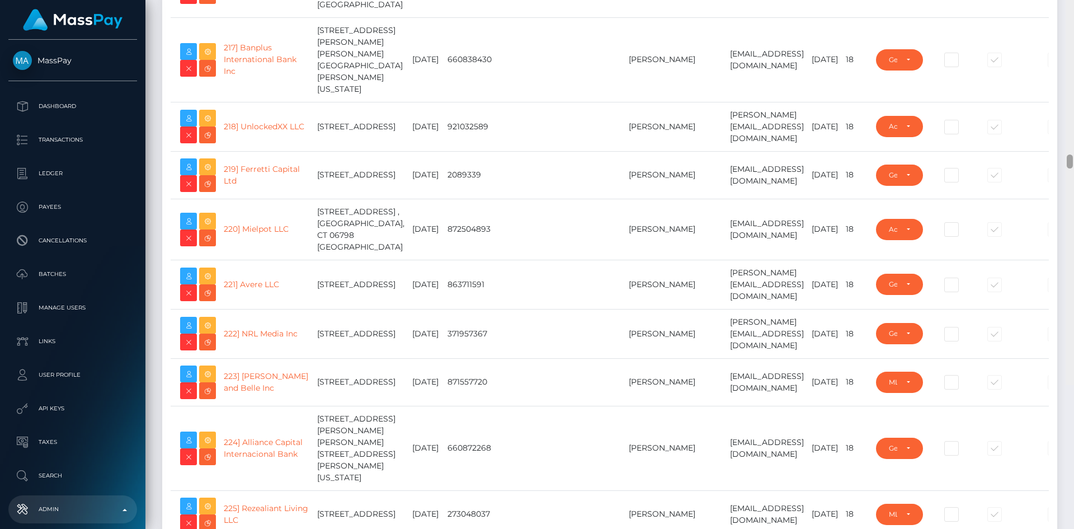
scroll to position [10958, 0]
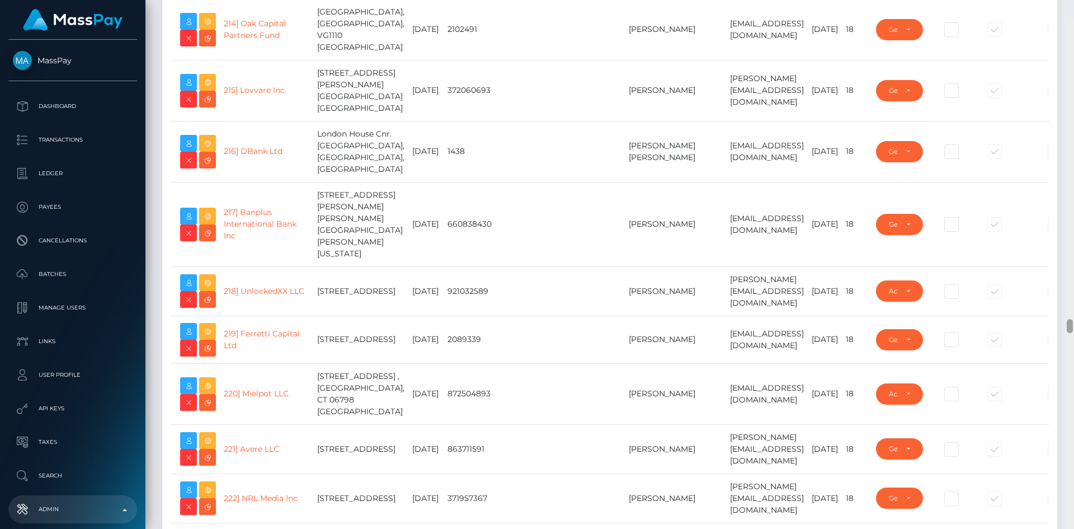
drag, startPoint x: 1070, startPoint y: 17, endPoint x: 1053, endPoint y: 307, distance: 289.7
click at [1062, 306] on div "Admin Clients Loading... Loading..." at bounding box center [609, 264] width 929 height 529
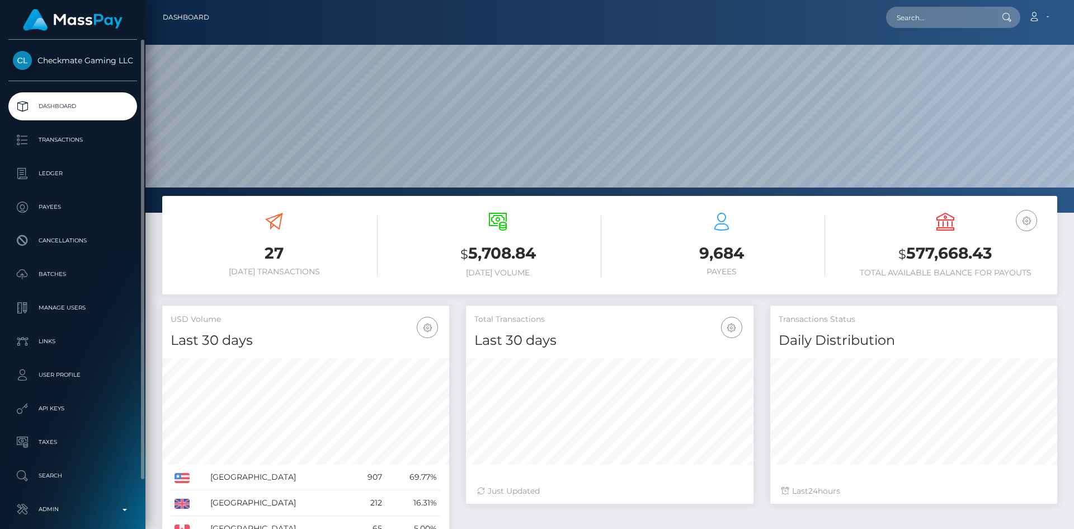
scroll to position [199, 288]
click at [93, 135] on p "Transactions" at bounding box center [73, 139] width 120 height 17
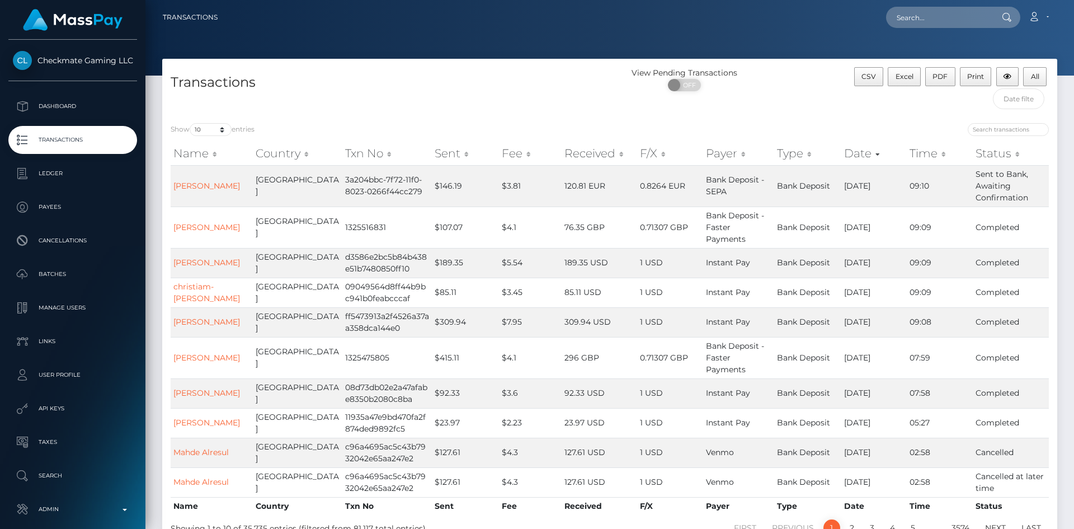
scroll to position [56, 0]
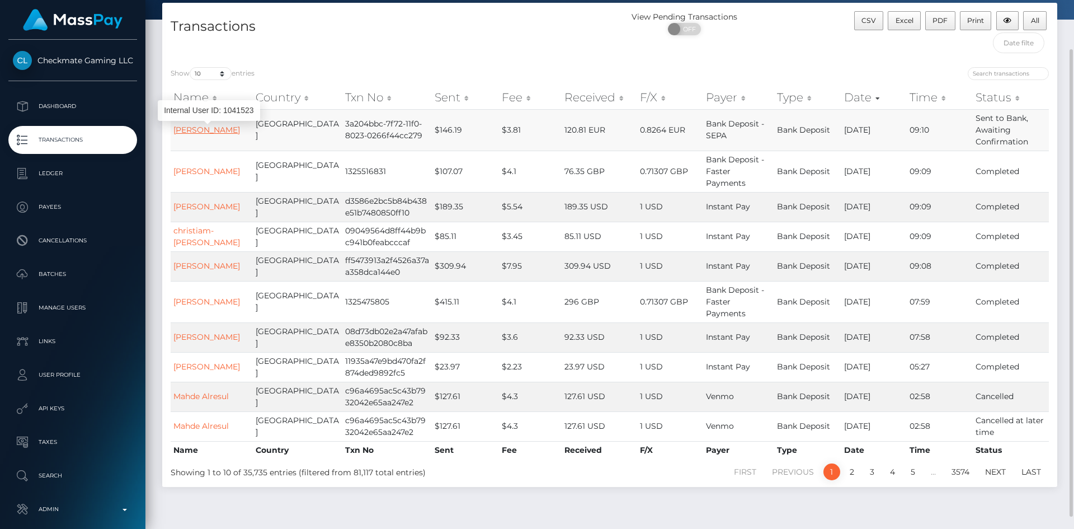
click at [224, 130] on link "[PERSON_NAME]" at bounding box center [206, 130] width 67 height 10
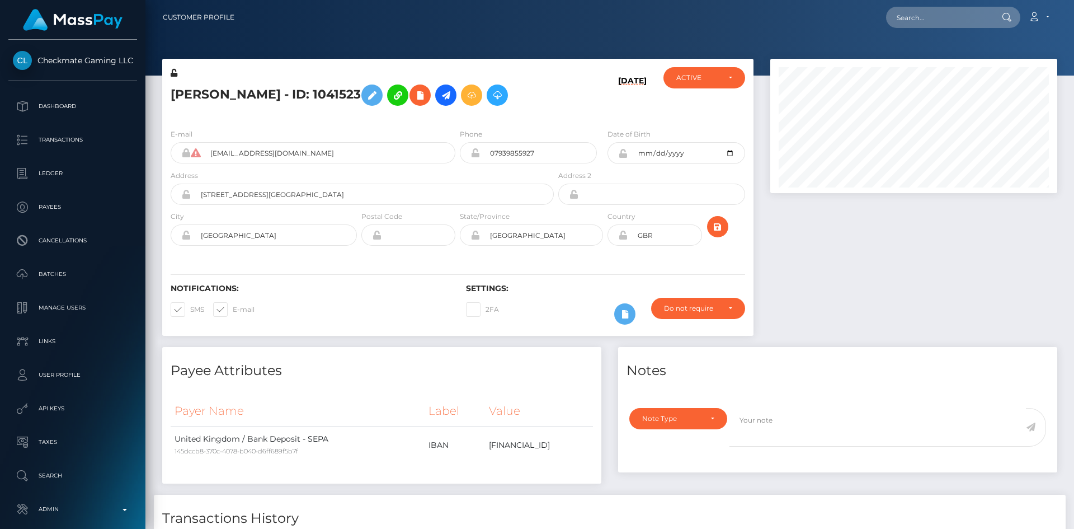
scroll to position [134, 288]
